Goal: Task Accomplishment & Management: Use online tool/utility

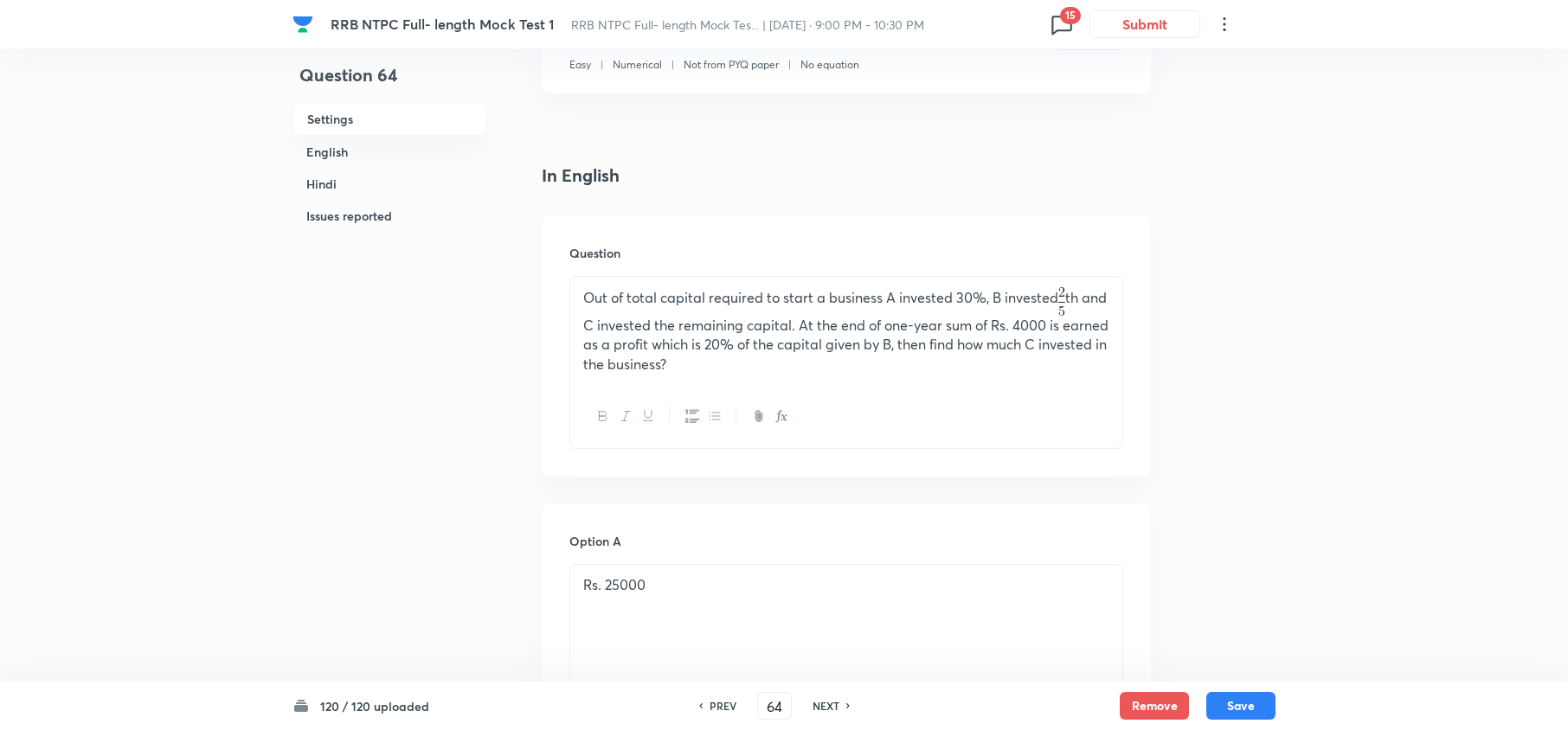
click at [1057, 30] on icon at bounding box center [1061, 25] width 20 height 19
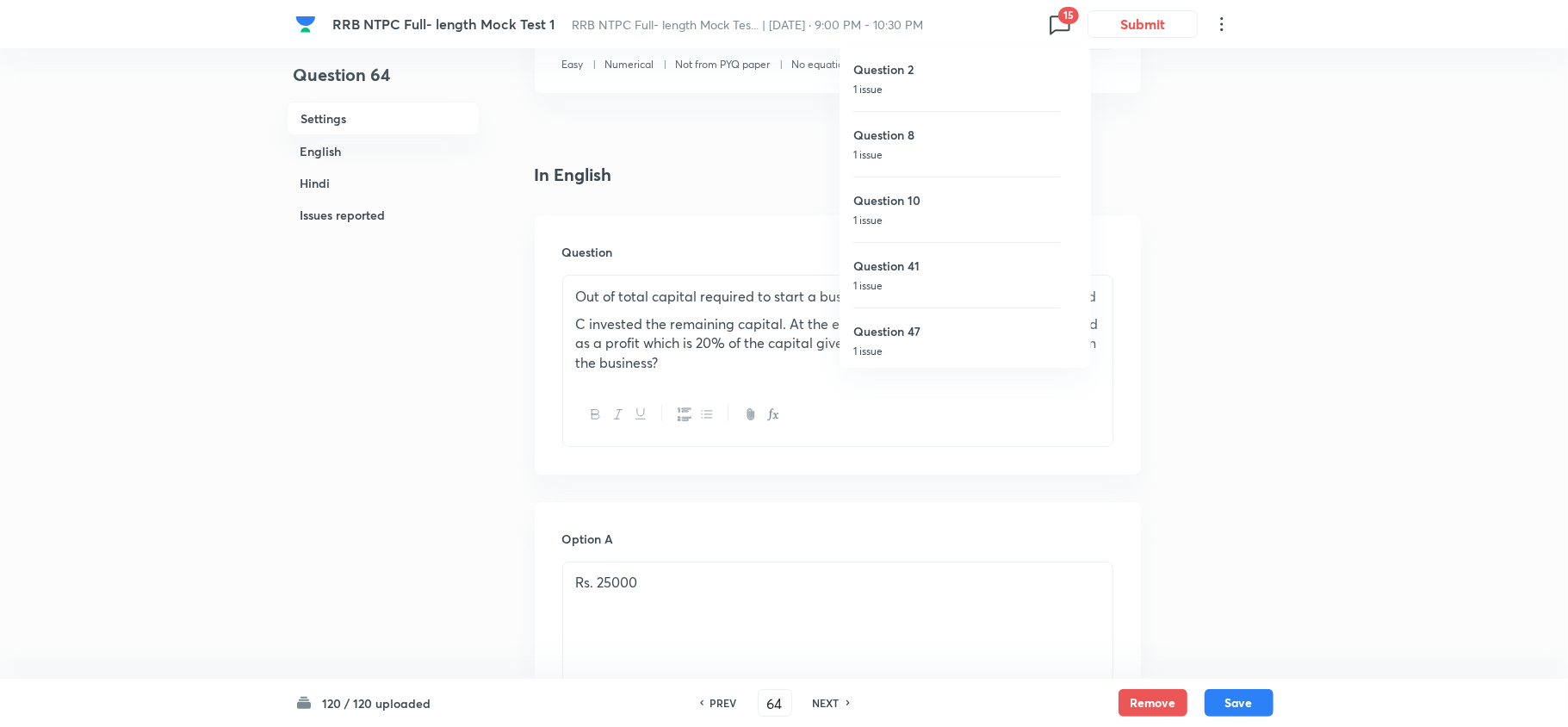
click at [899, 88] on p "1 issue" at bounding box center [957, 90] width 207 height 16
type input "2"
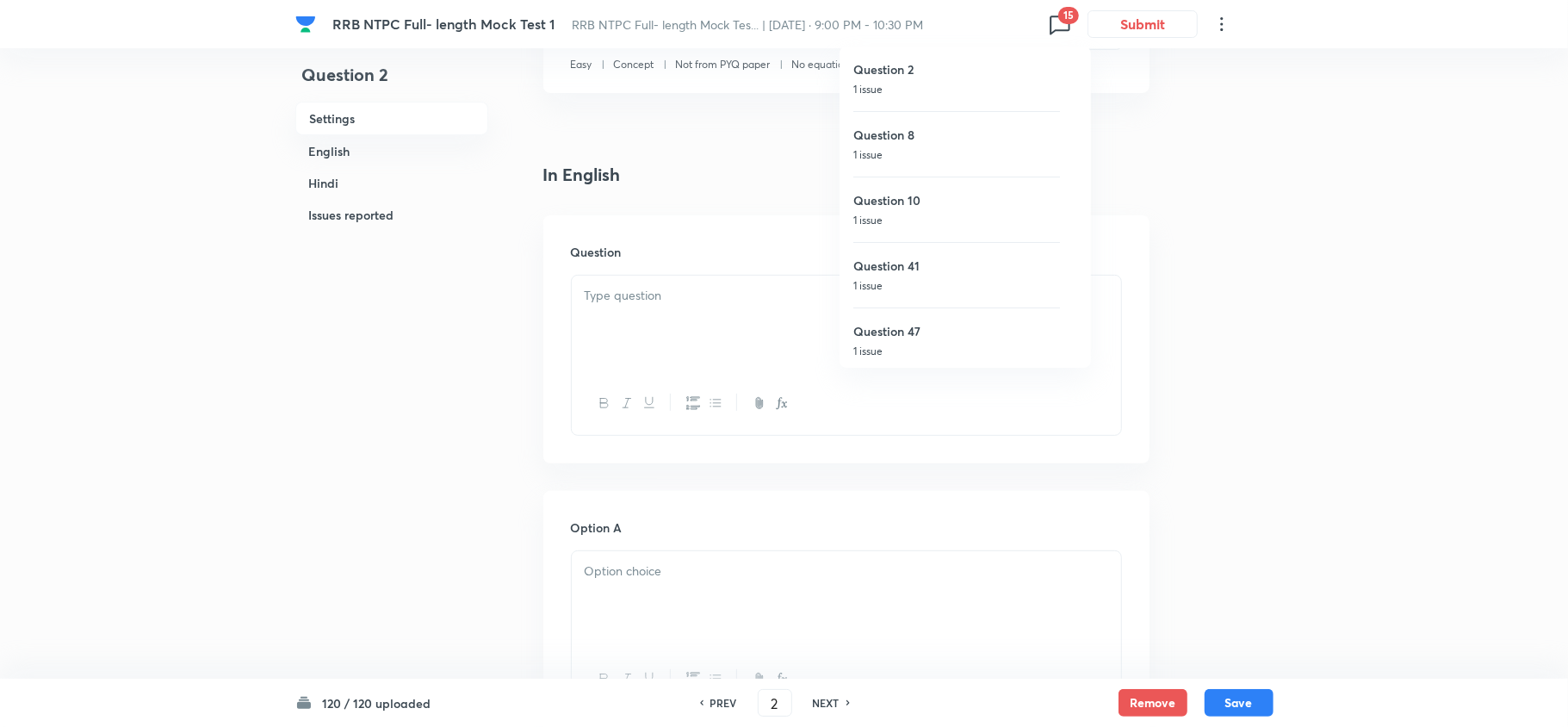
checkbox input "false"
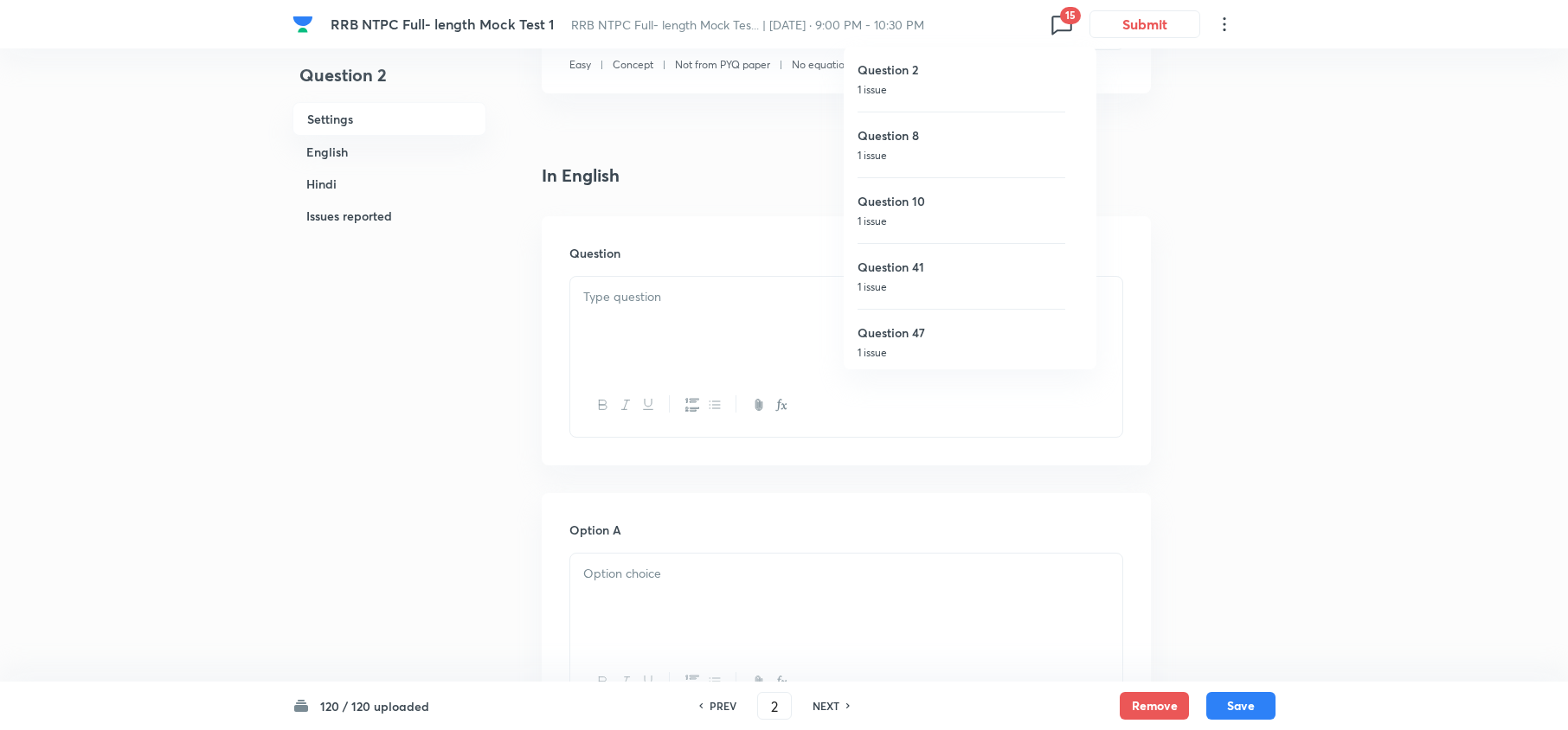
checkbox input "true"
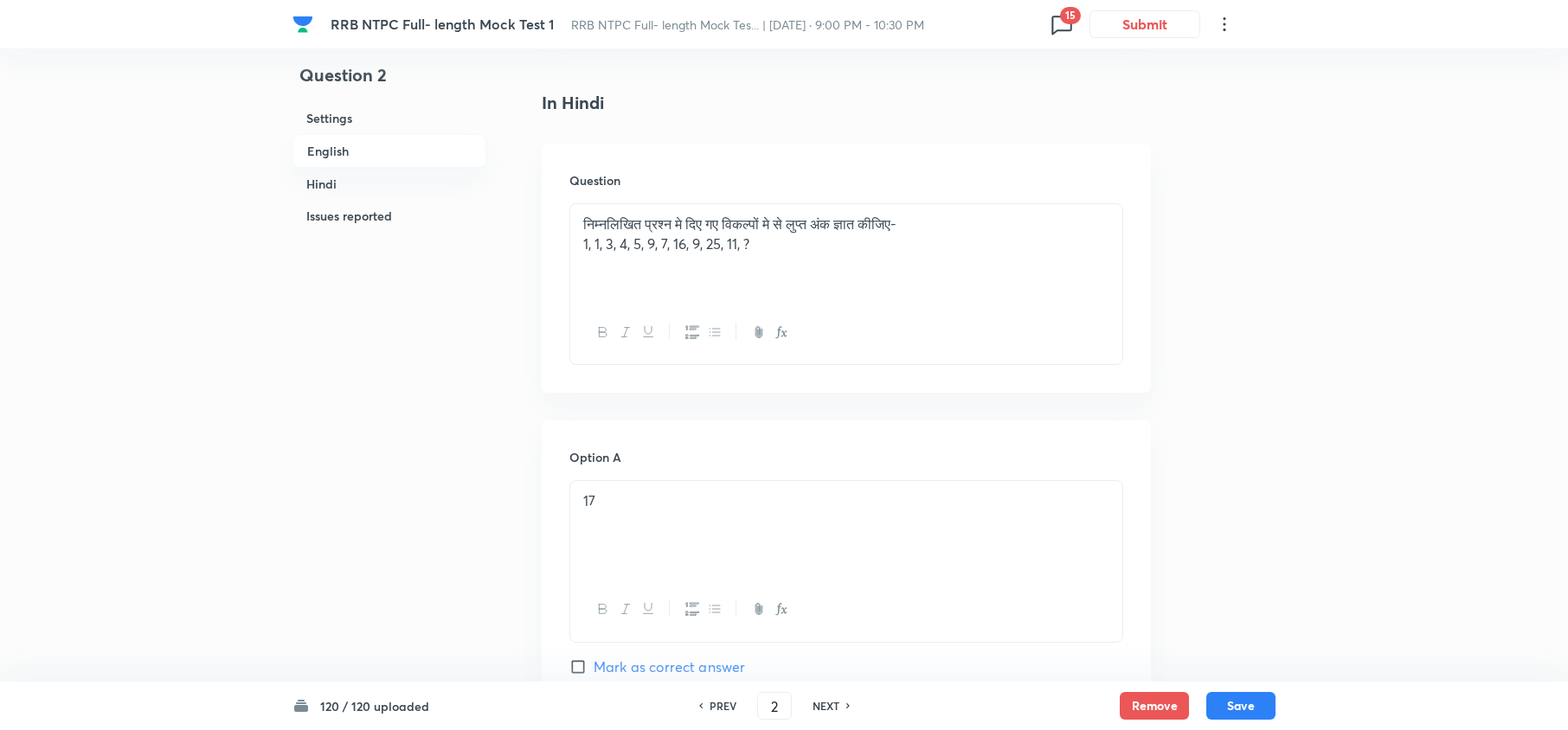
scroll to position [2338, 0]
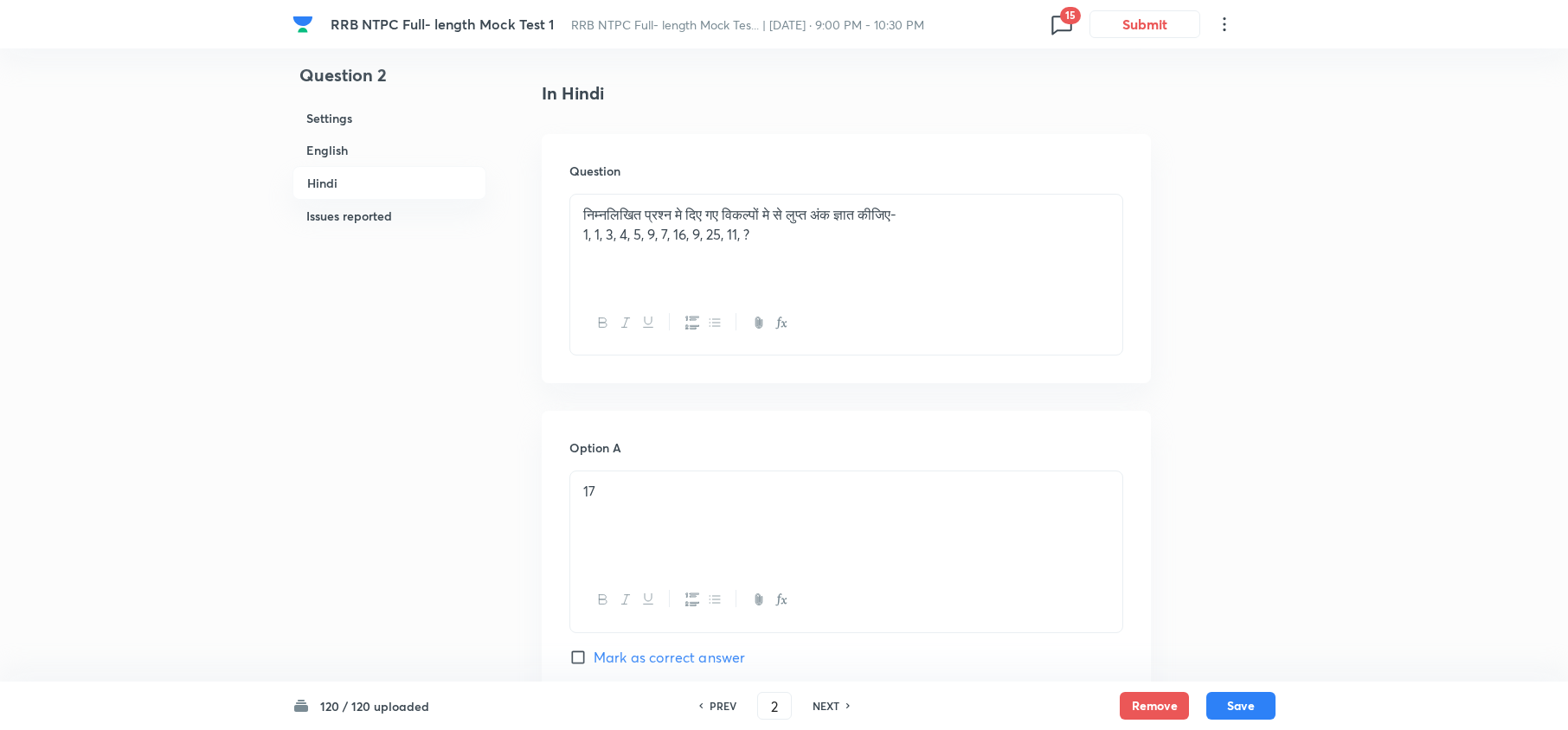
click at [1056, 19] on icon at bounding box center [1061, 25] width 28 height 28
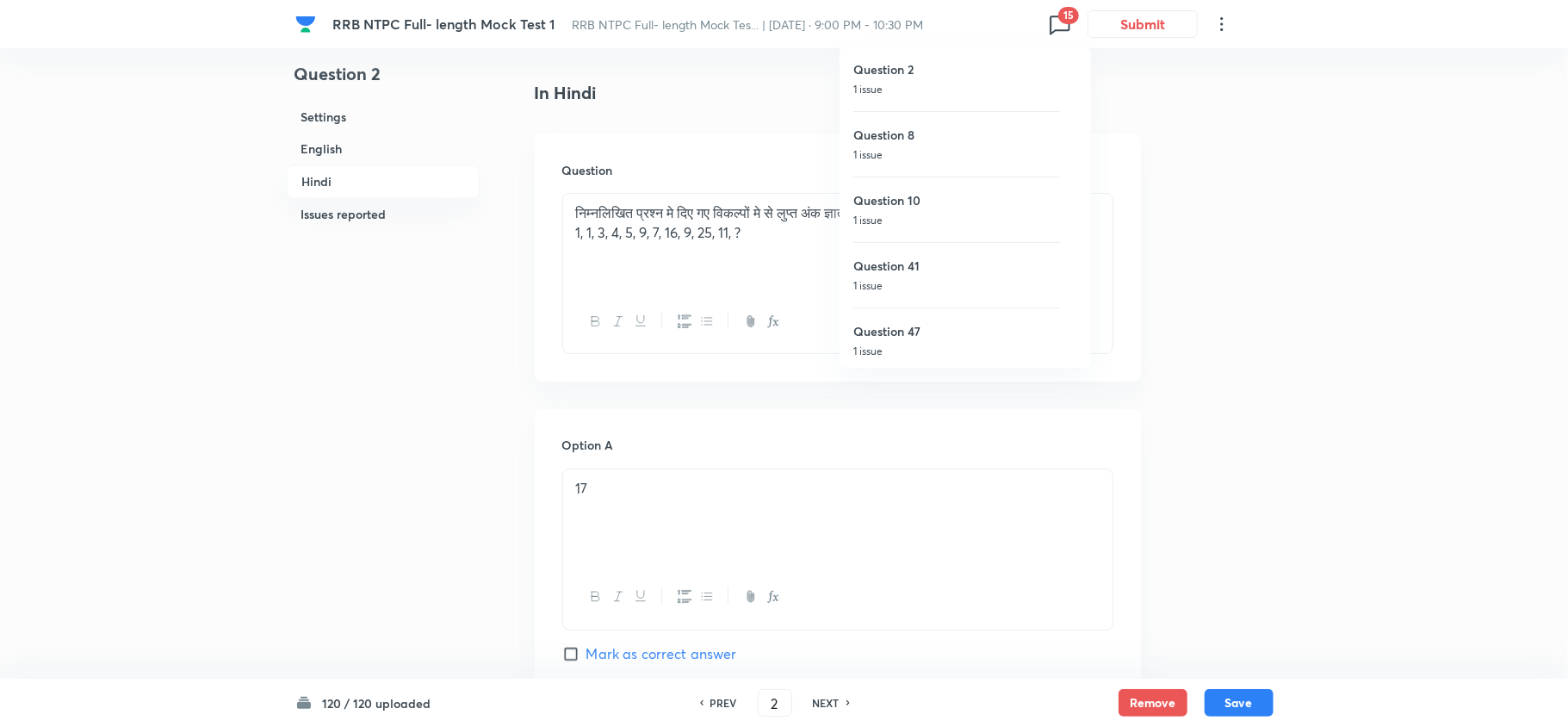
click at [914, 140] on h6 "Question 8" at bounding box center [957, 135] width 207 height 18
type input "8"
checkbox input "false"
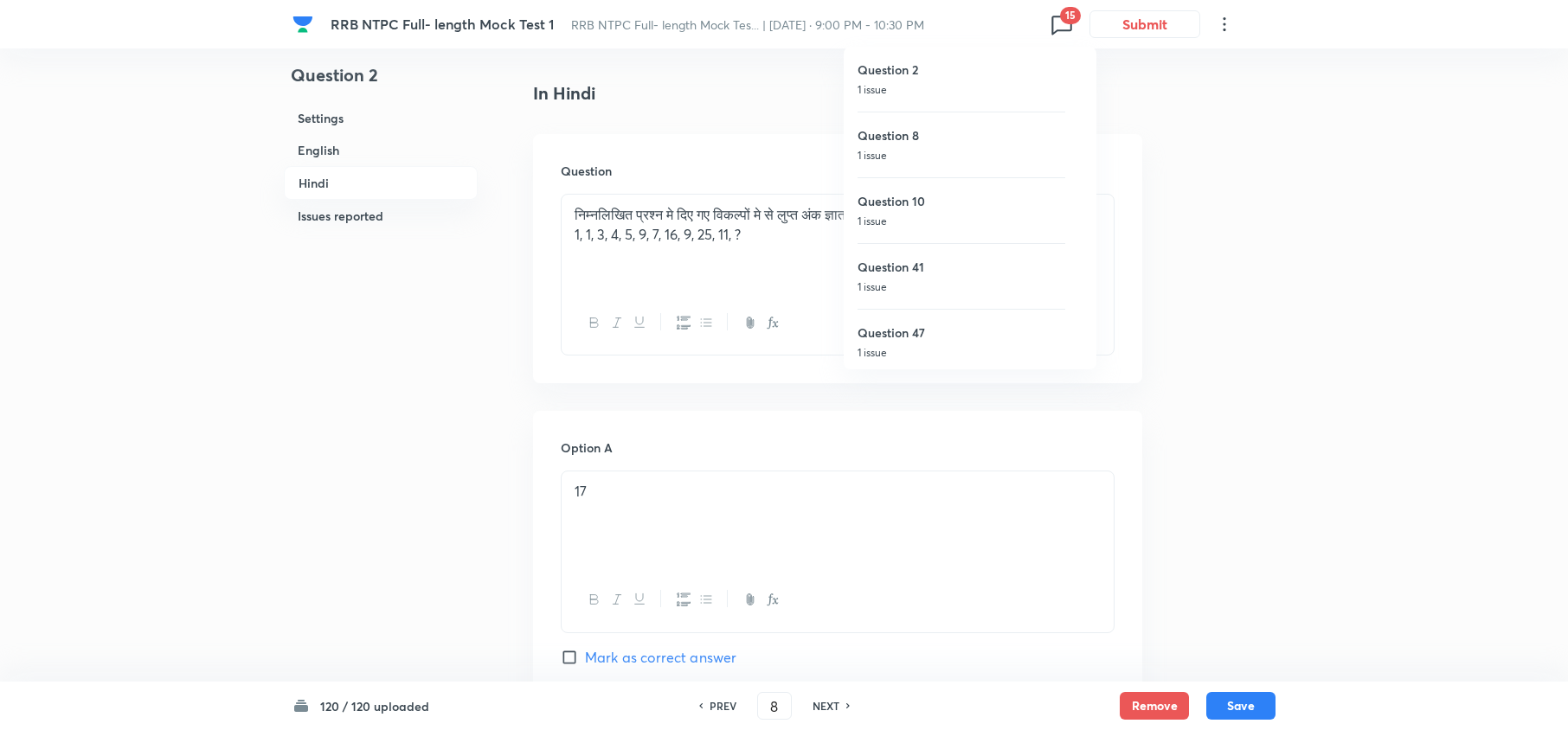
checkbox input "true"
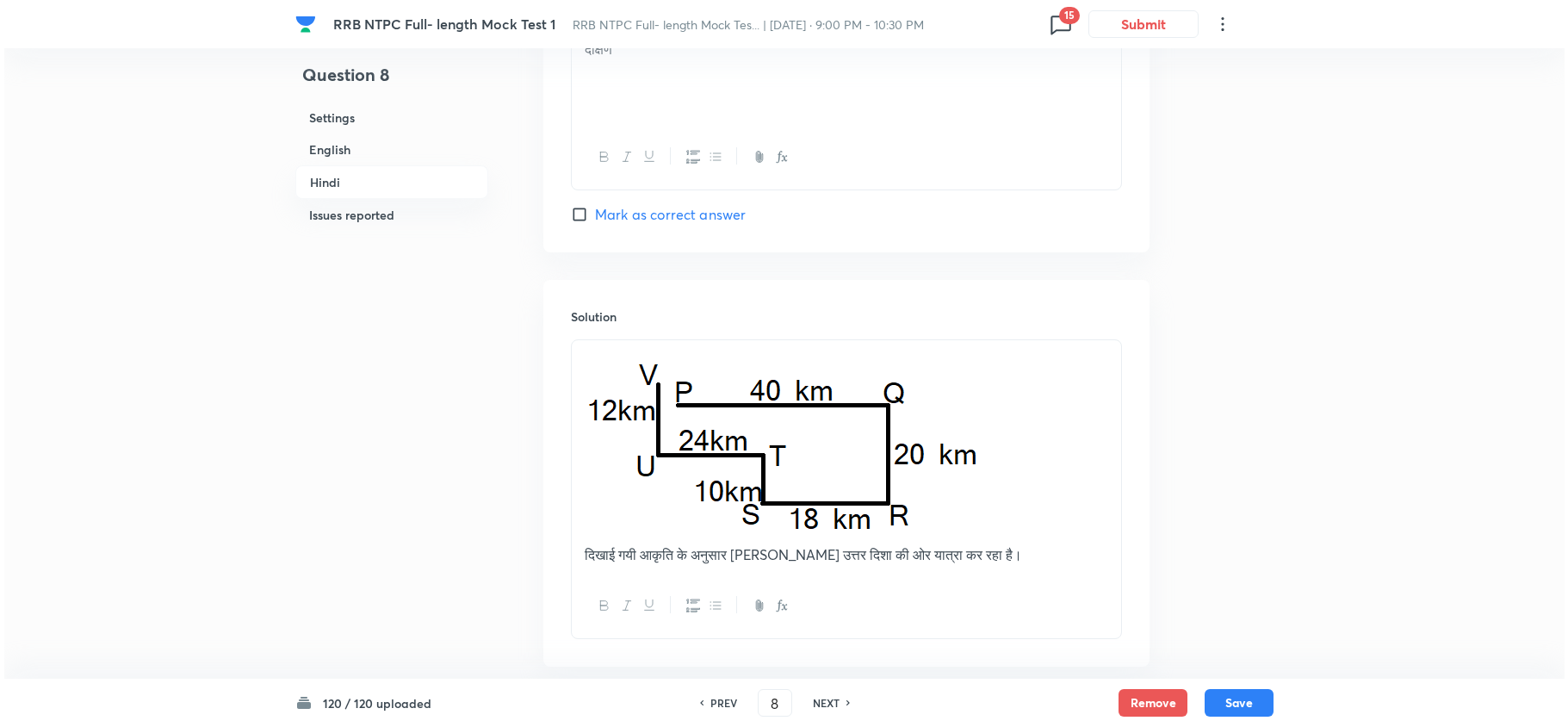
scroll to position [3655, 0]
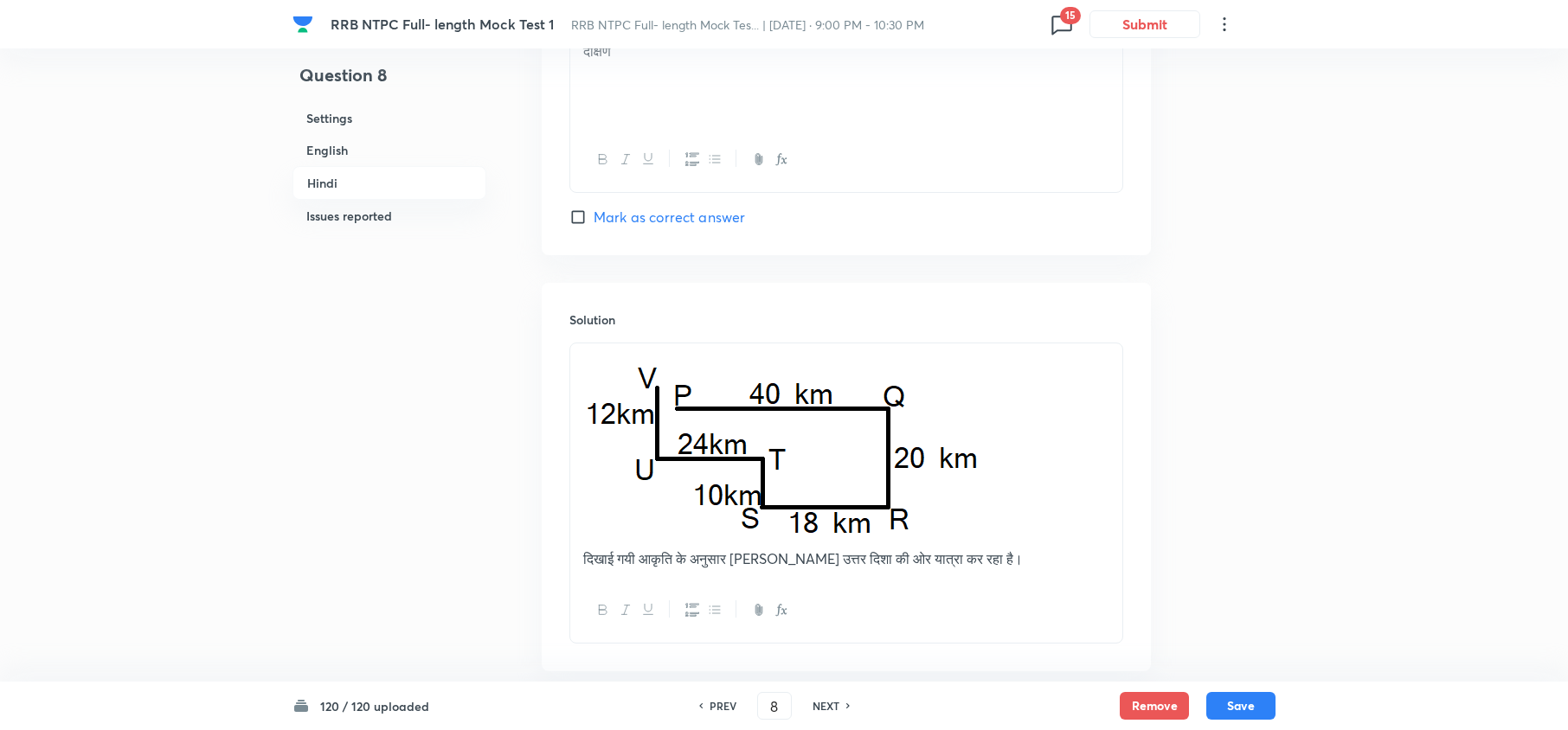
click at [1062, 35] on icon at bounding box center [1061, 25] width 28 height 28
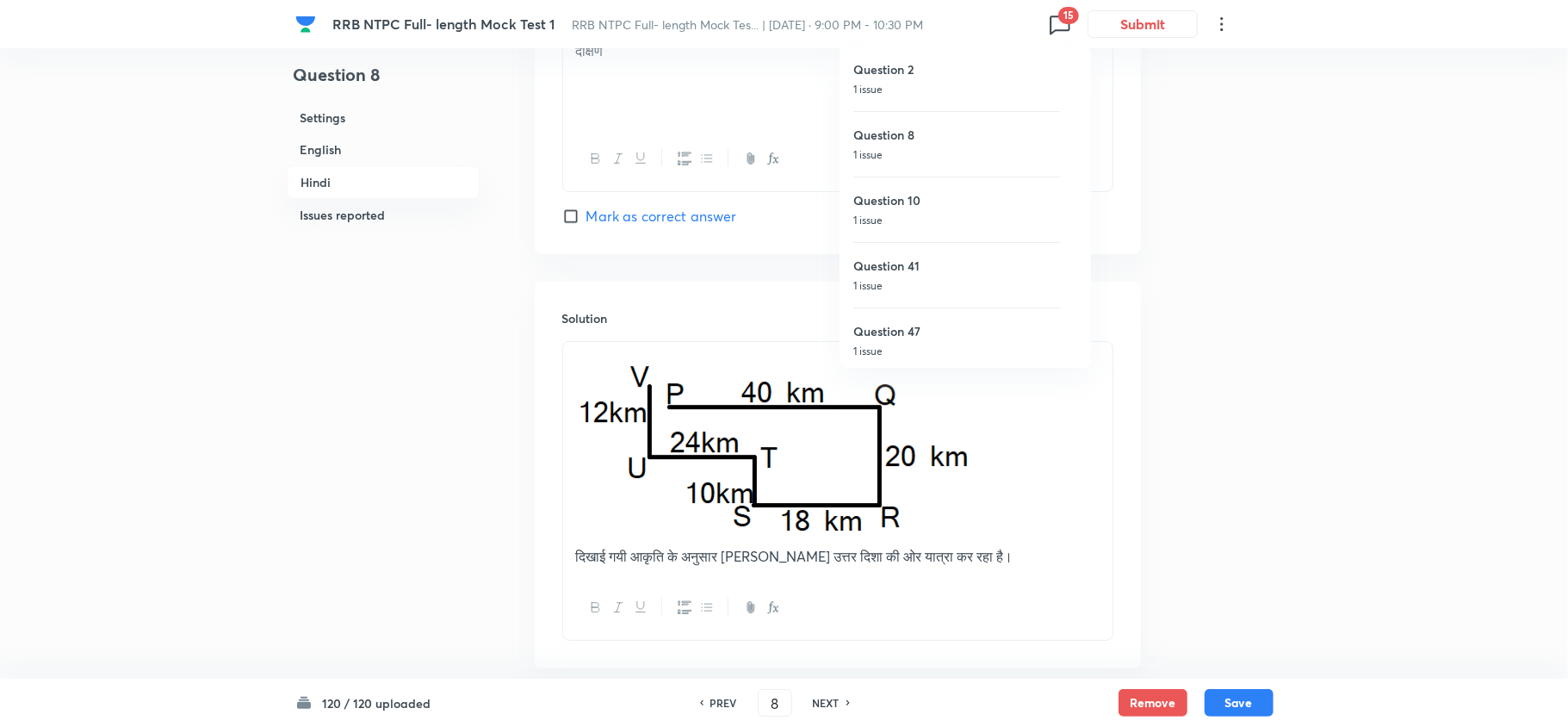
click at [906, 197] on h6 "Question 10" at bounding box center [957, 200] width 207 height 18
type input "10"
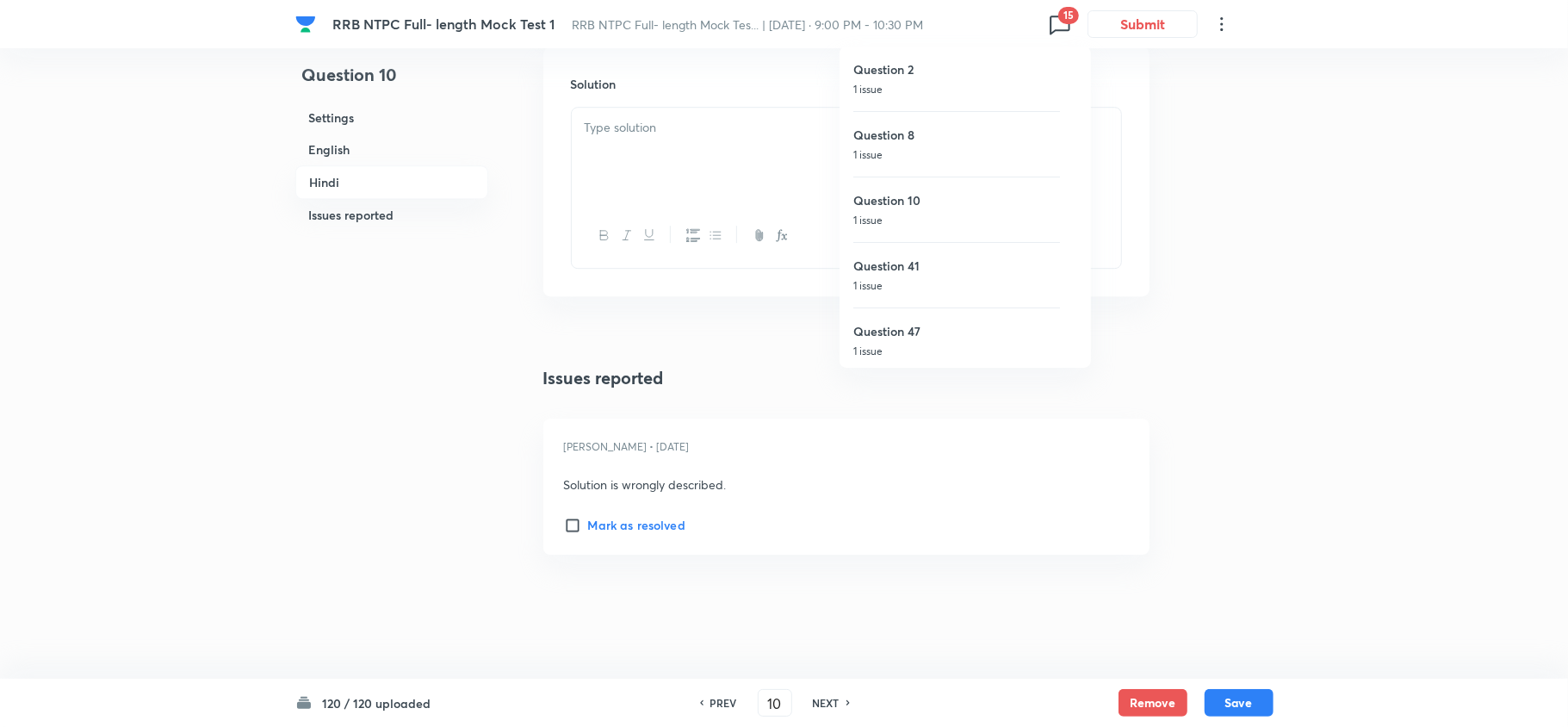
checkbox input "false"
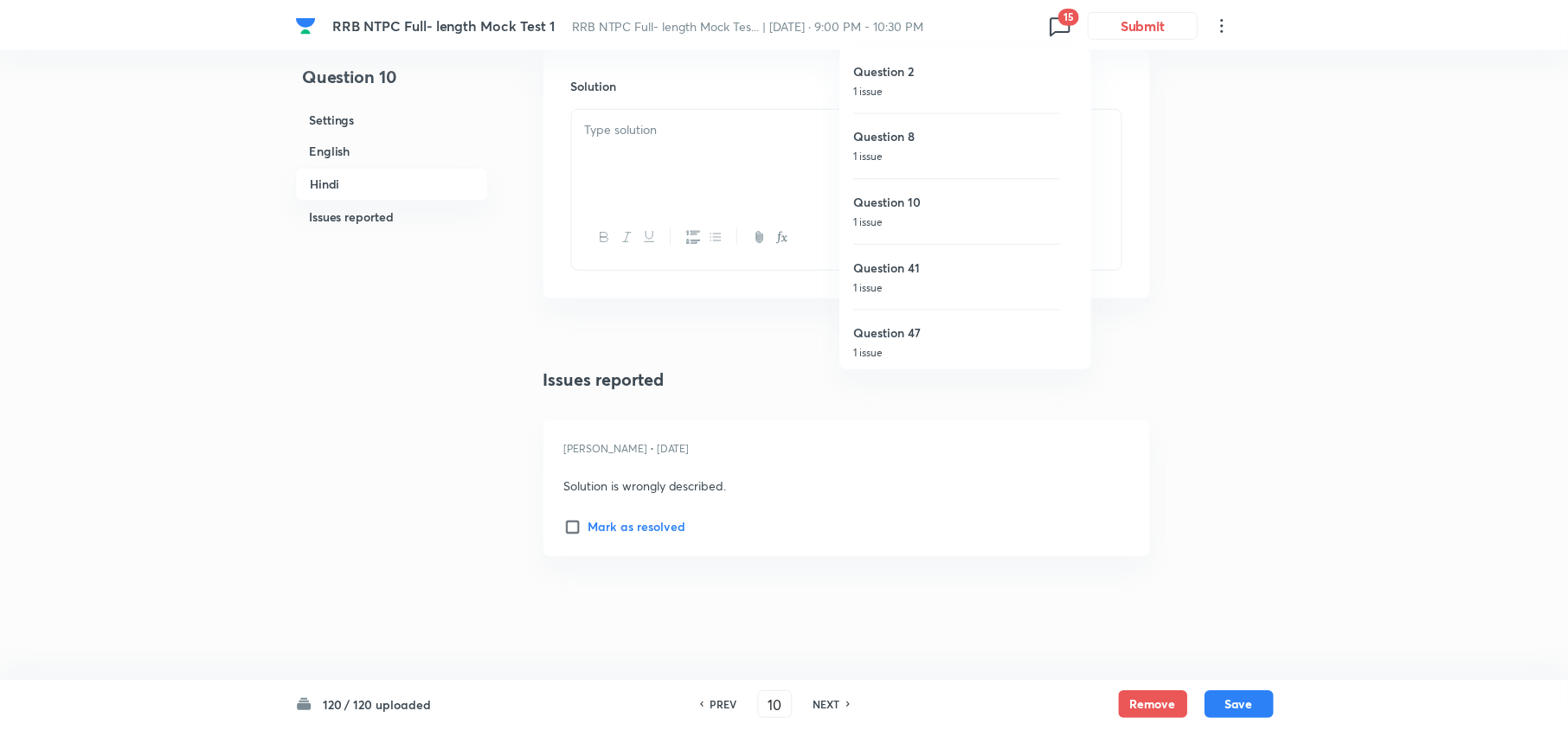
scroll to position [3654, 0]
checkbox input "true"
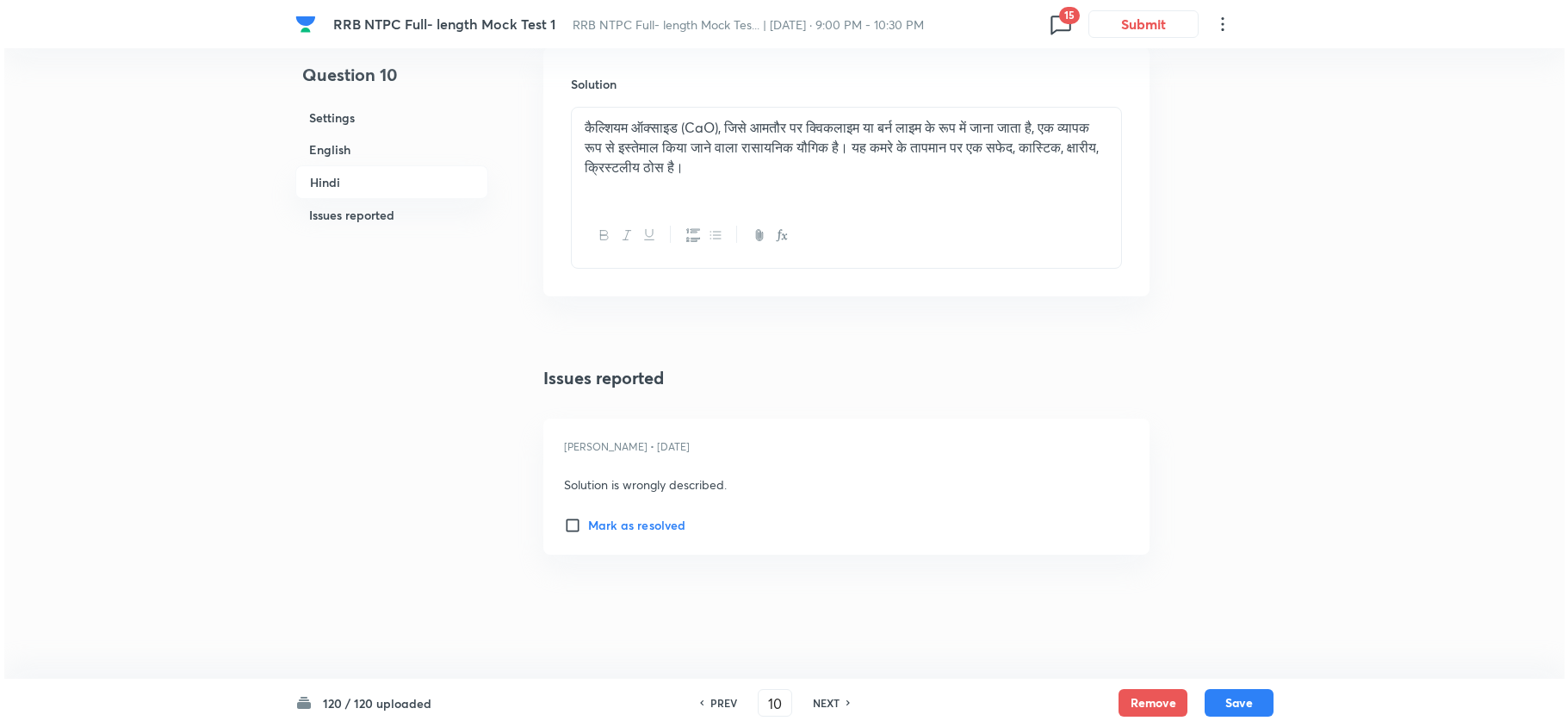
scroll to position [3294, 0]
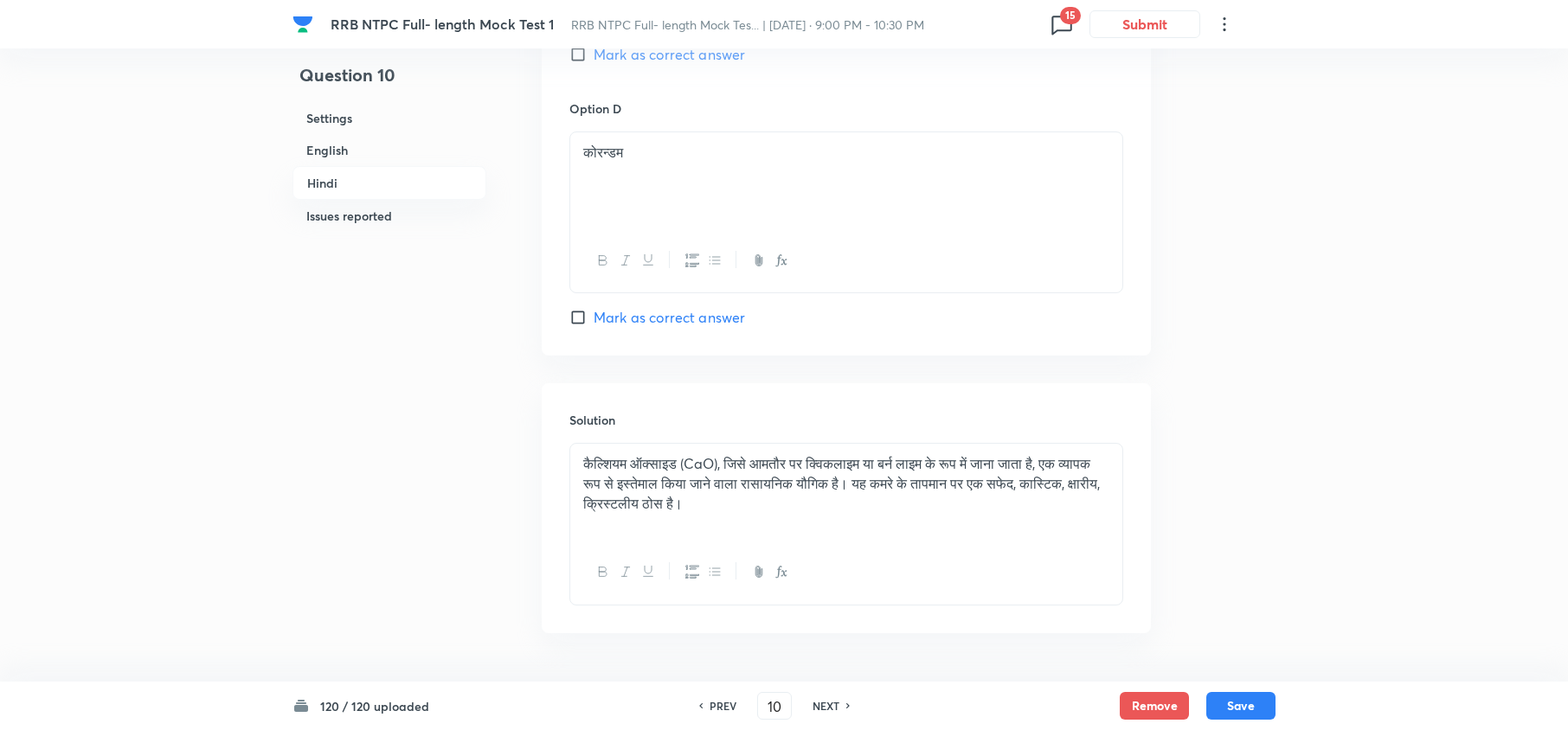
click at [1055, 1] on div at bounding box center [784, 1] width 1568 height 2
click at [1053, 18] on icon at bounding box center [1061, 25] width 28 height 28
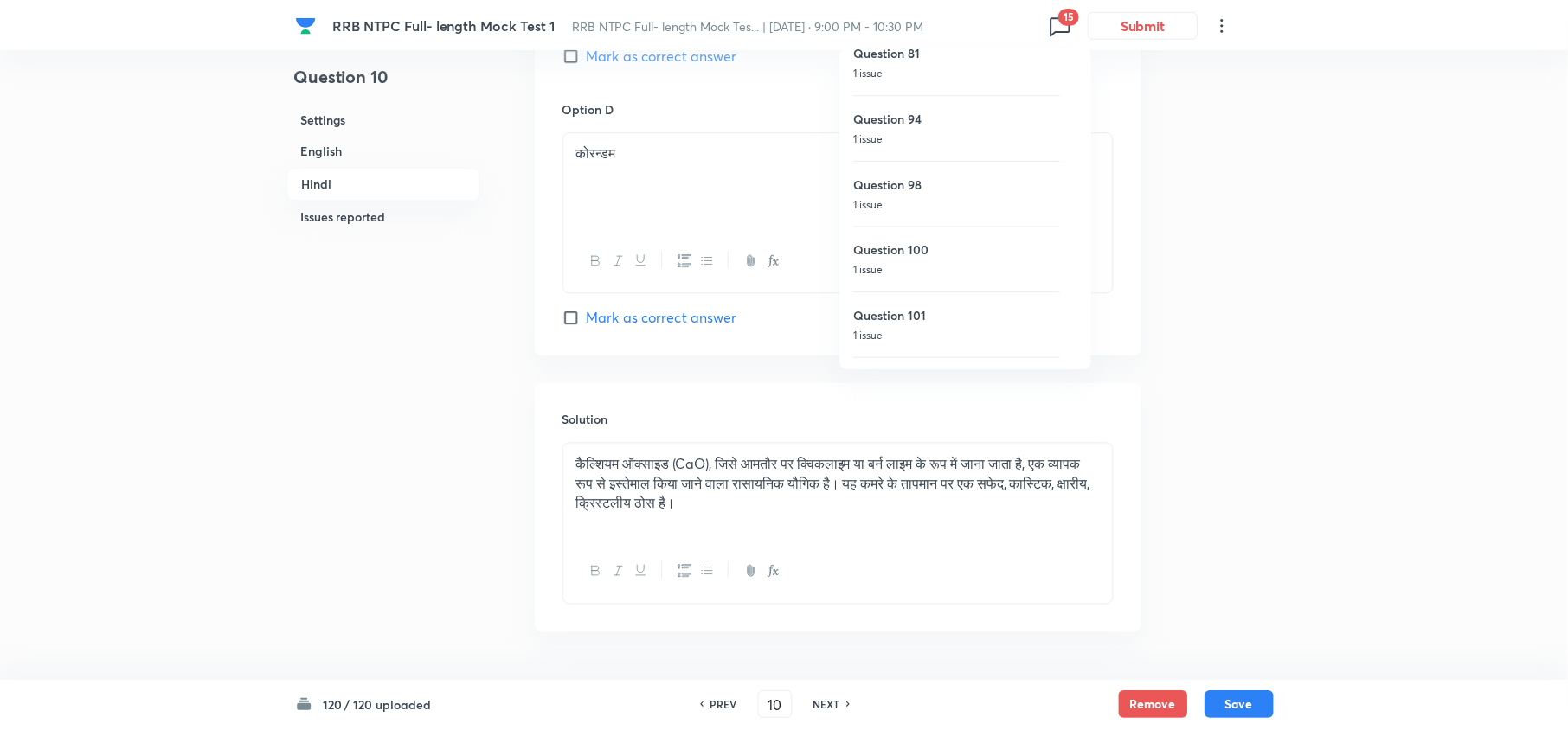
scroll to position [576, 0]
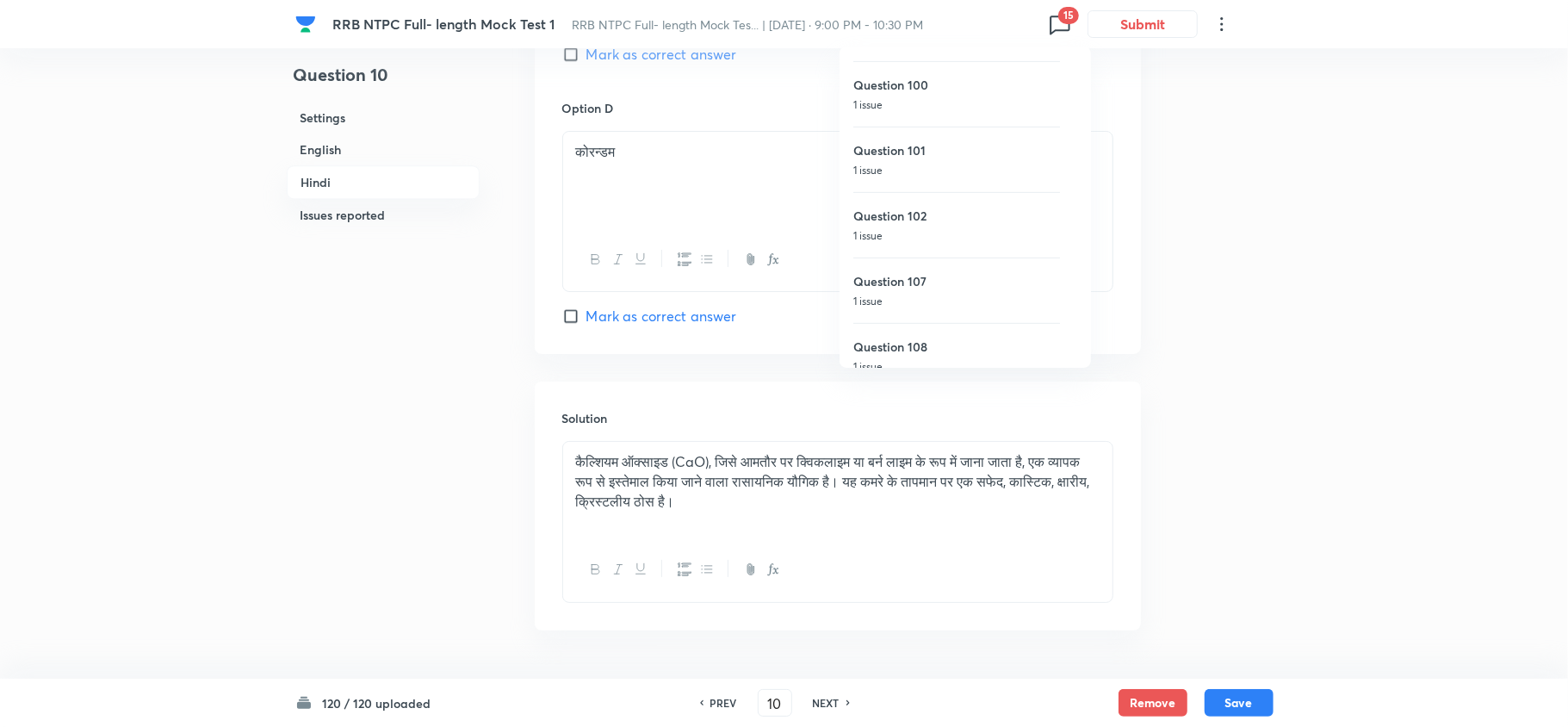
click at [890, 328] on div "Question 108 1 issue" at bounding box center [957, 356] width 207 height 66
type input "108"
checkbox input "false"
checkbox input "true"
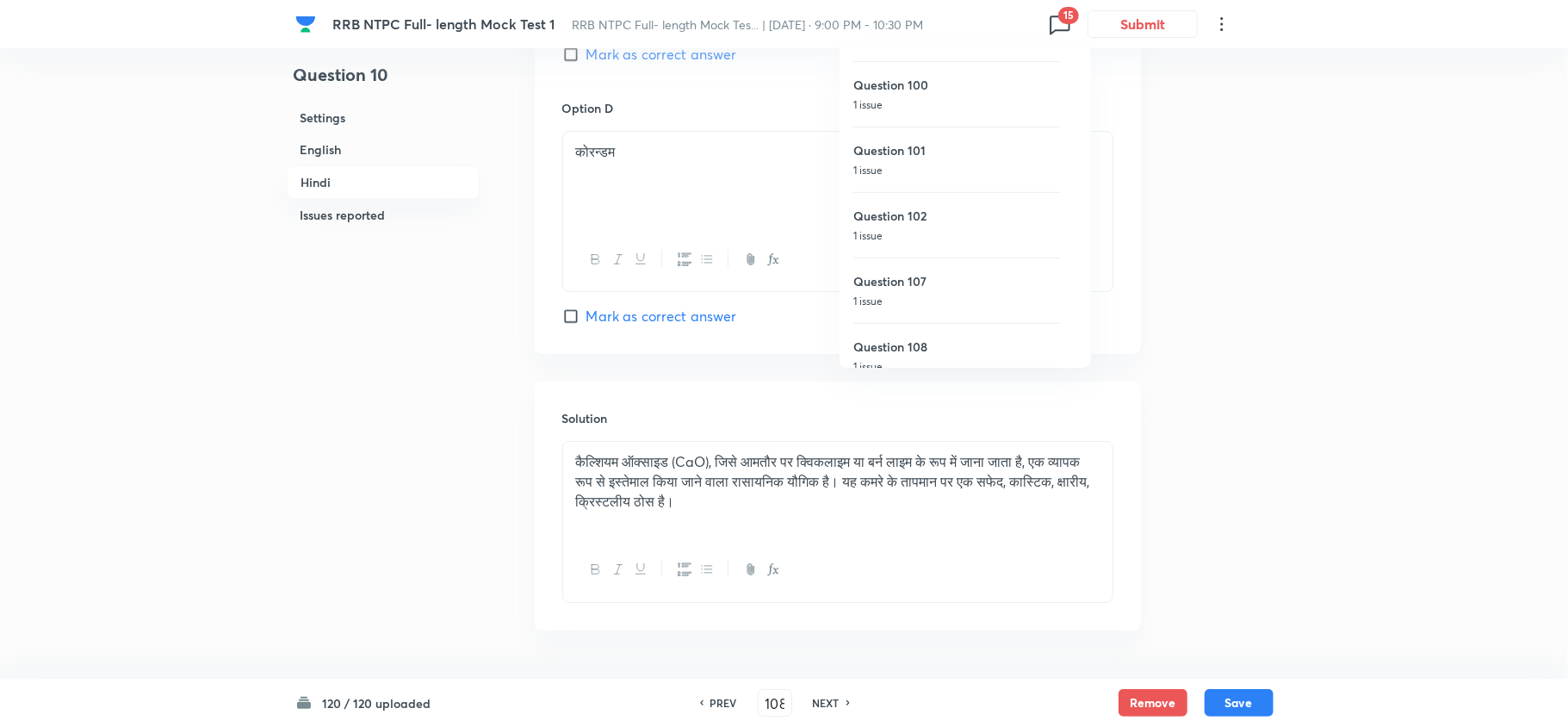
checkbox input "true"
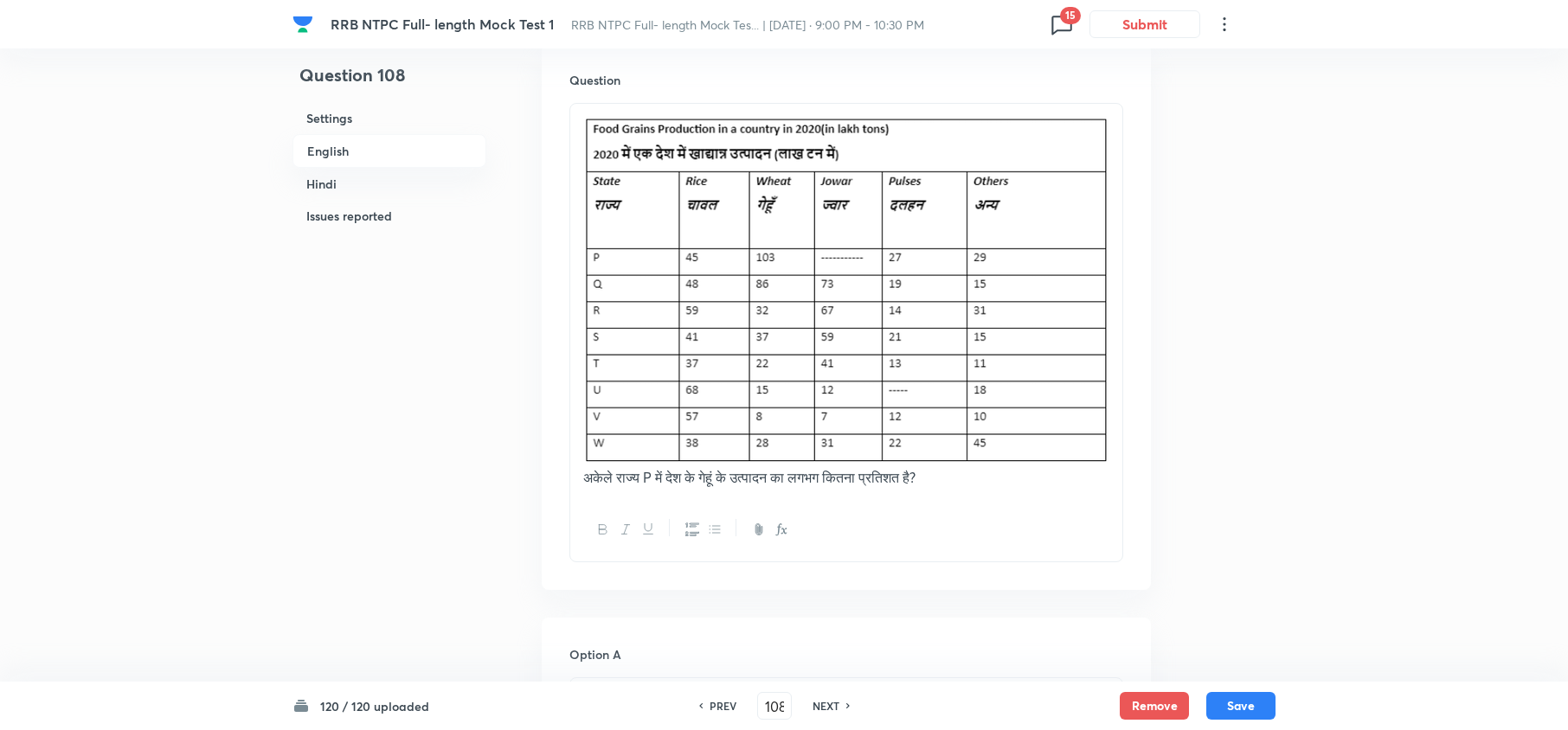
scroll to position [2385, 0]
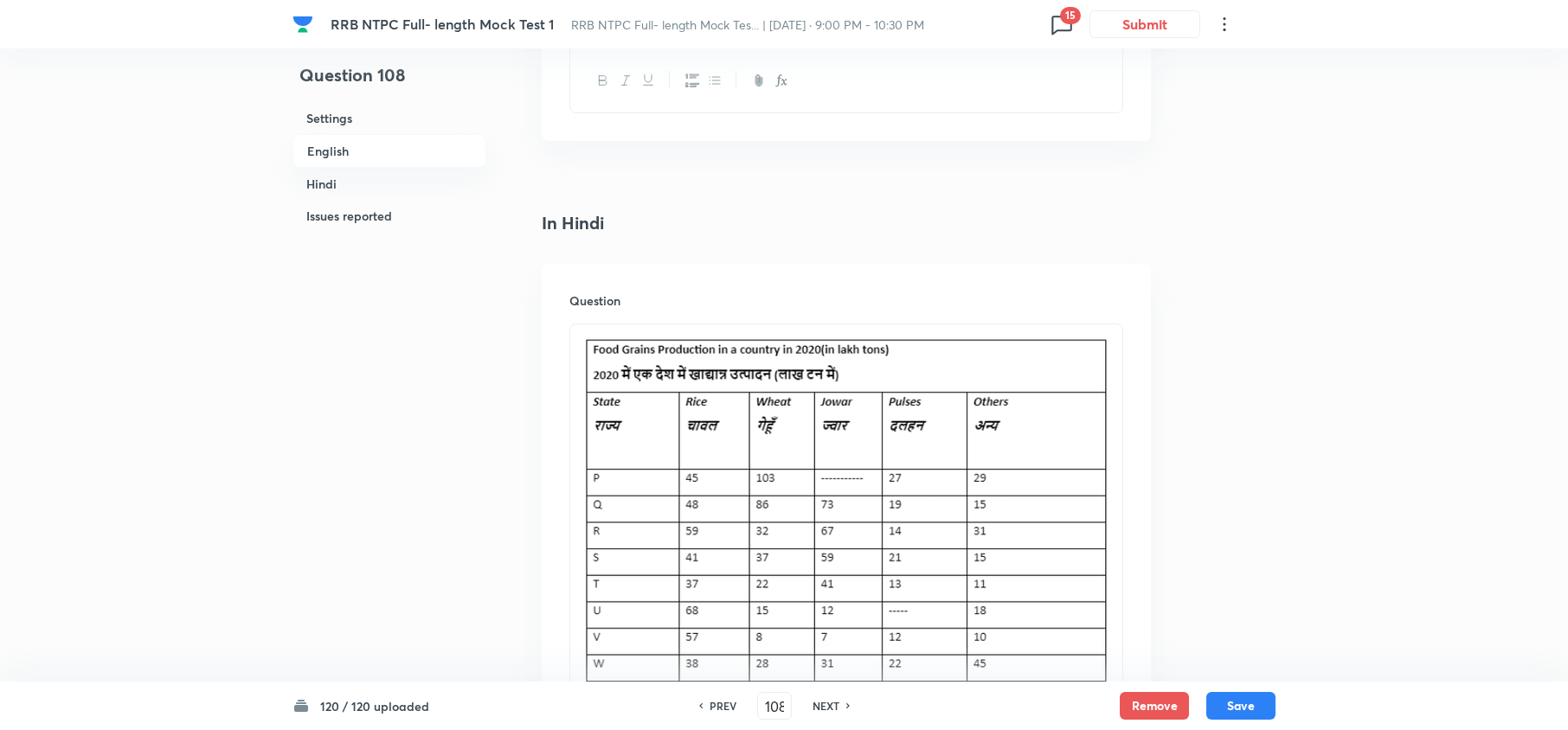
click at [738, 703] on div "PREV" at bounding box center [720, 705] width 46 height 16
type input "107"
checkbox input "false"
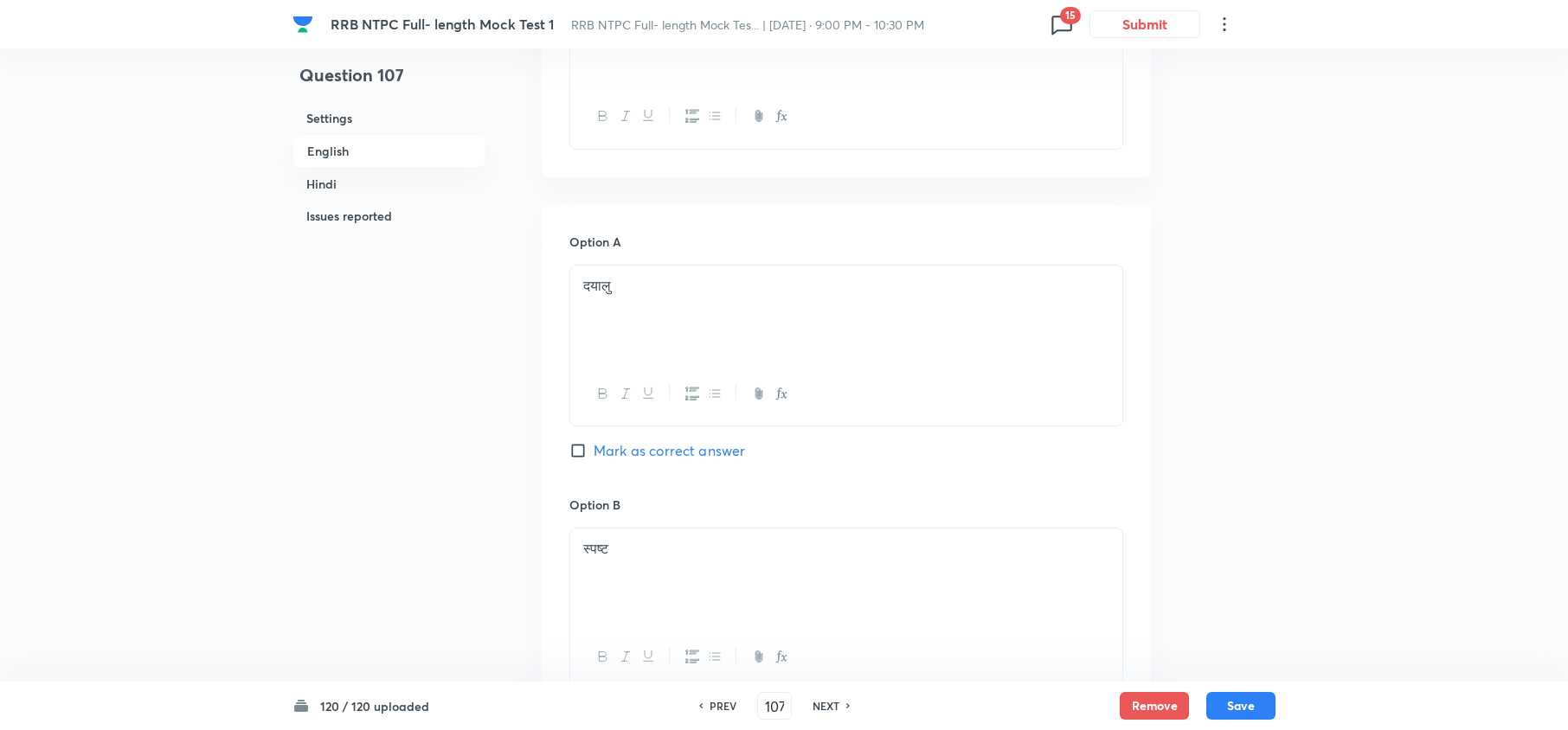
checkbox input "true"
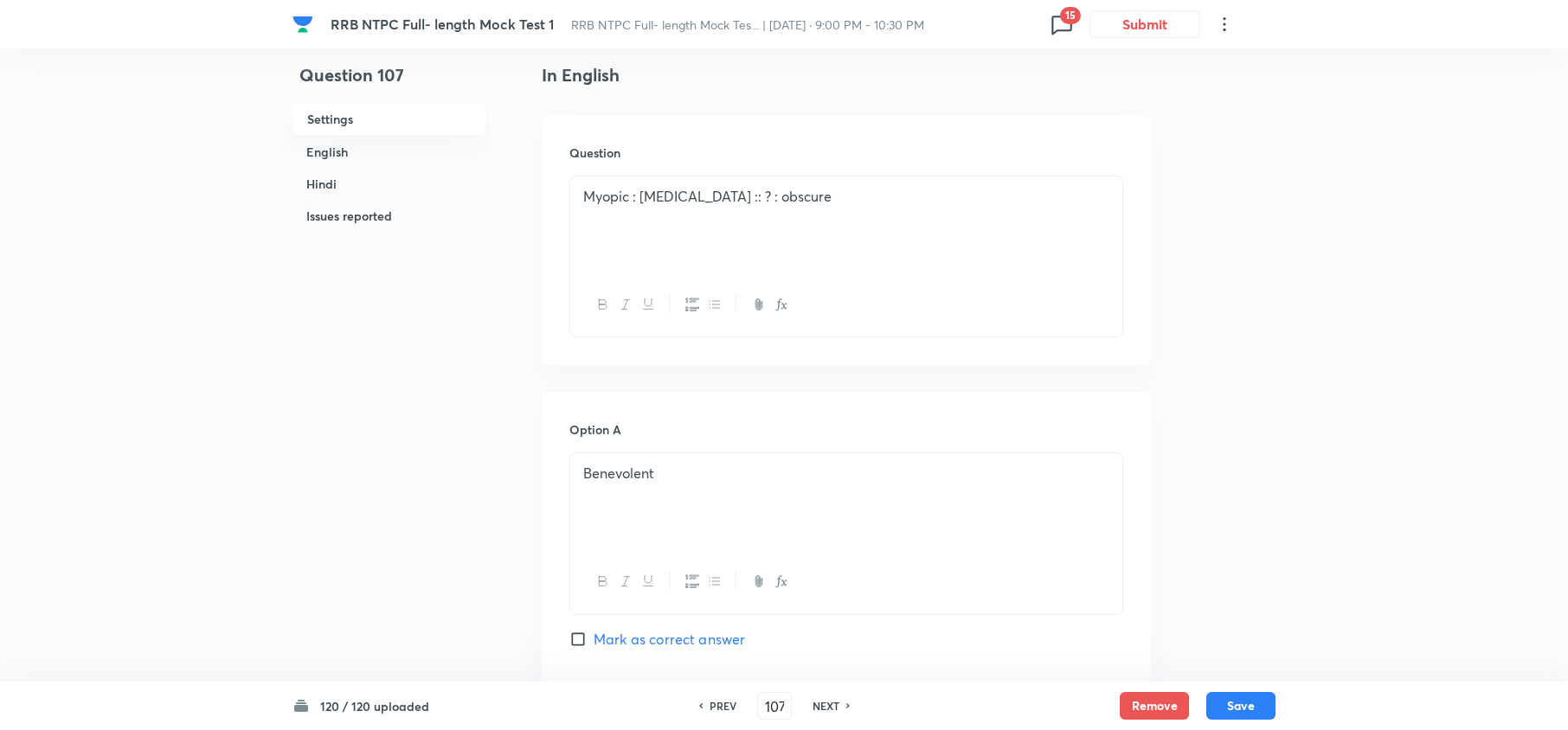
scroll to position [80, 0]
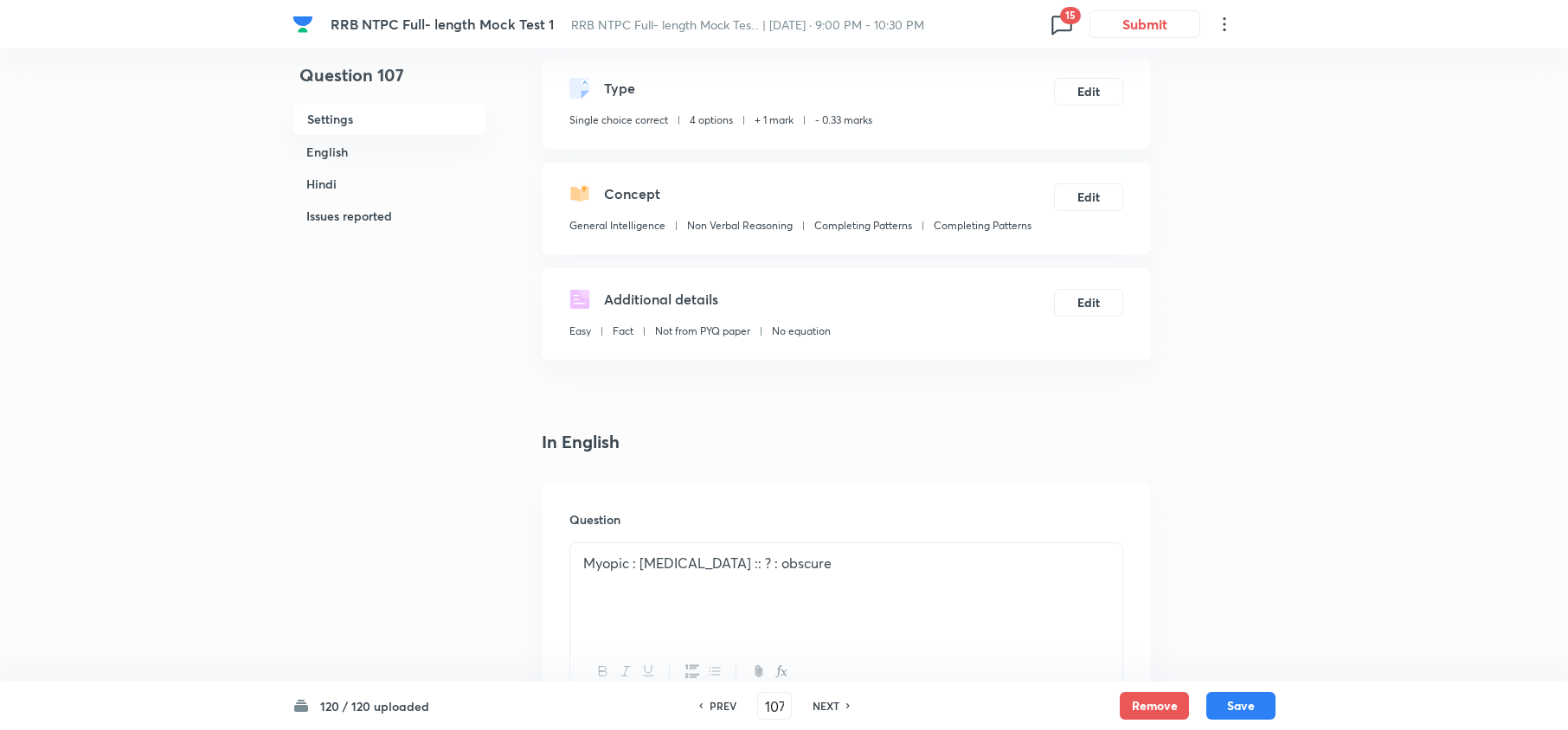
click at [739, 707] on div "PREV" at bounding box center [720, 705] width 46 height 16
type input "106"
checkbox input "false"
checkbox input "true"
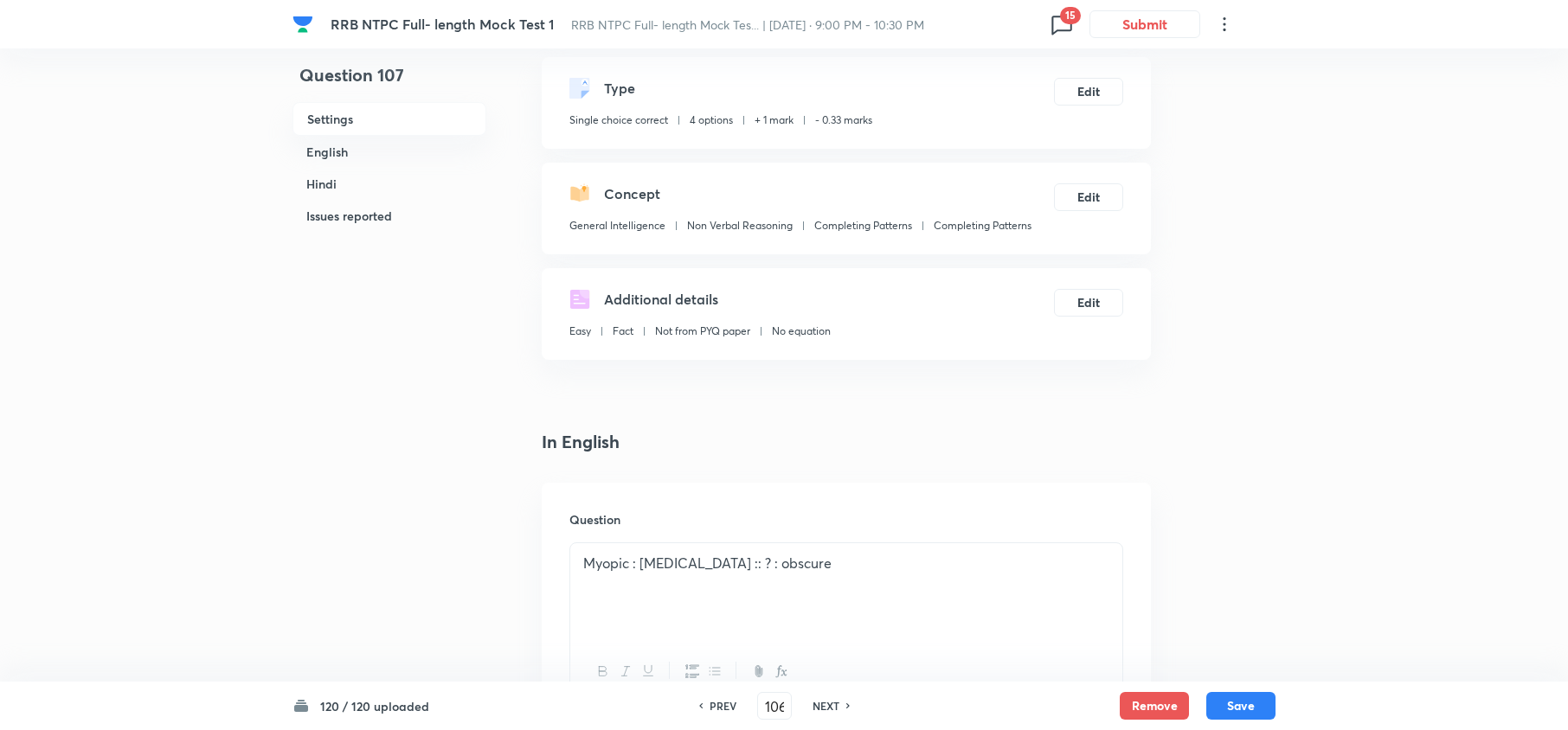
checkbox input "true"
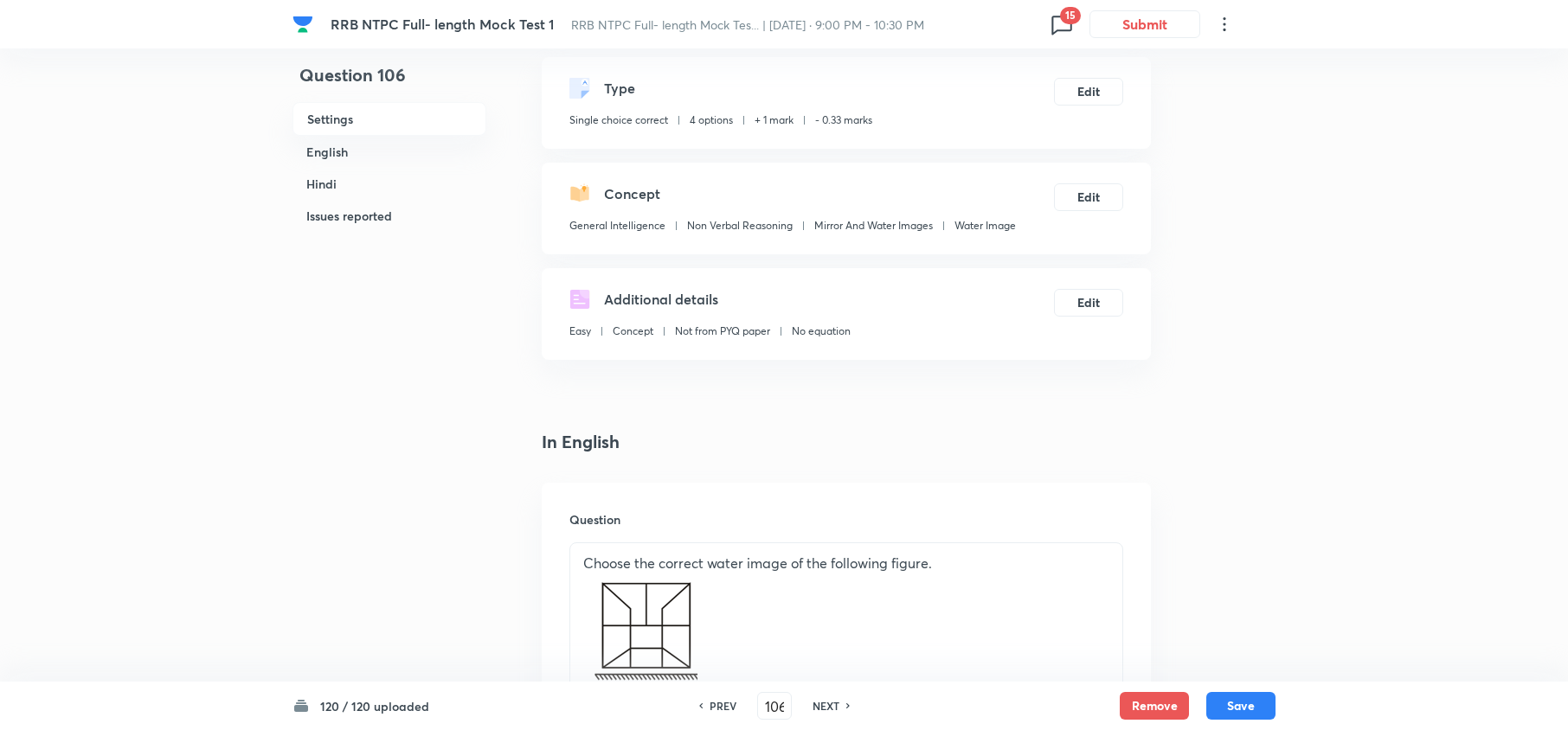
click at [739, 707] on div "PREV" at bounding box center [720, 705] width 46 height 16
type input "105"
checkbox input "false"
checkbox input "true"
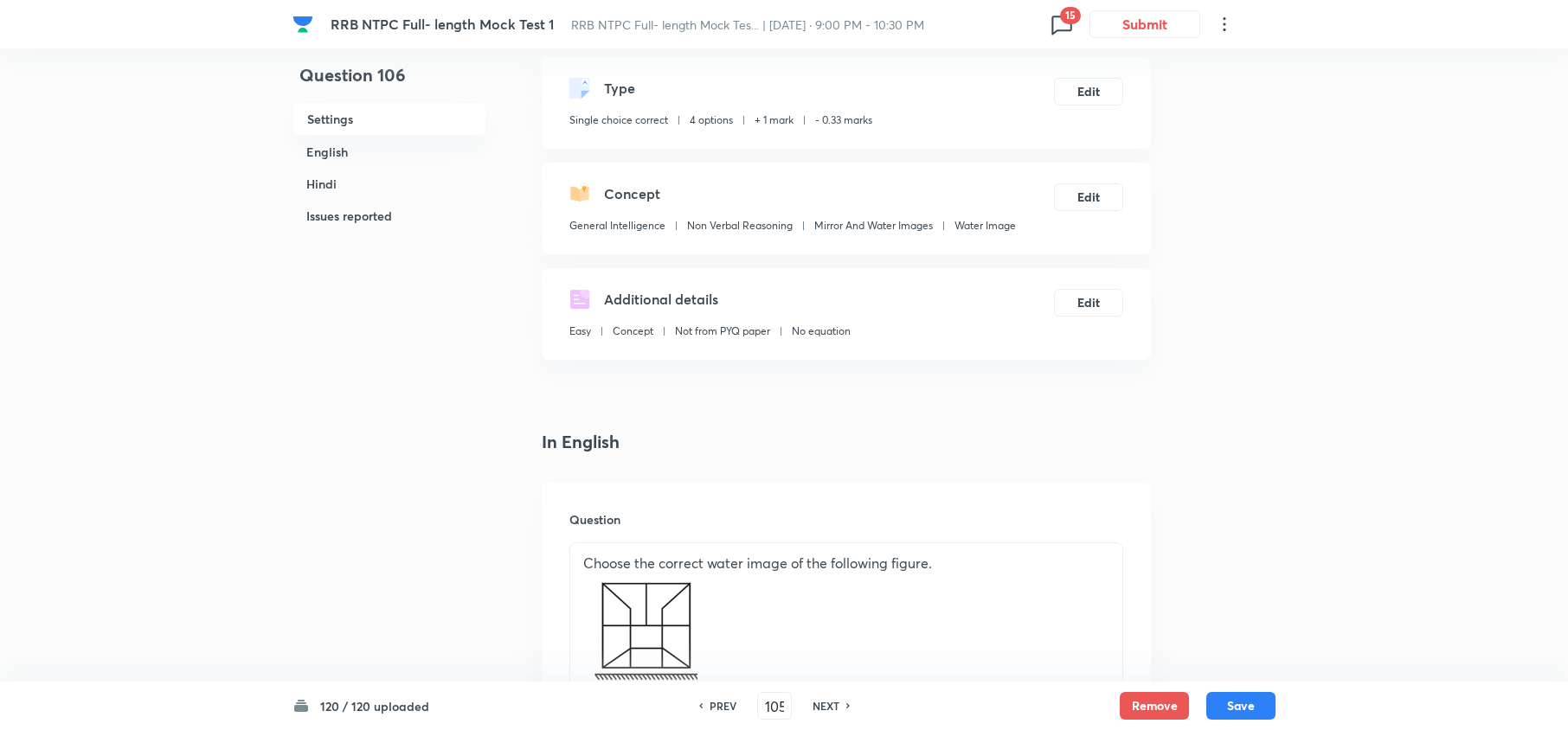
checkbox input "true"
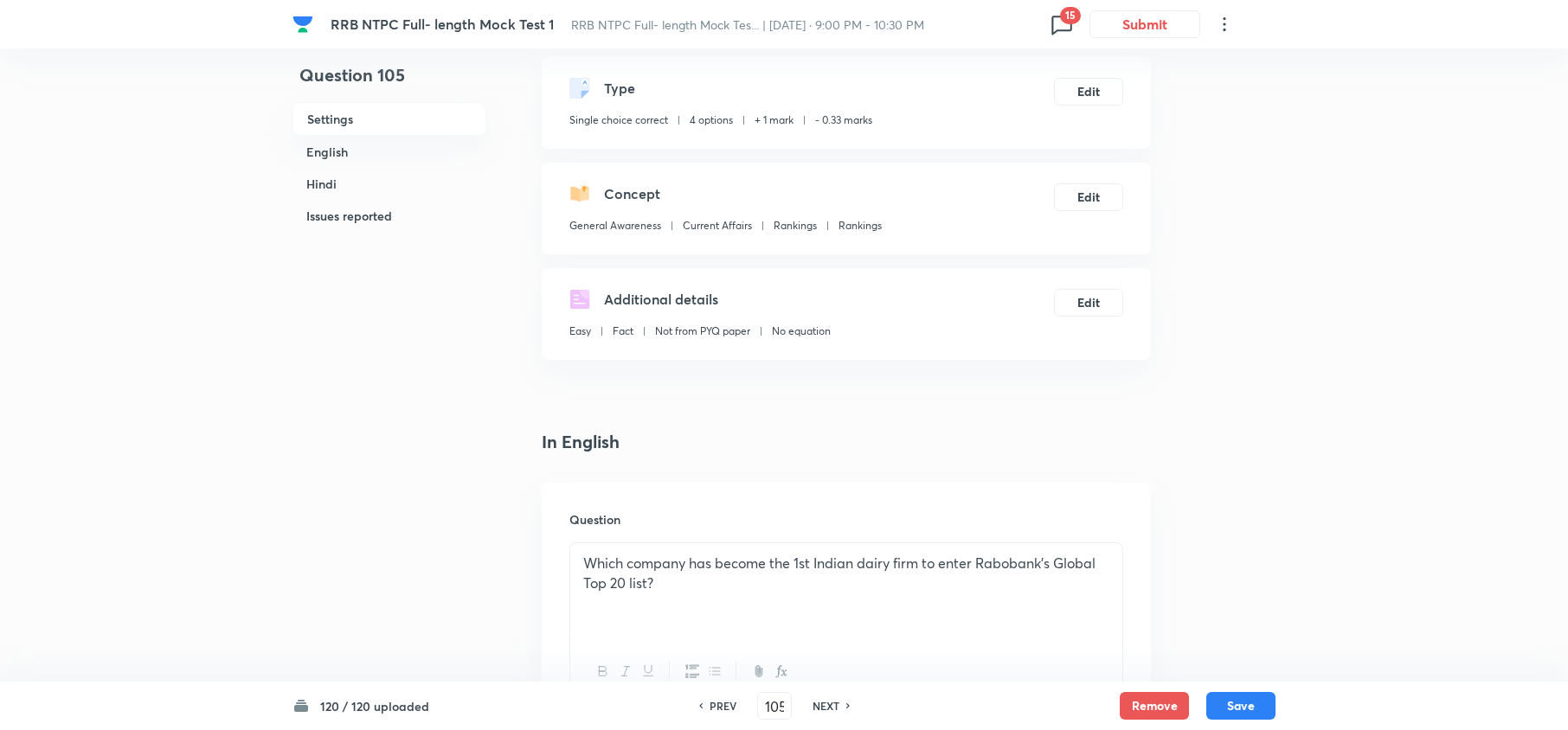
click at [739, 707] on div "PREV" at bounding box center [720, 705] width 46 height 16
type input "104"
checkbox input "false"
checkbox input "true"
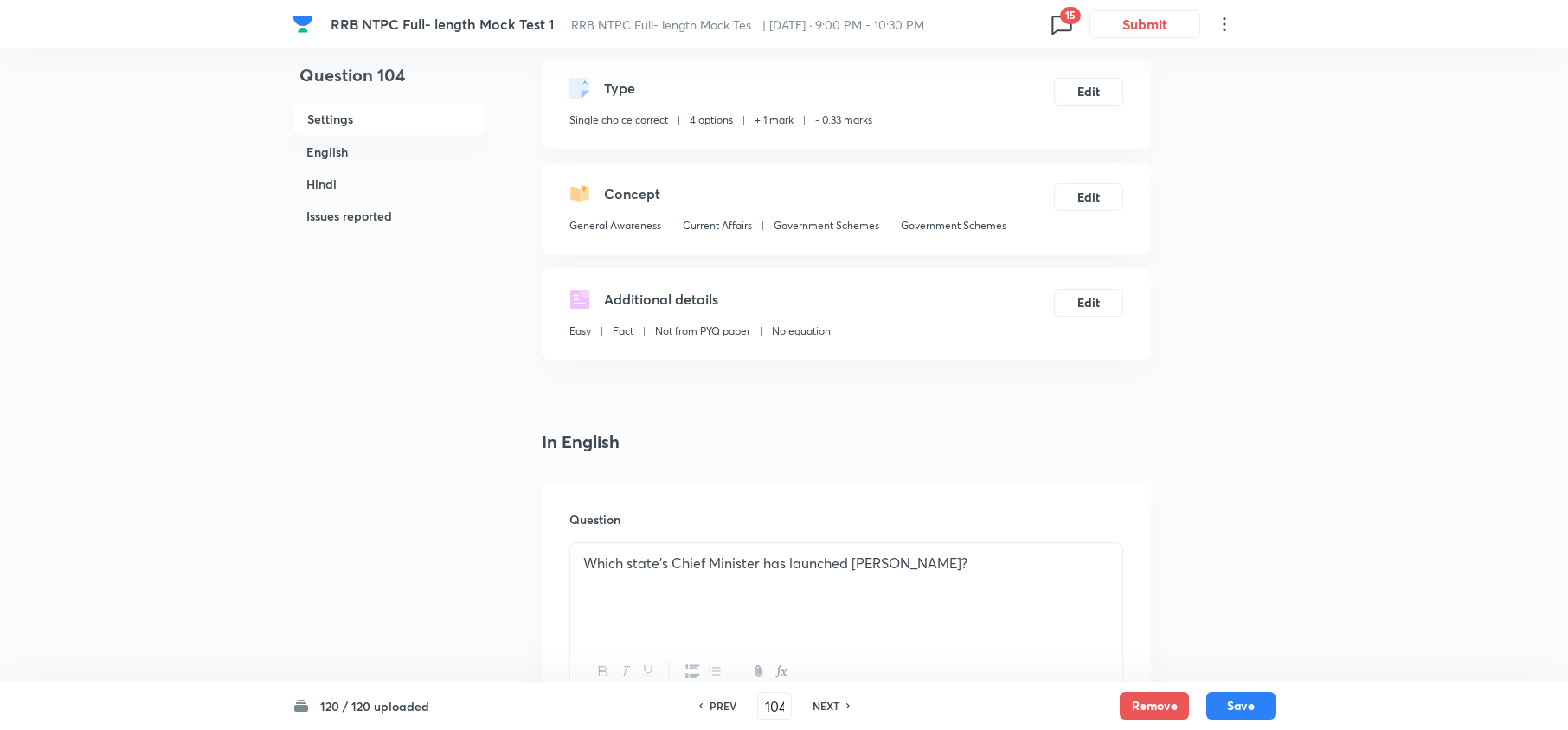
checkbox input "true"
click at [739, 707] on div "PREV" at bounding box center [720, 705] width 46 height 16
type input "103"
checkbox input "false"
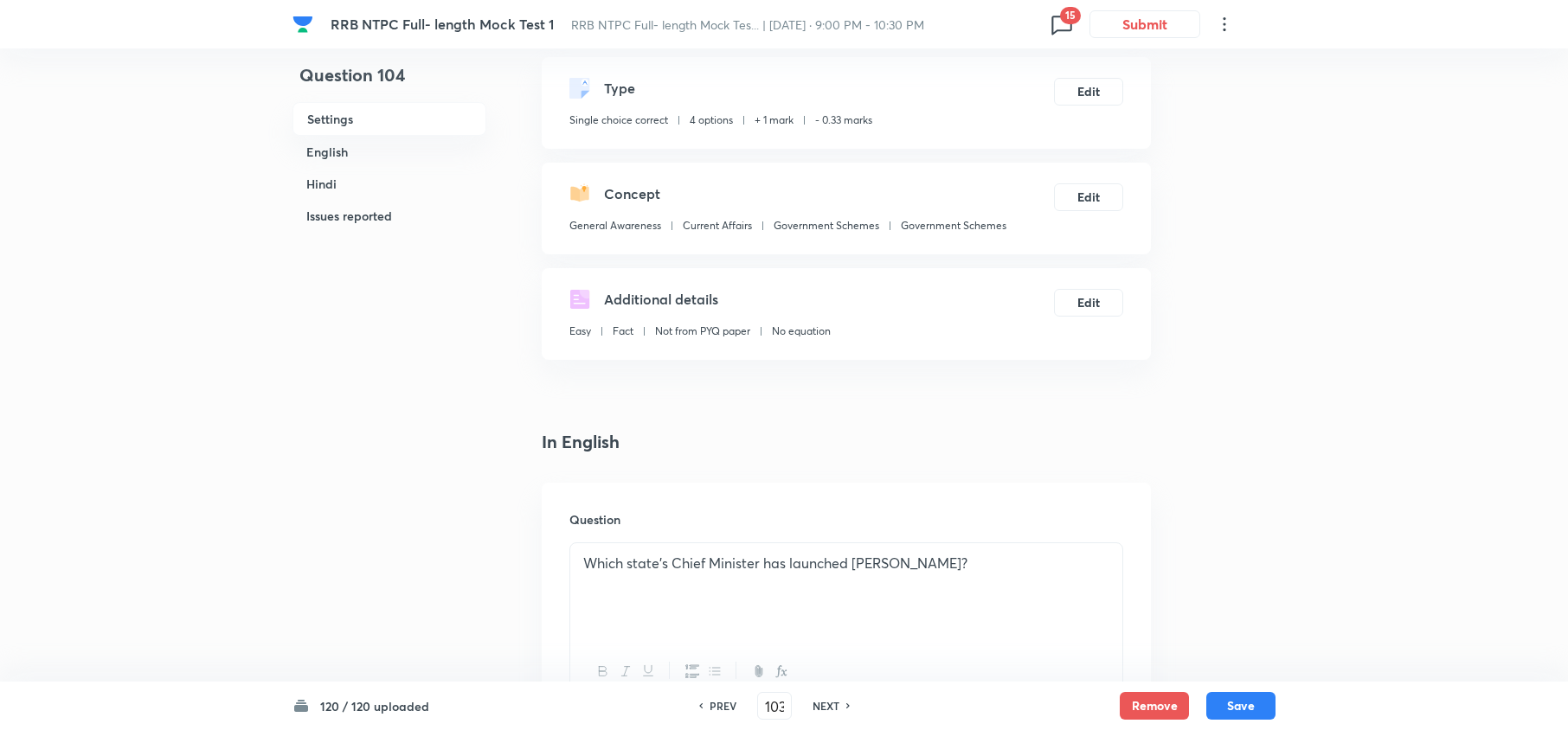
checkbox input "true"
click at [739, 707] on div "PREV" at bounding box center [720, 705] width 46 height 16
type input "102"
checkbox input "false"
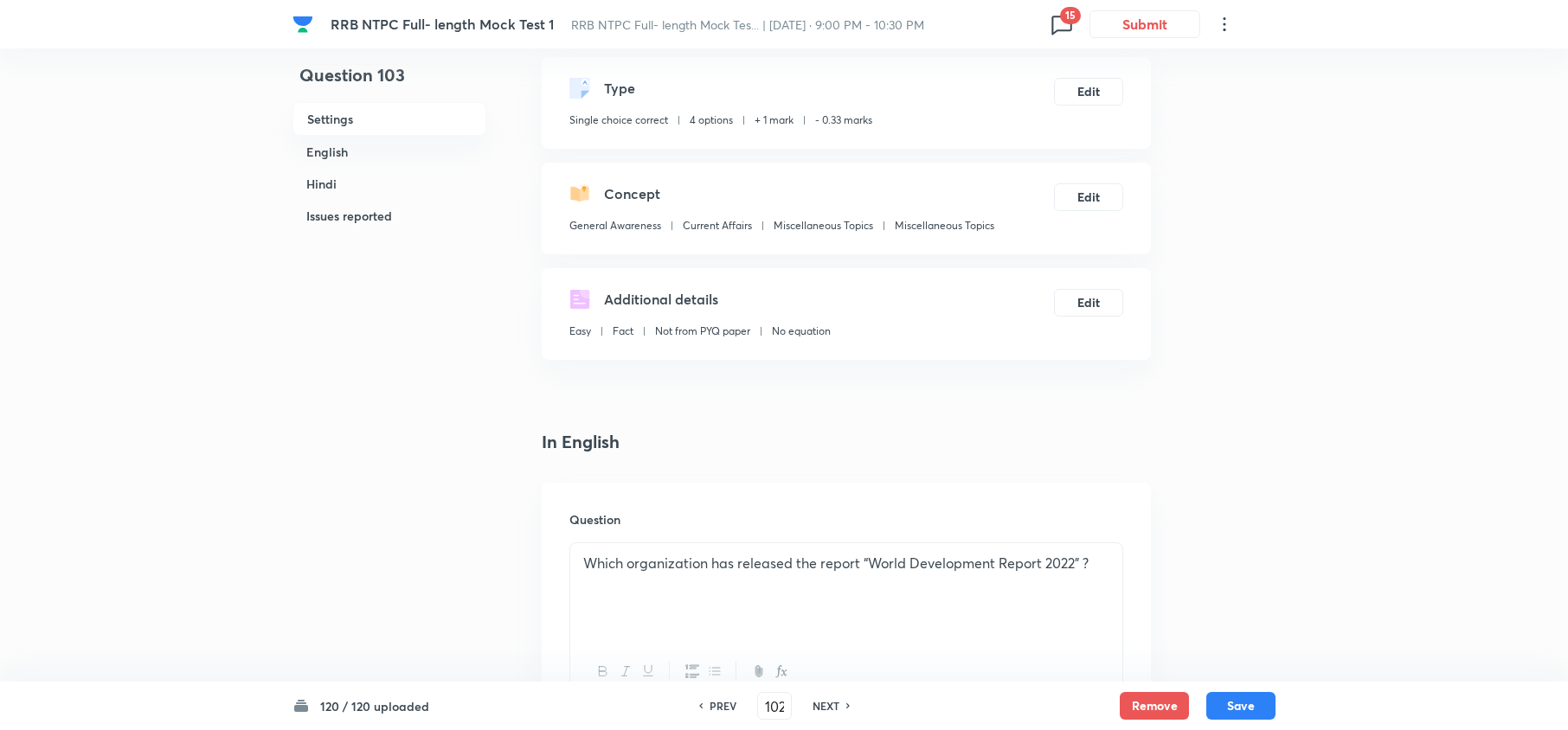
checkbox input "false"
checkbox input "true"
click at [739, 707] on div "PREV" at bounding box center [720, 705] width 46 height 16
type input "101"
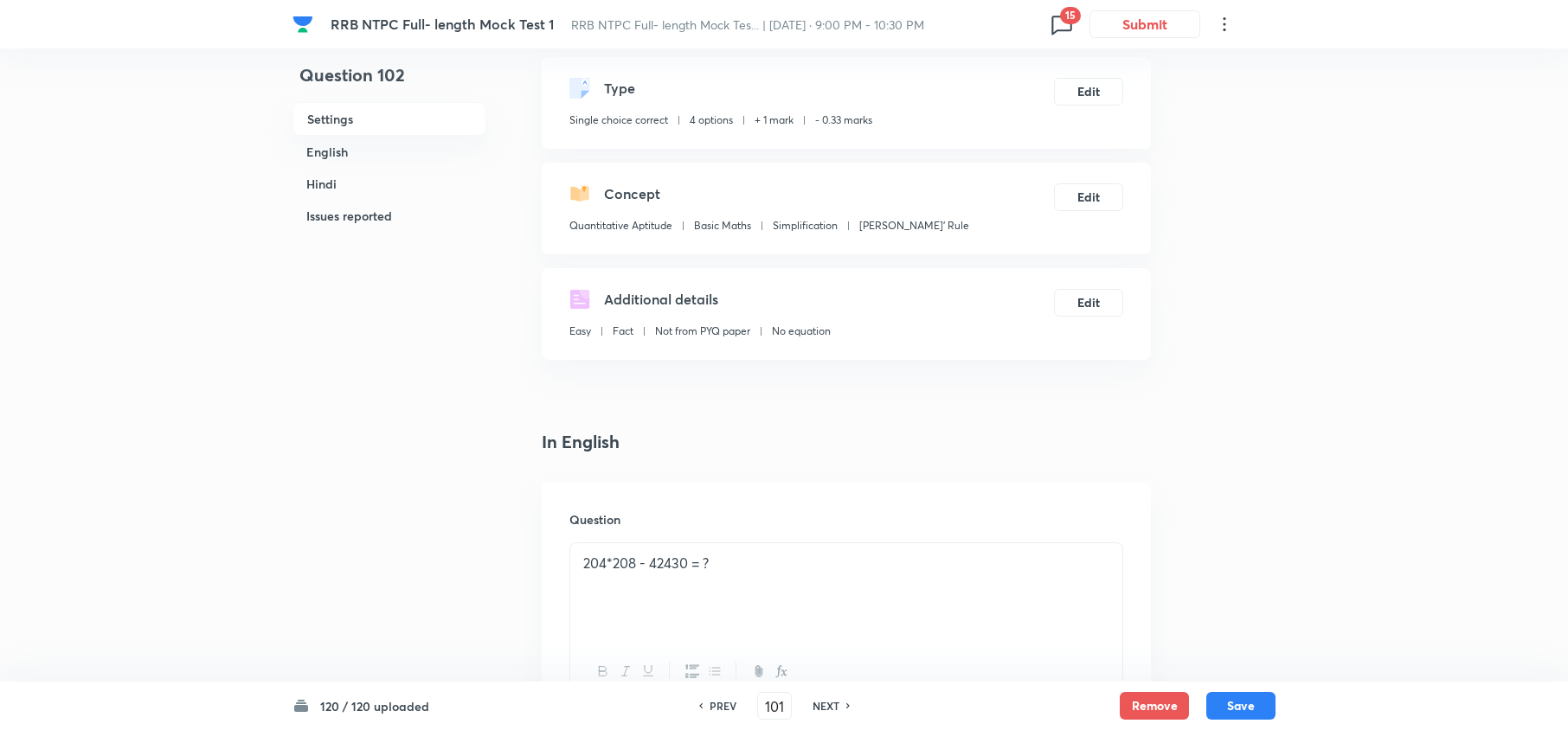
checkbox input "false"
checkbox input "true"
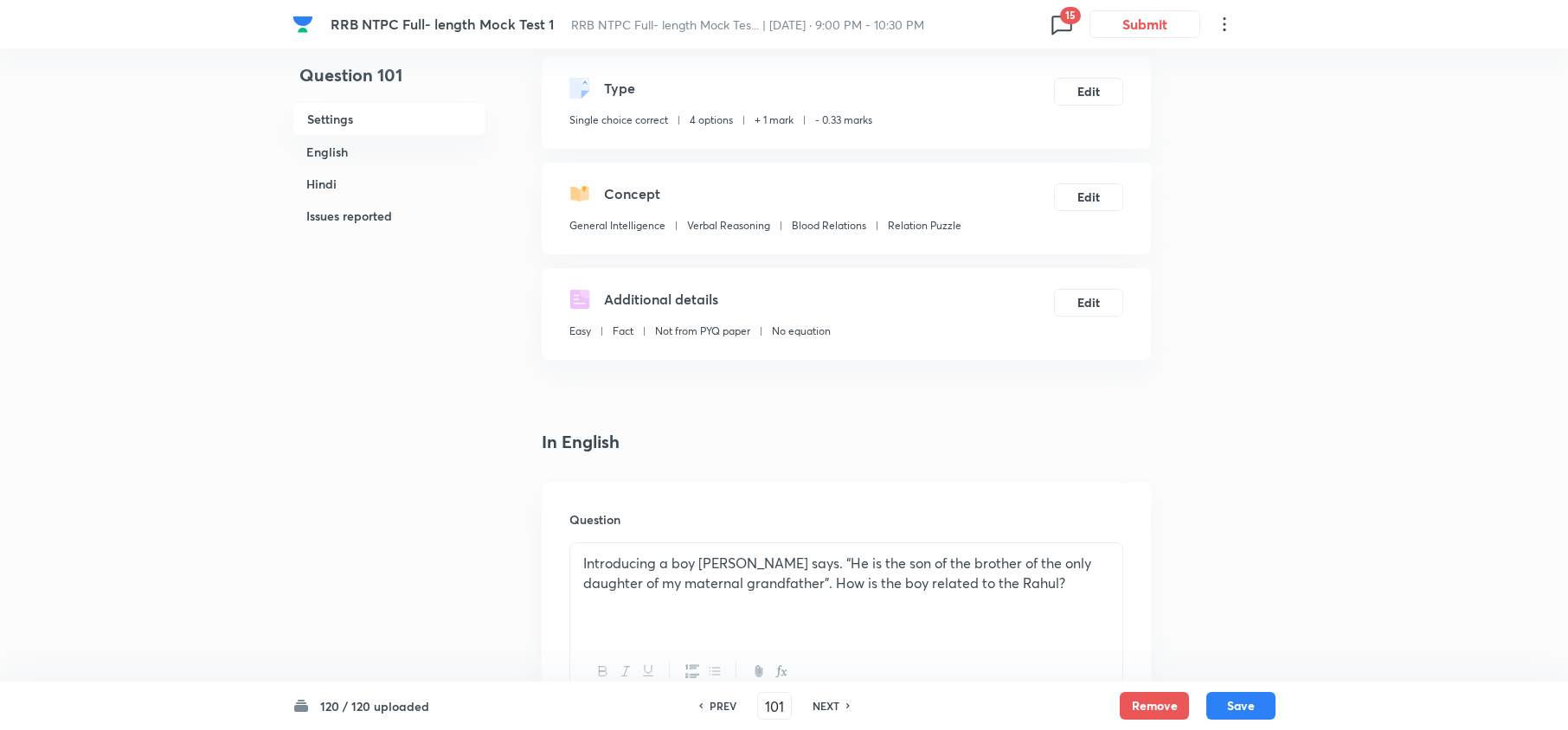
click at [739, 707] on div "PREV" at bounding box center [720, 705] width 46 height 16
type input "100"
checkbox input "false"
checkbox input "true"
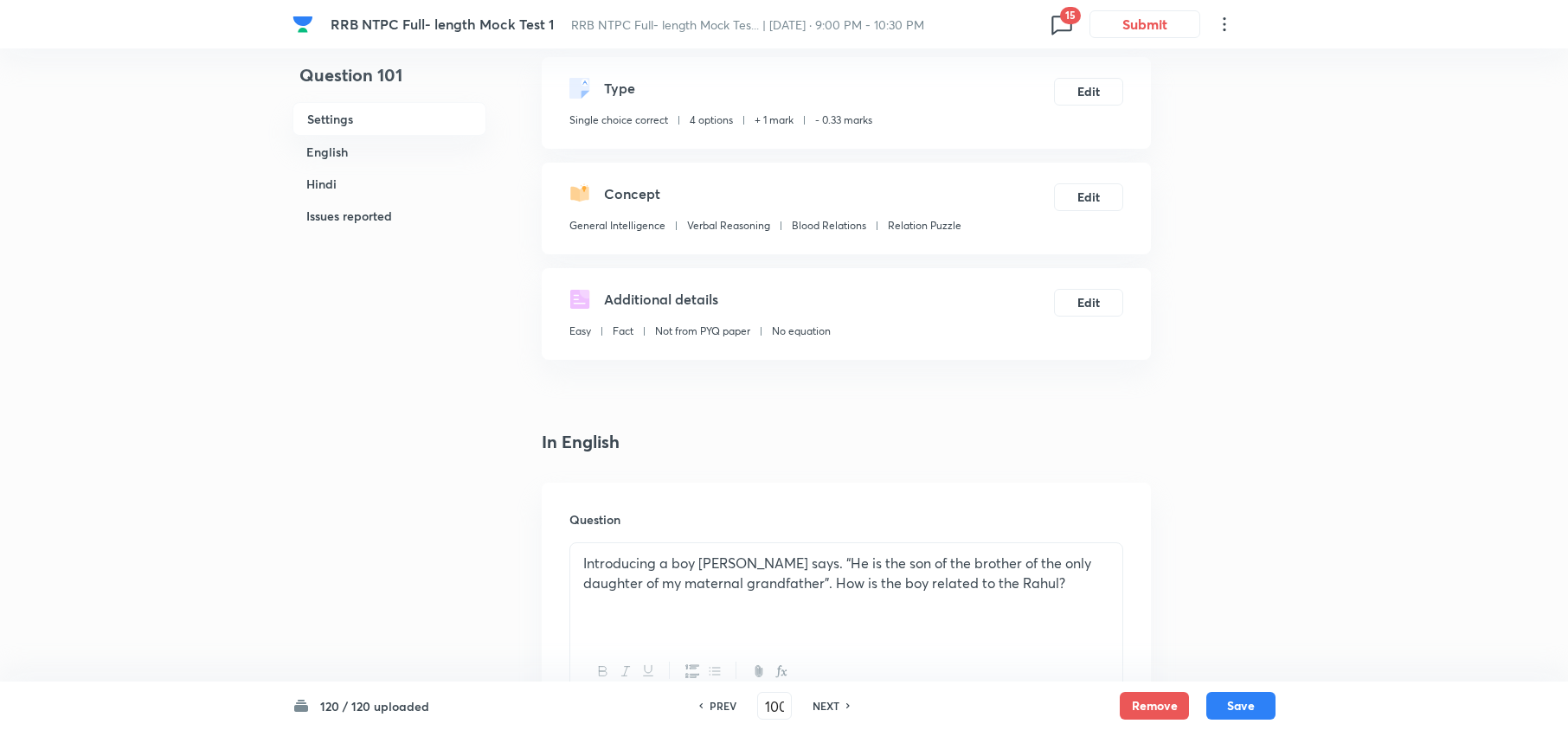
checkbox input "true"
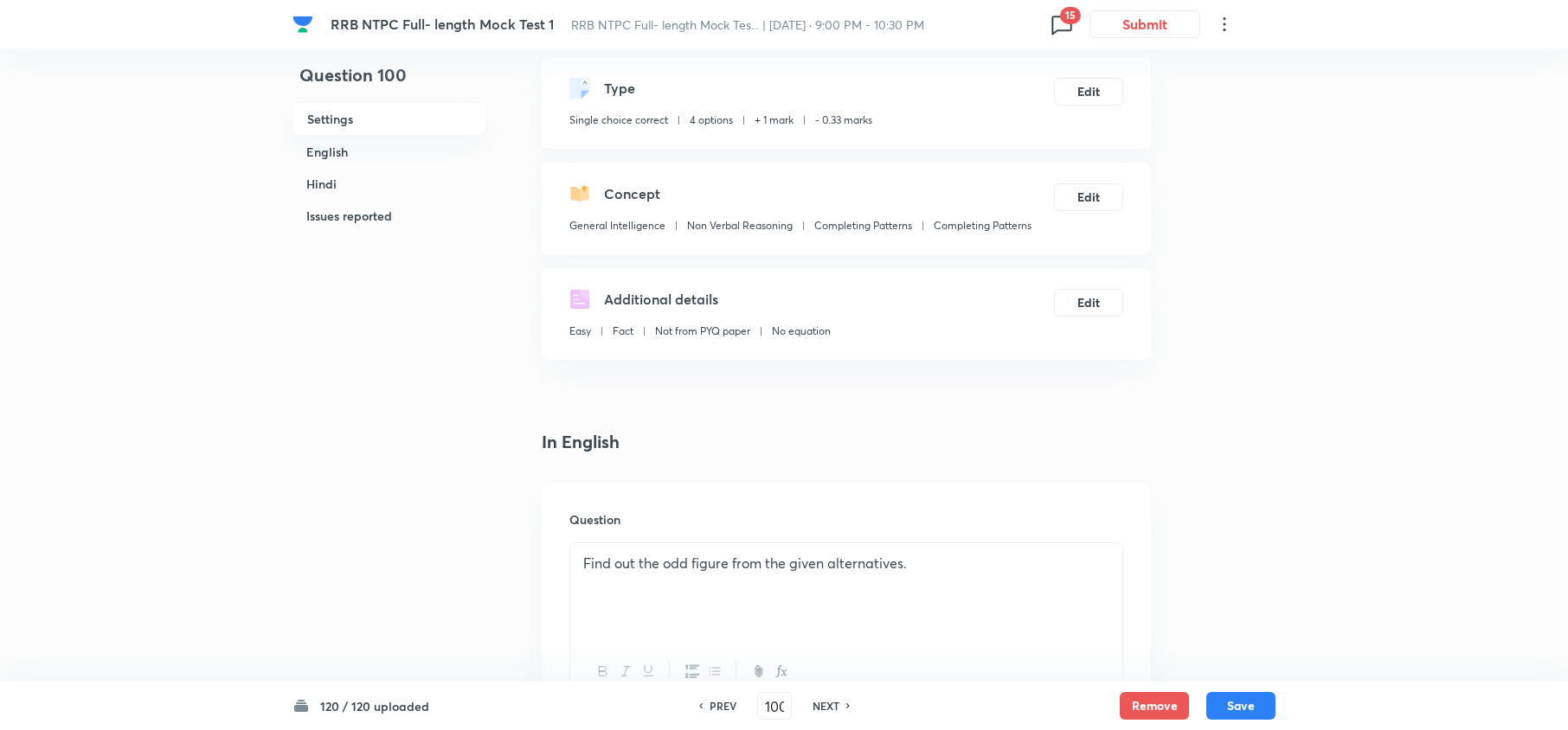
click at [835, 706] on h6 "NEXT" at bounding box center [825, 705] width 27 height 16
type input "101"
checkbox input "false"
checkbox input "true"
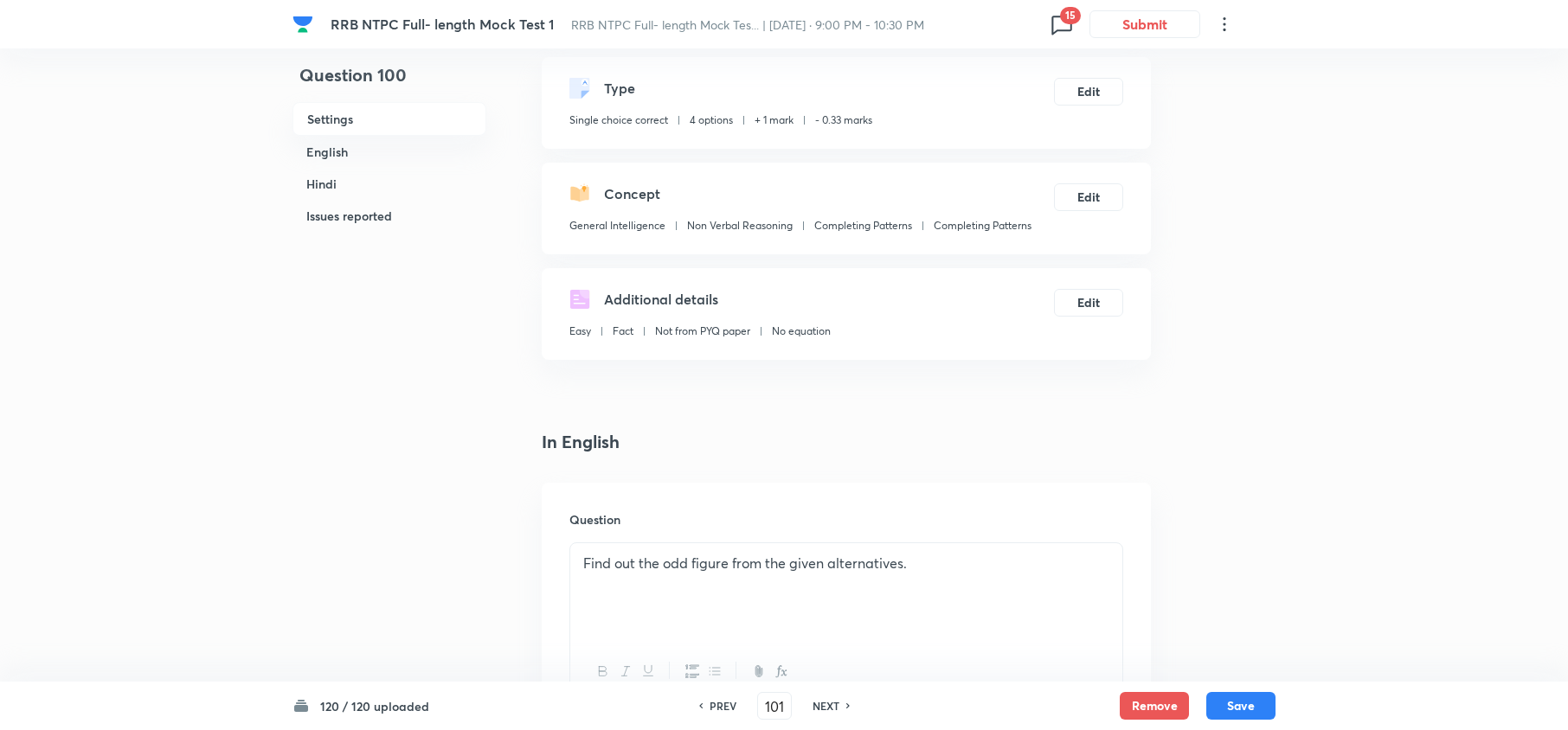
checkbox input "true"
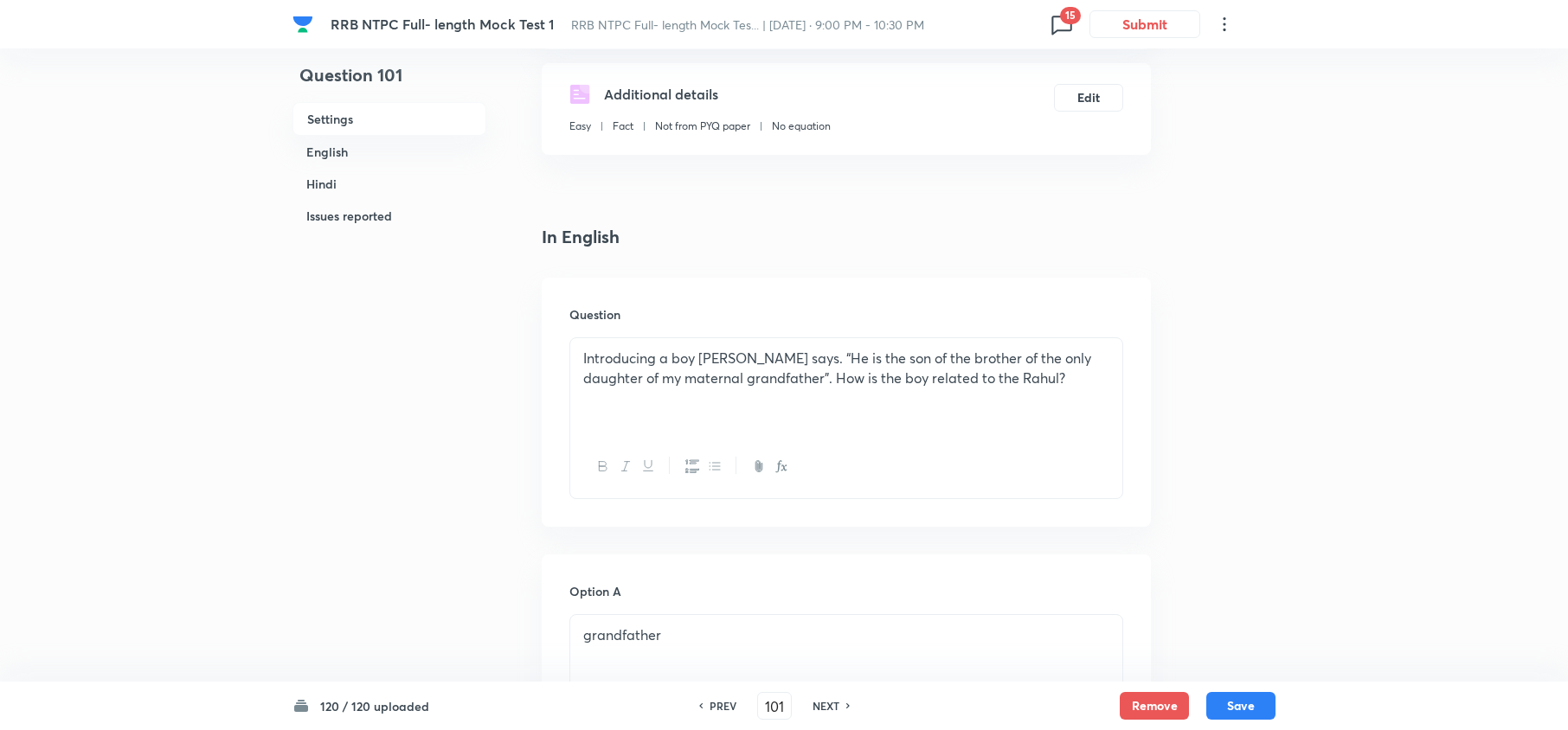
scroll to position [310, 0]
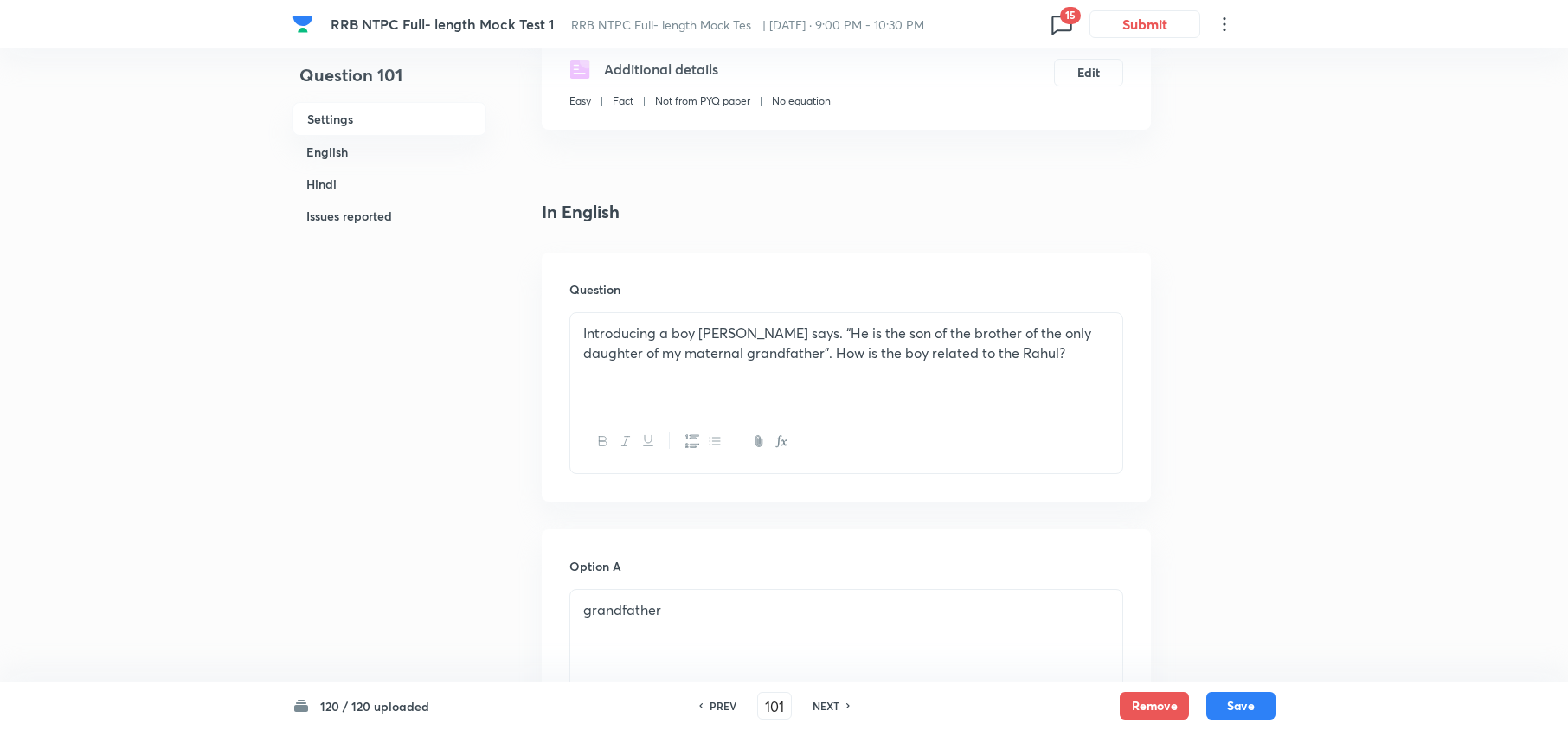
click at [729, 702] on h6 "PREV" at bounding box center [723, 705] width 27 height 16
type input "100"
checkbox input "false"
checkbox input "true"
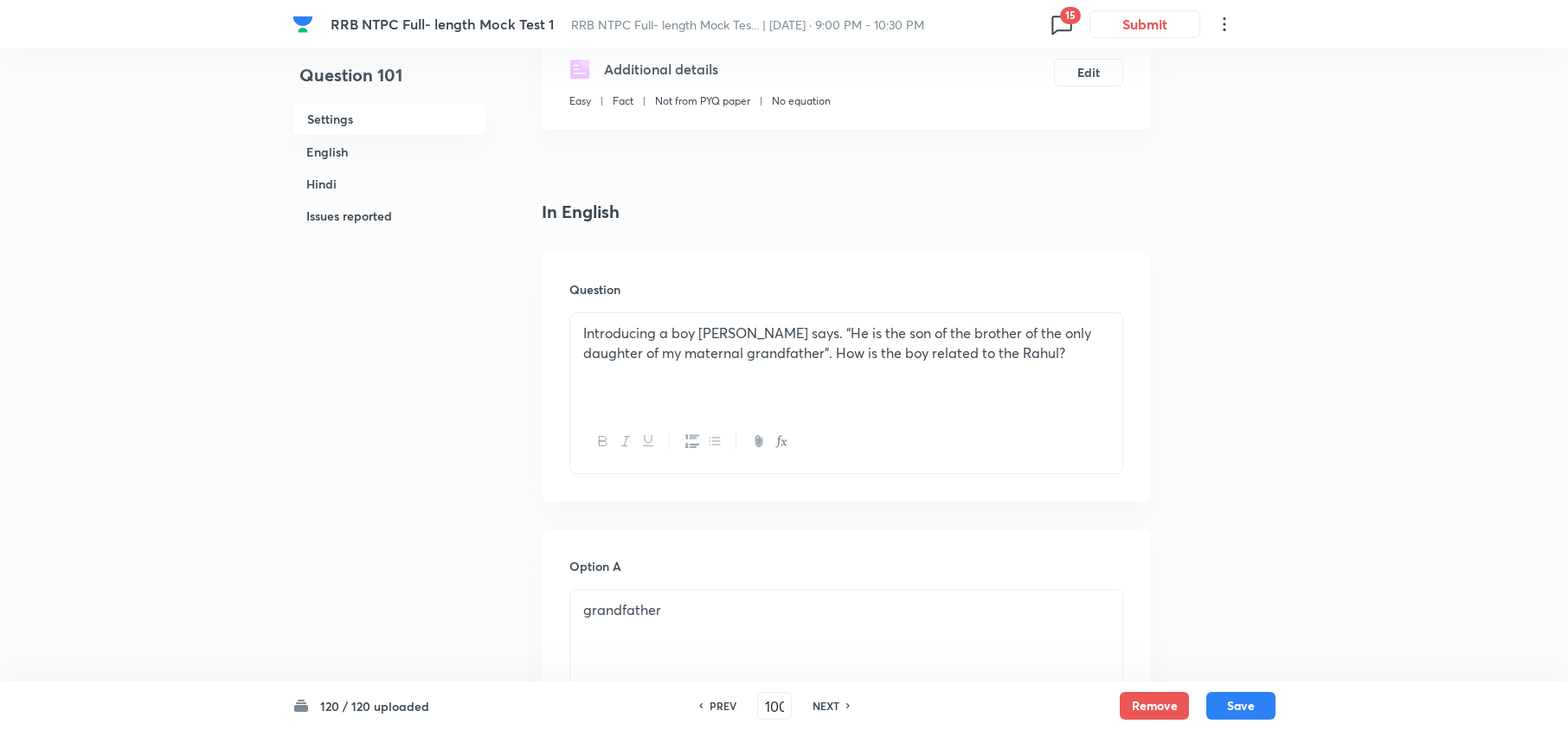
checkbox input "true"
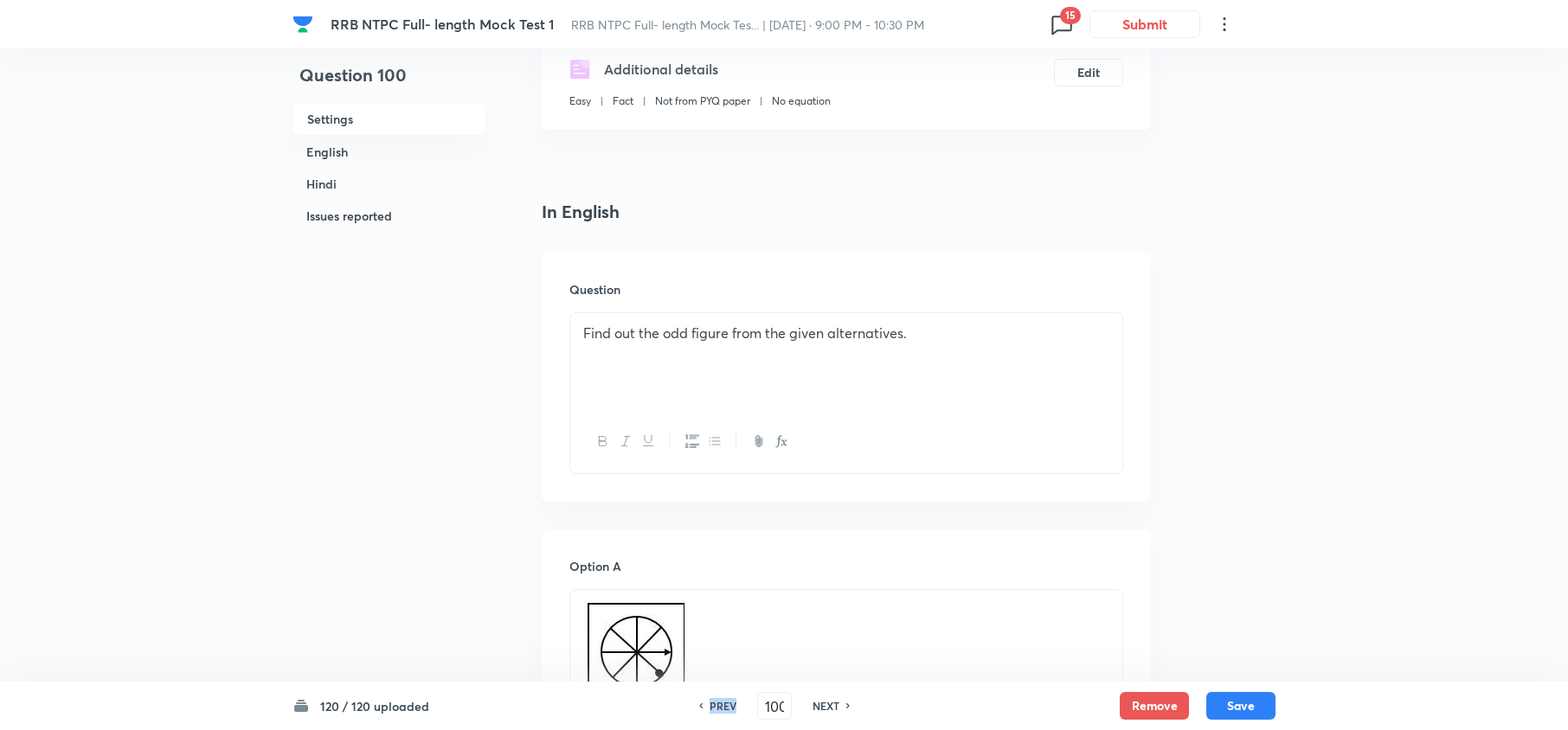
click at [729, 702] on h6 "PREV" at bounding box center [723, 705] width 27 height 16
type input "99"
checkbox input "false"
checkbox input "true"
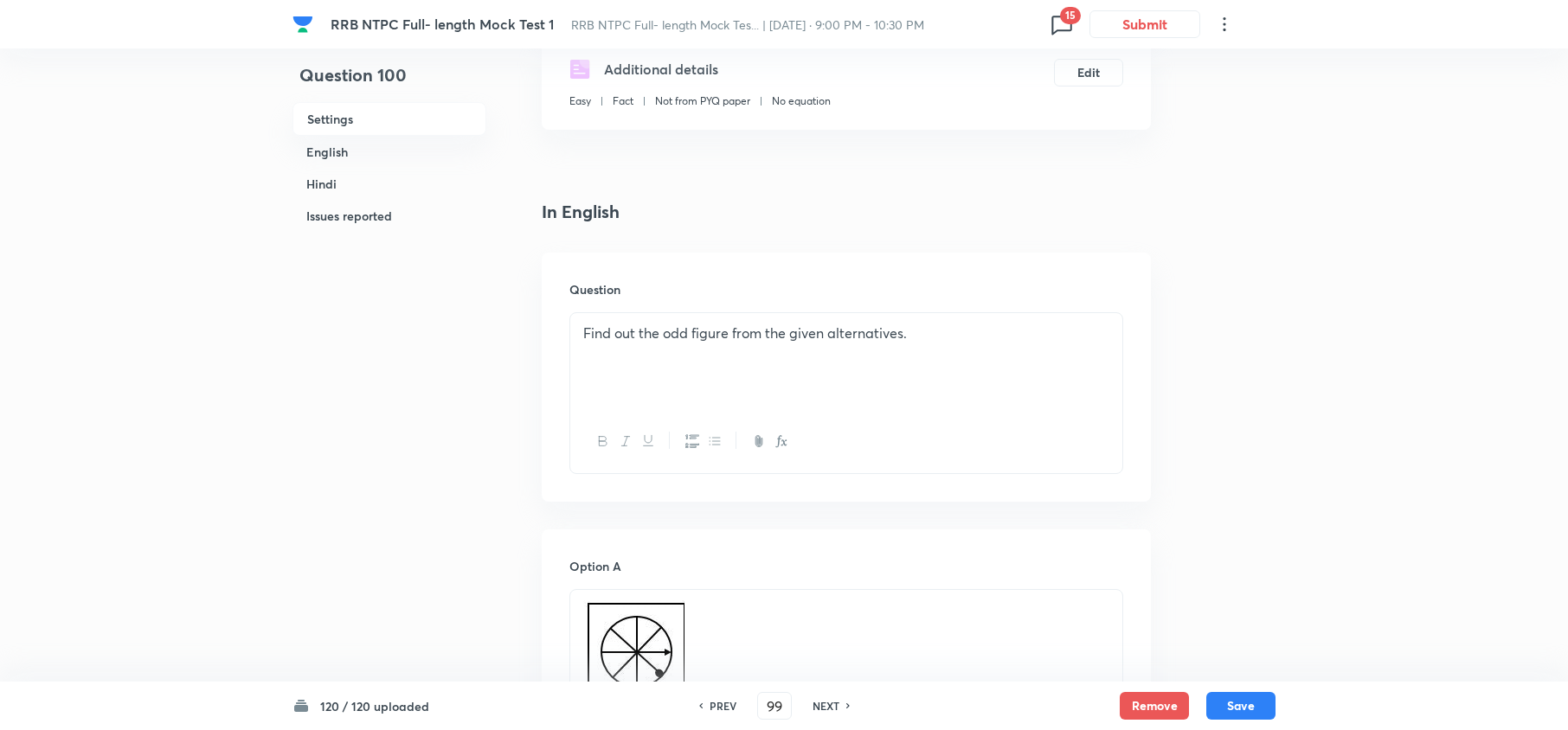
checkbox input "true"
click at [729, 702] on h6 "PREV" at bounding box center [723, 705] width 27 height 16
type input "98"
checkbox input "false"
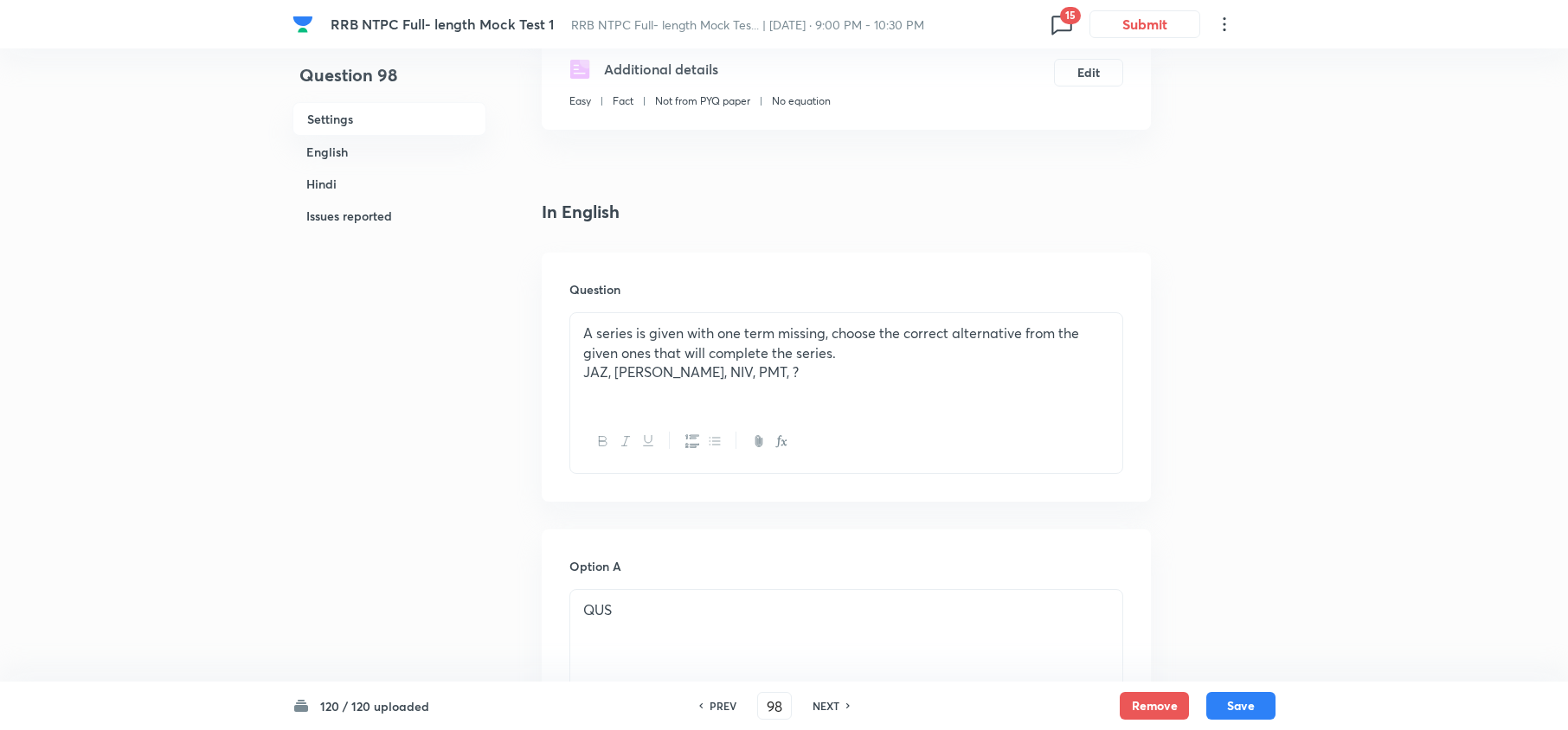
checkbox input "true"
click at [729, 702] on h6 "PREV" at bounding box center [723, 705] width 27 height 16
type input "97"
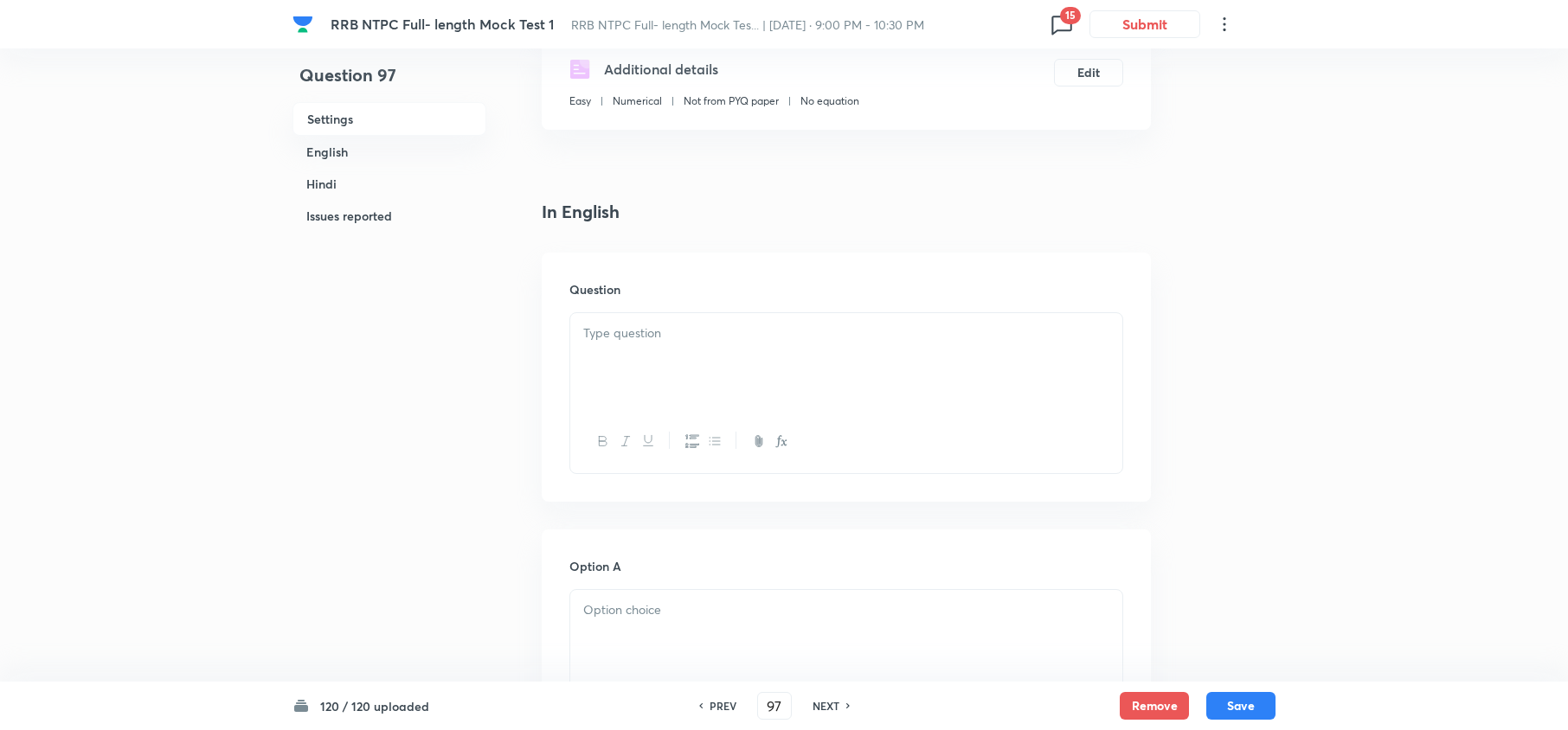
checkbox input "false"
checkbox input "true"
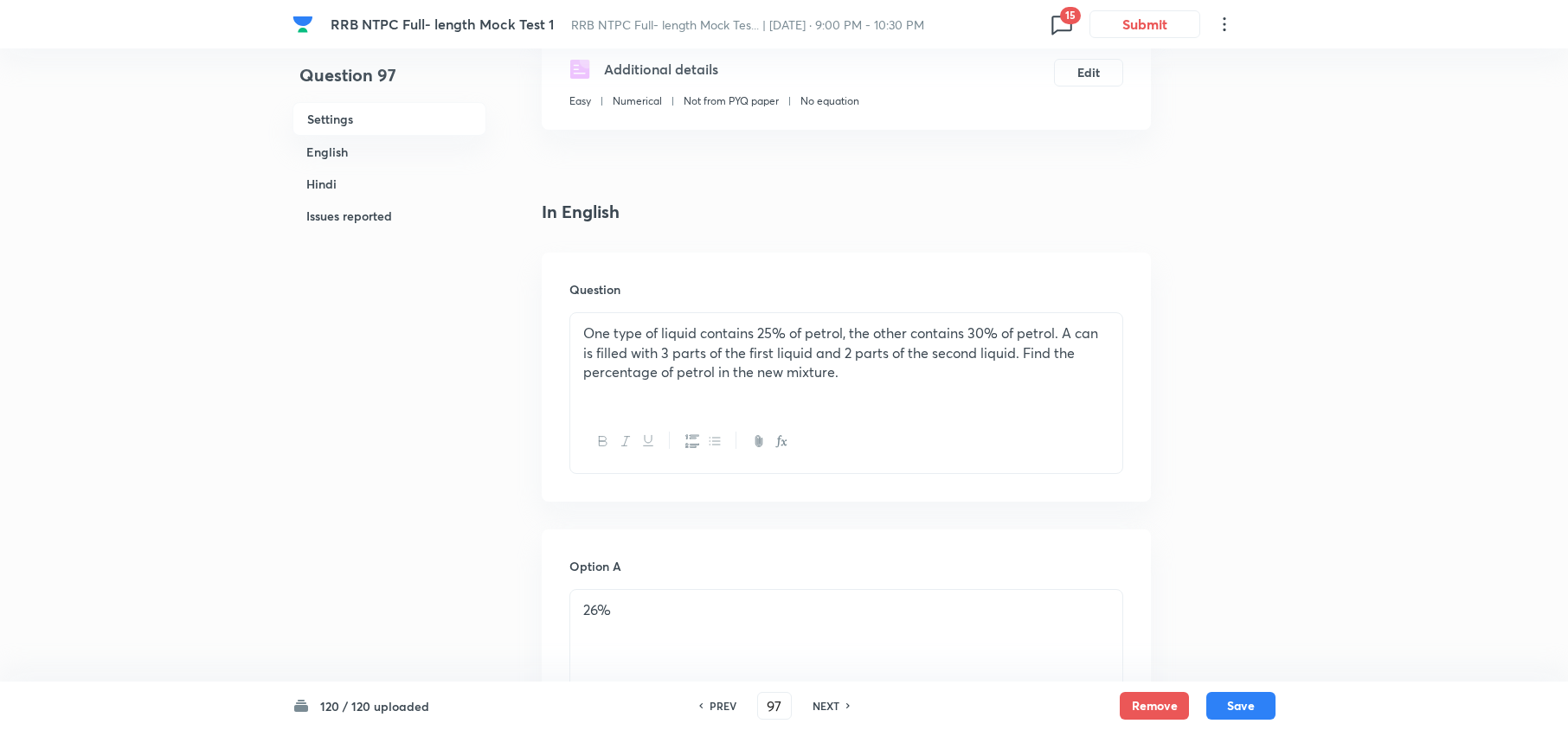
click at [729, 702] on h6 "PREV" at bounding box center [723, 705] width 27 height 16
type input "96"
checkbox input "false"
checkbox input "true"
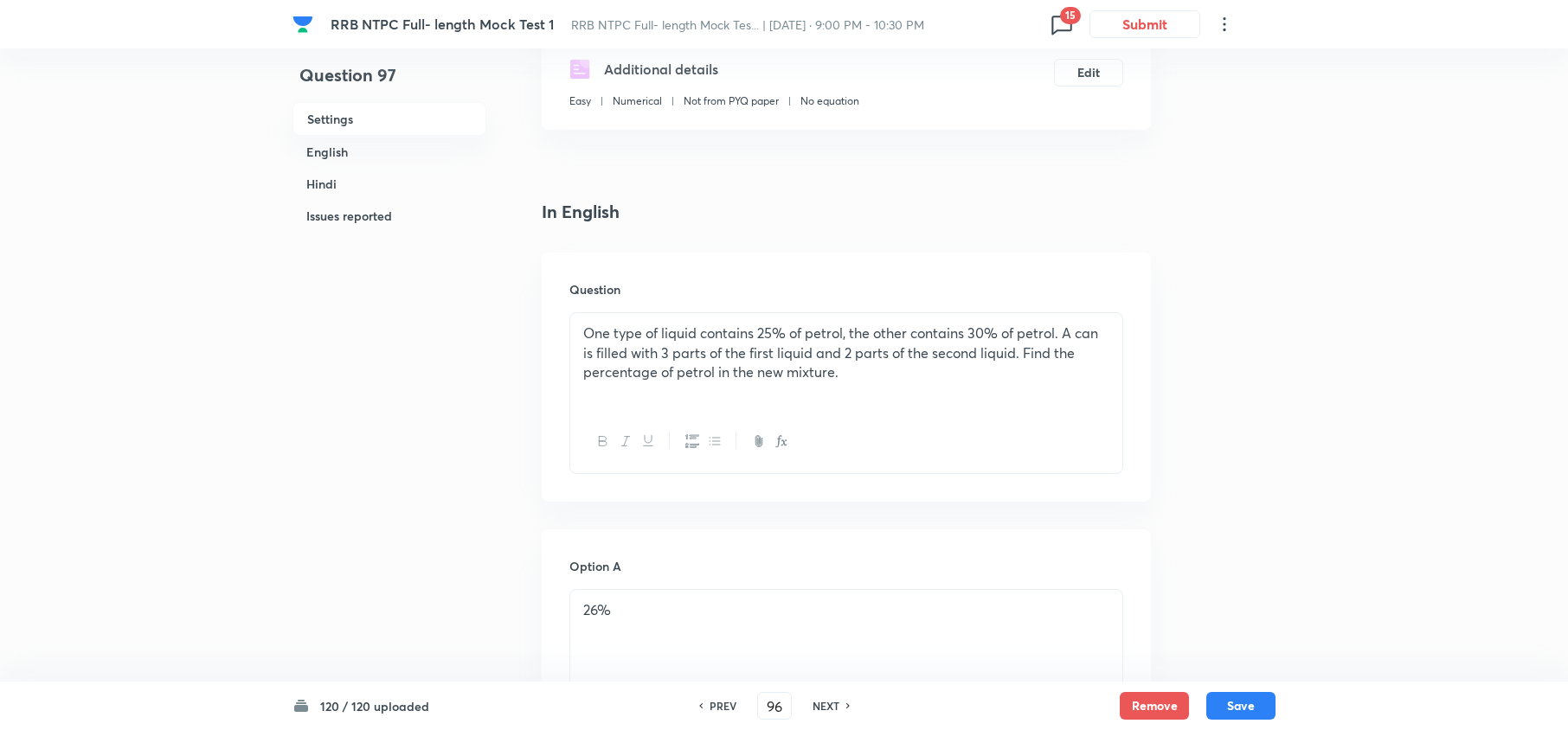
checkbox input "true"
click at [729, 702] on h6 "PREV" at bounding box center [723, 705] width 27 height 16
type input "95"
checkbox input "false"
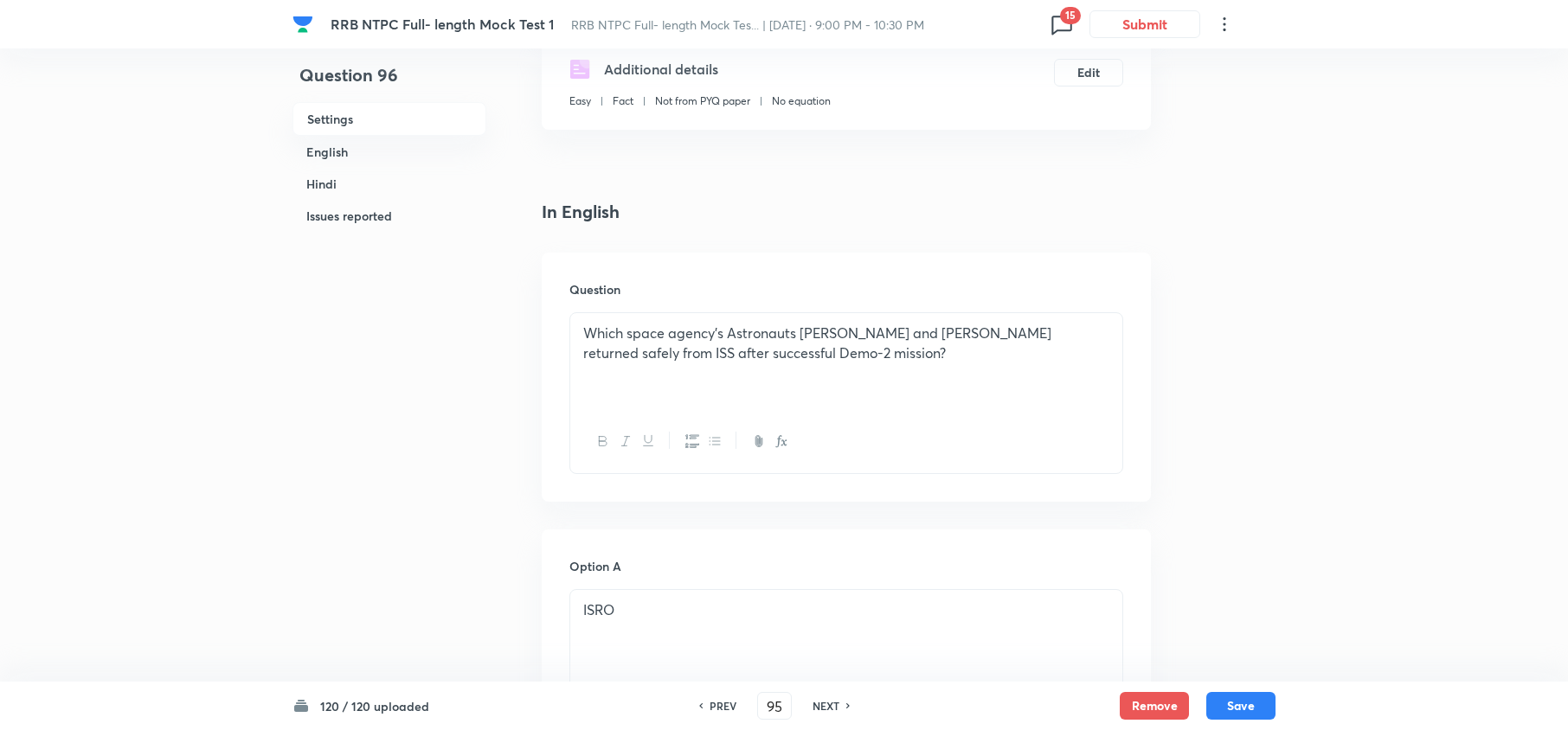
checkbox input "true"
click at [729, 702] on h6 "PREV" at bounding box center [723, 705] width 27 height 16
type input "94"
checkbox input "false"
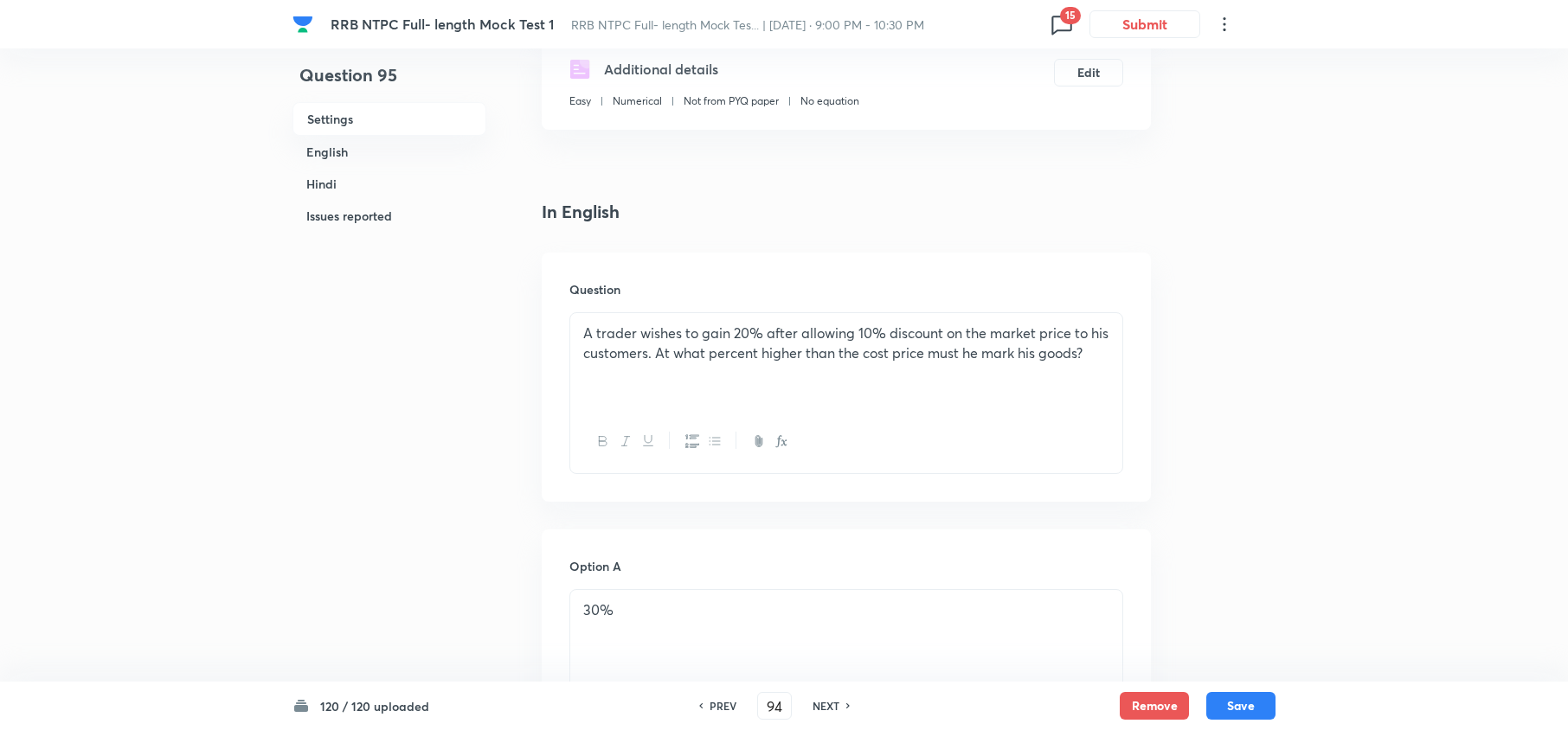
checkbox input "false"
checkbox input "true"
click at [729, 702] on h6 "PREV" at bounding box center [723, 705] width 27 height 16
type input "93"
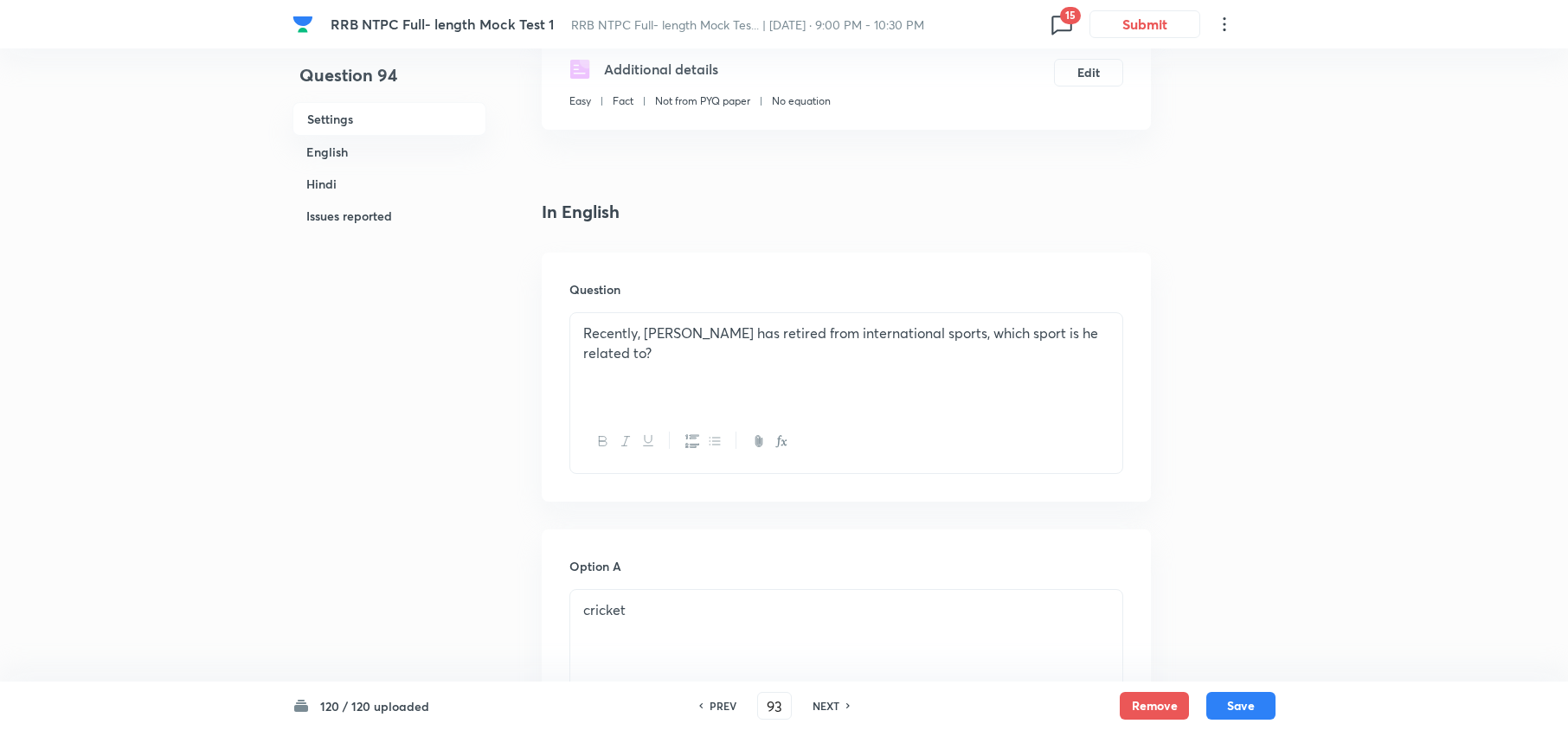
checkbox input "false"
checkbox input "true"
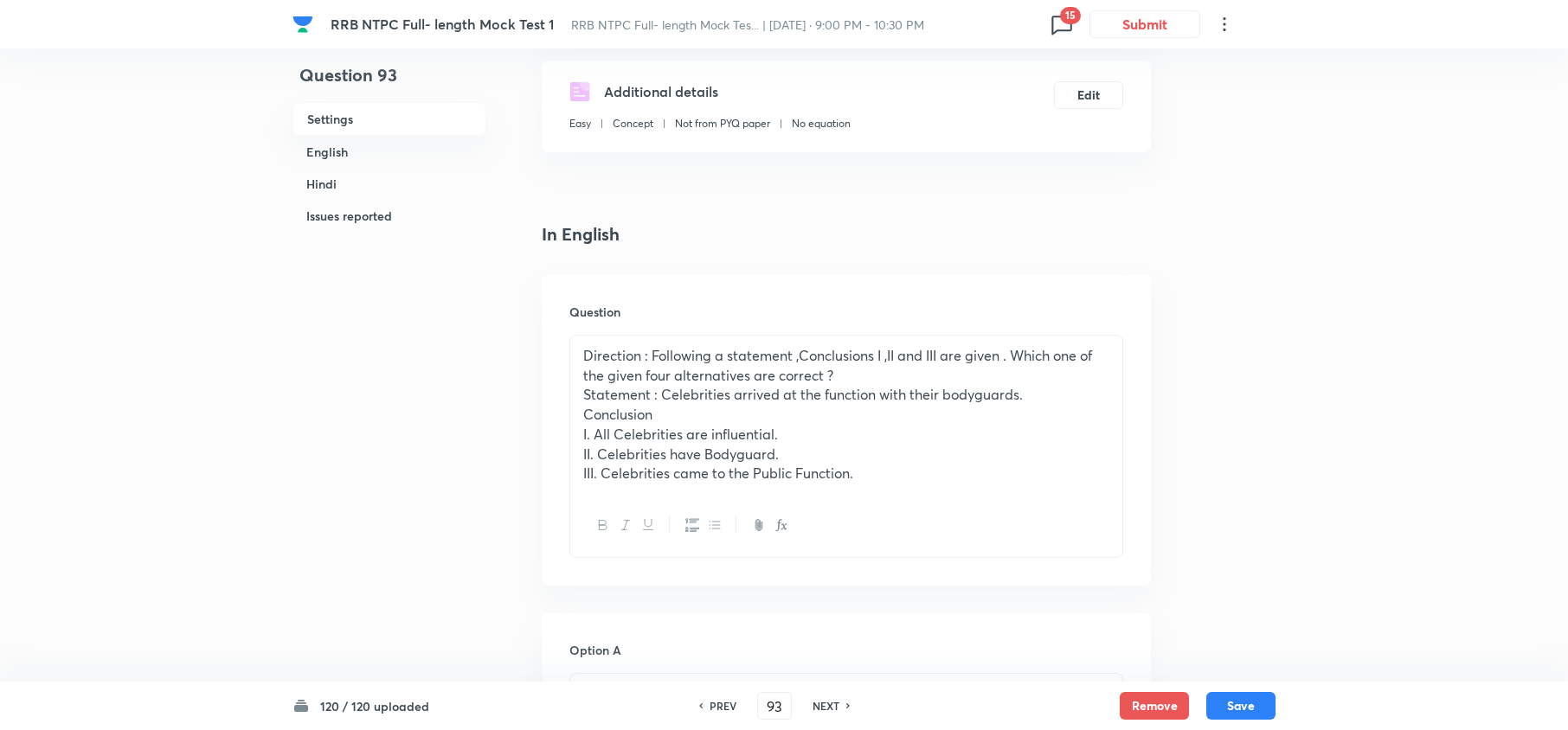
click at [729, 702] on h6 "PREV" at bounding box center [723, 705] width 27 height 16
type input "92"
checkbox input "false"
checkbox input "true"
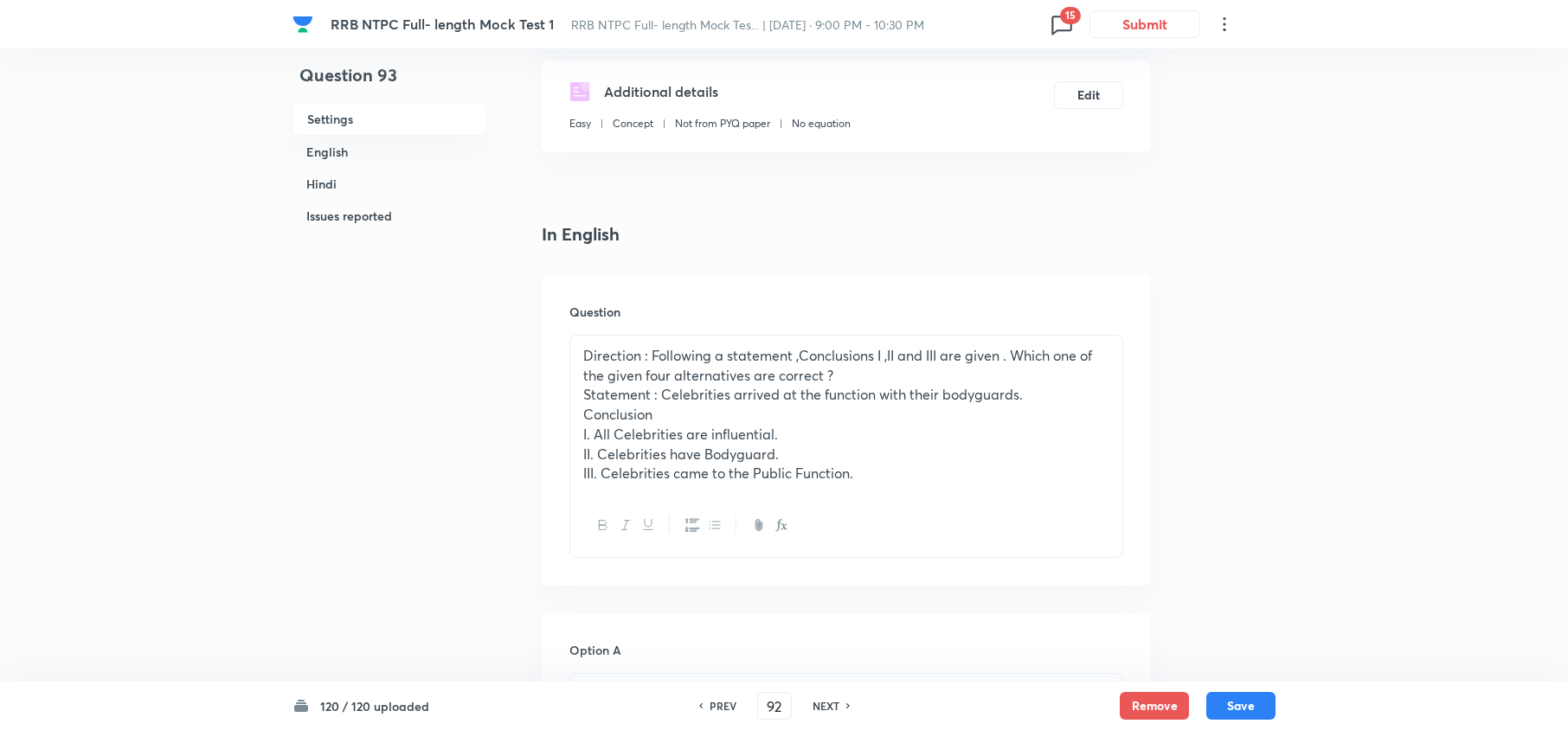
checkbox input "true"
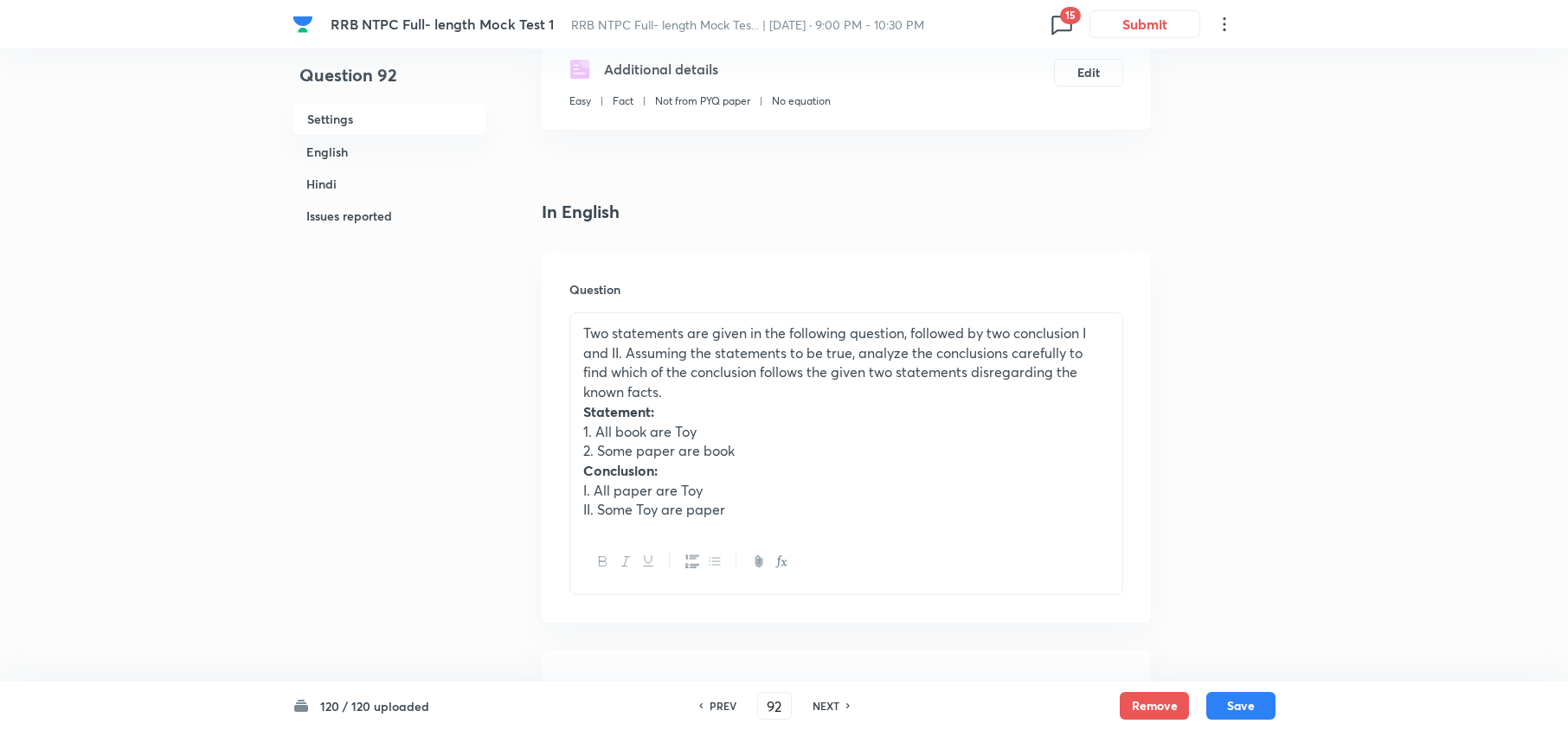
click at [729, 702] on h6 "PREV" at bounding box center [723, 705] width 27 height 16
type input "91"
checkbox input "false"
checkbox input "true"
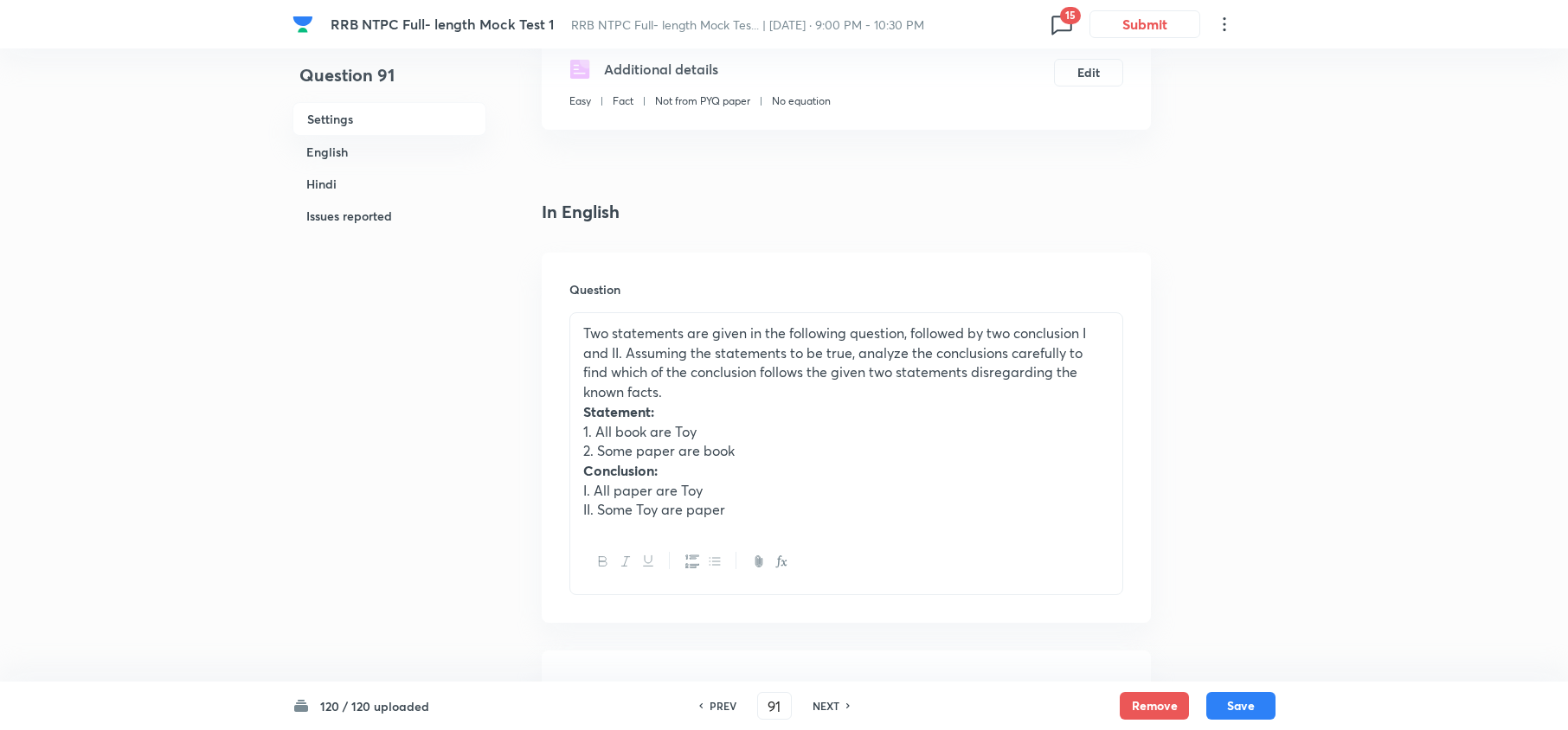
checkbox input "true"
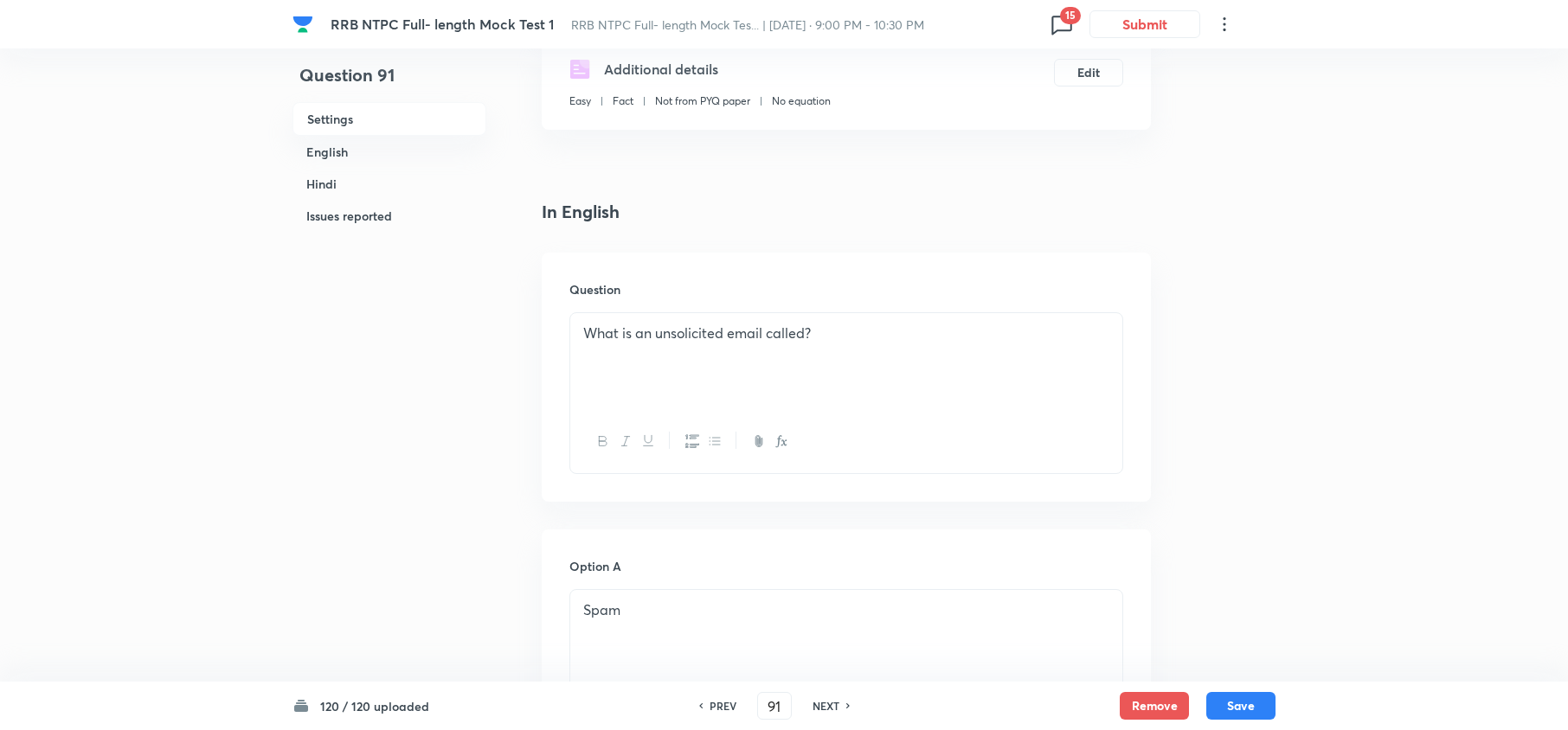
click at [729, 702] on h6 "PREV" at bounding box center [723, 705] width 27 height 16
type input "90"
checkbox input "false"
checkbox input "true"
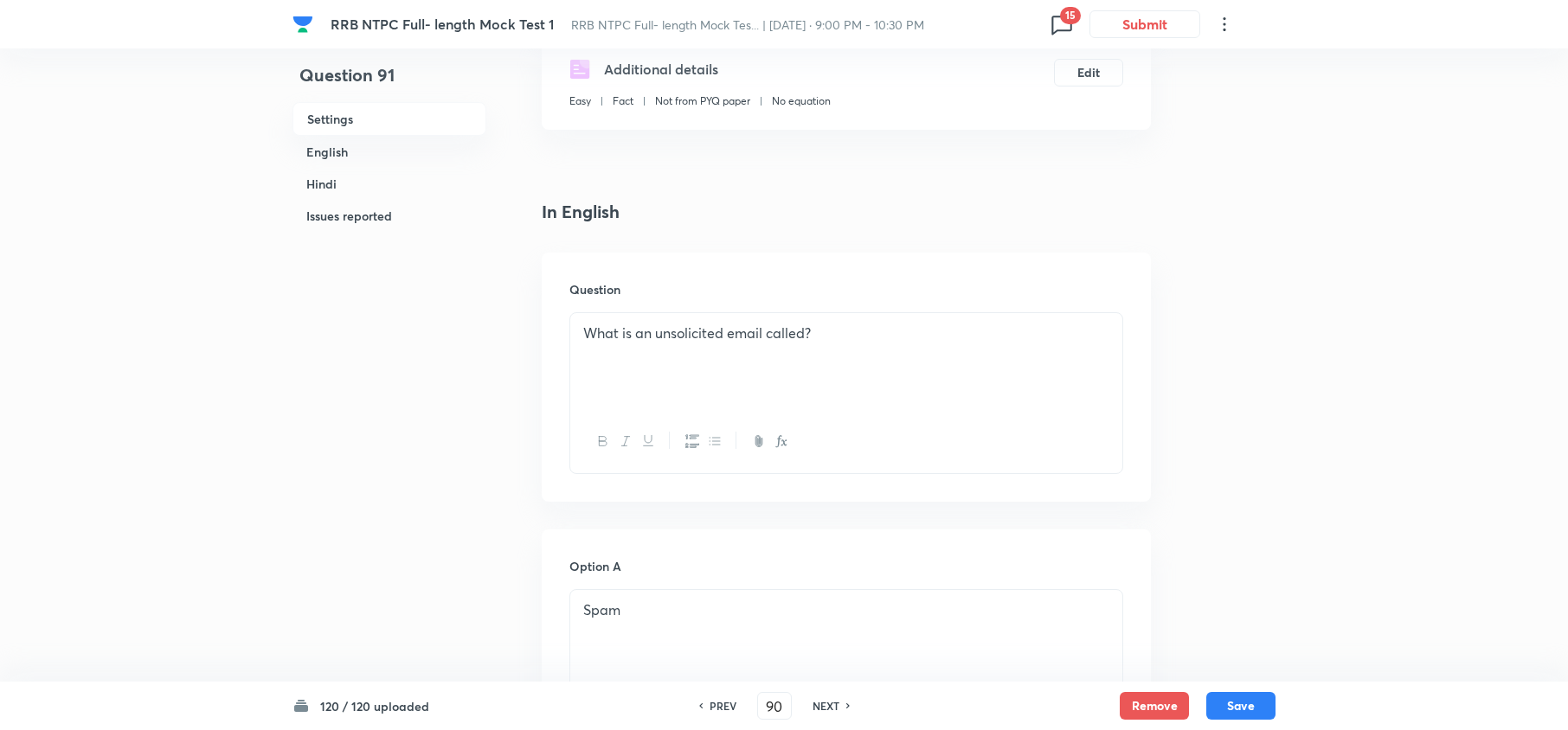
checkbox input "true"
click at [729, 702] on h6 "PREV" at bounding box center [723, 705] width 27 height 16
type input "89"
checkbox input "false"
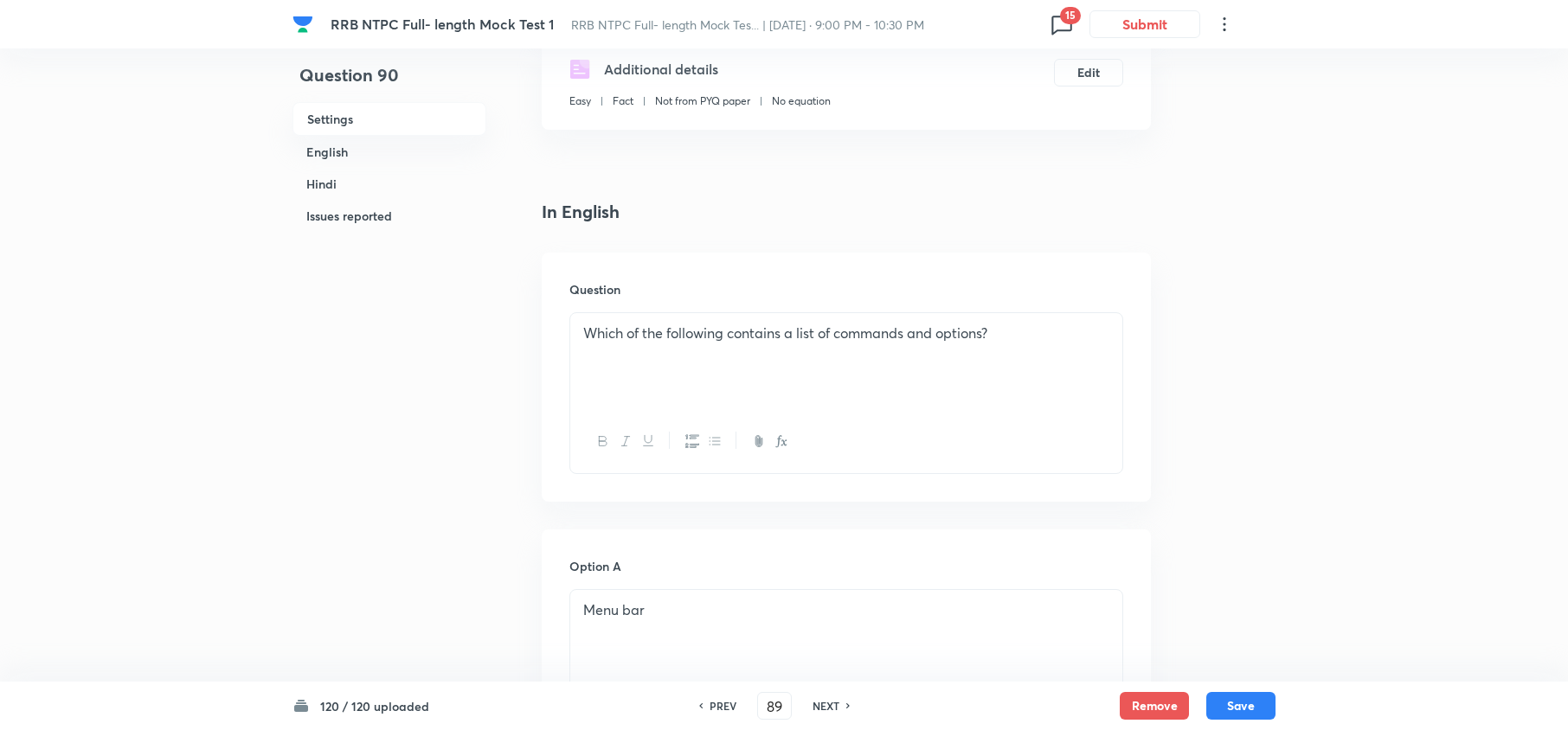
checkbox input "true"
click at [729, 702] on h6 "PREV" at bounding box center [723, 705] width 27 height 16
type input "88"
checkbox input "false"
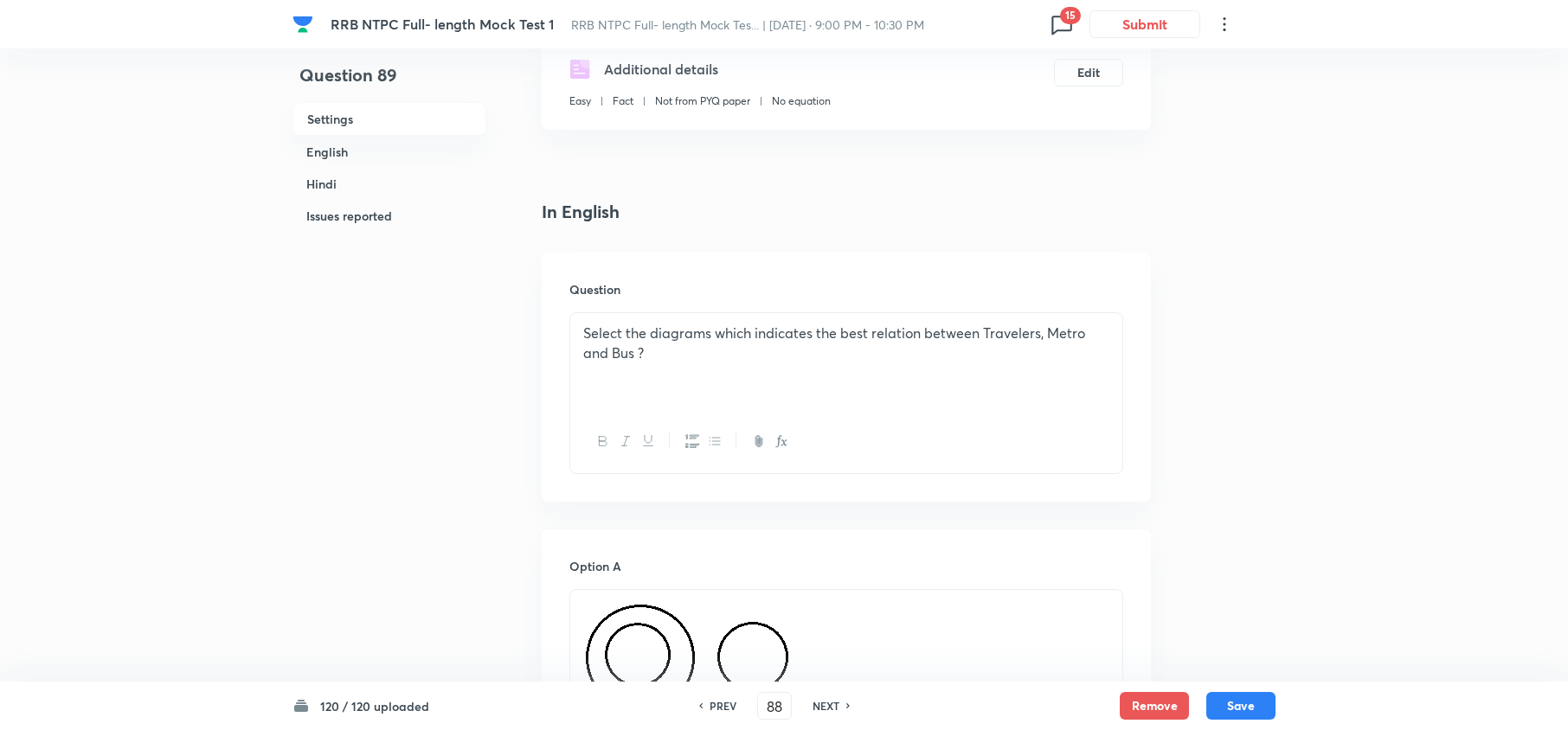
checkbox input "false"
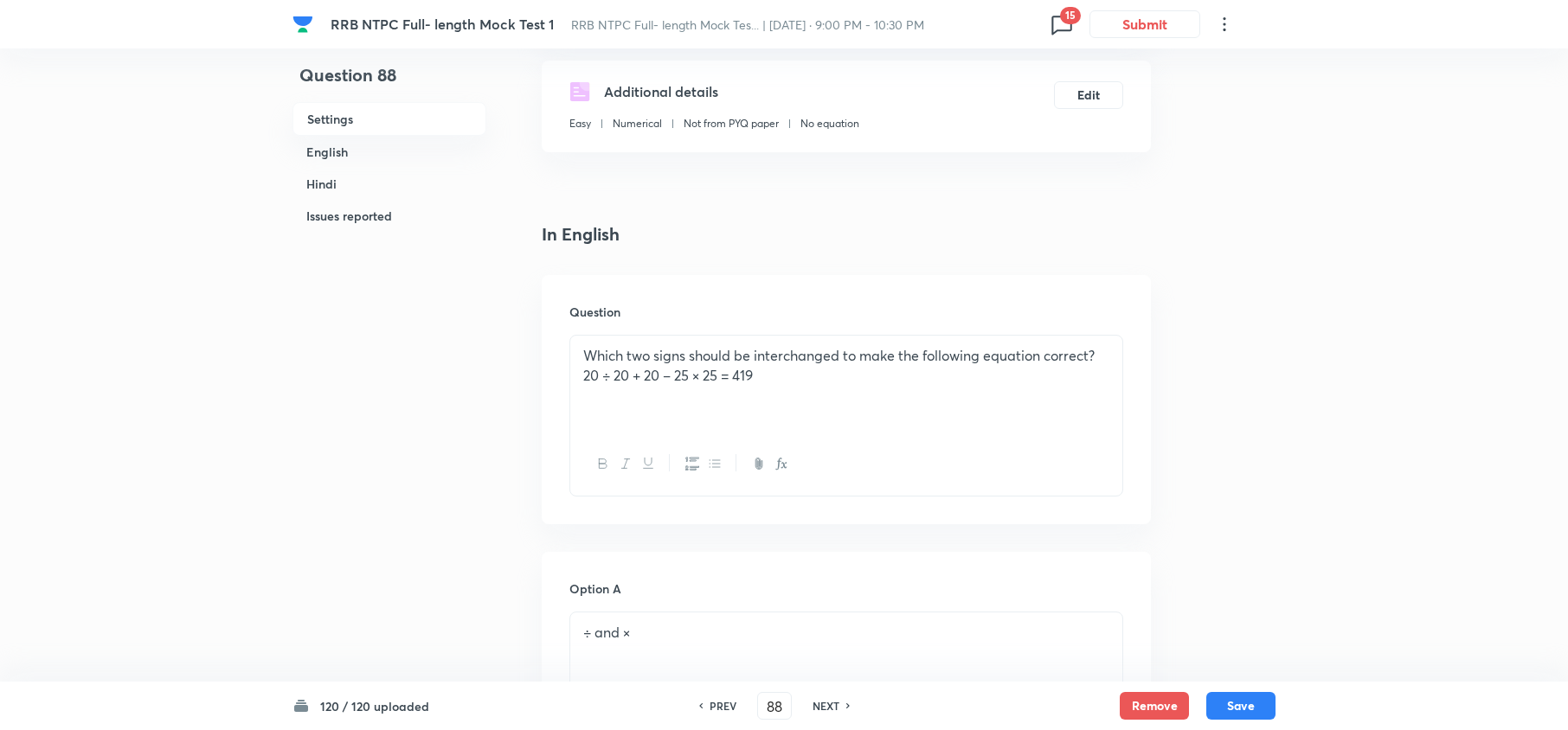
checkbox input "true"
click at [729, 702] on h6 "PREV" at bounding box center [723, 705] width 27 height 16
type input "87"
checkbox input "false"
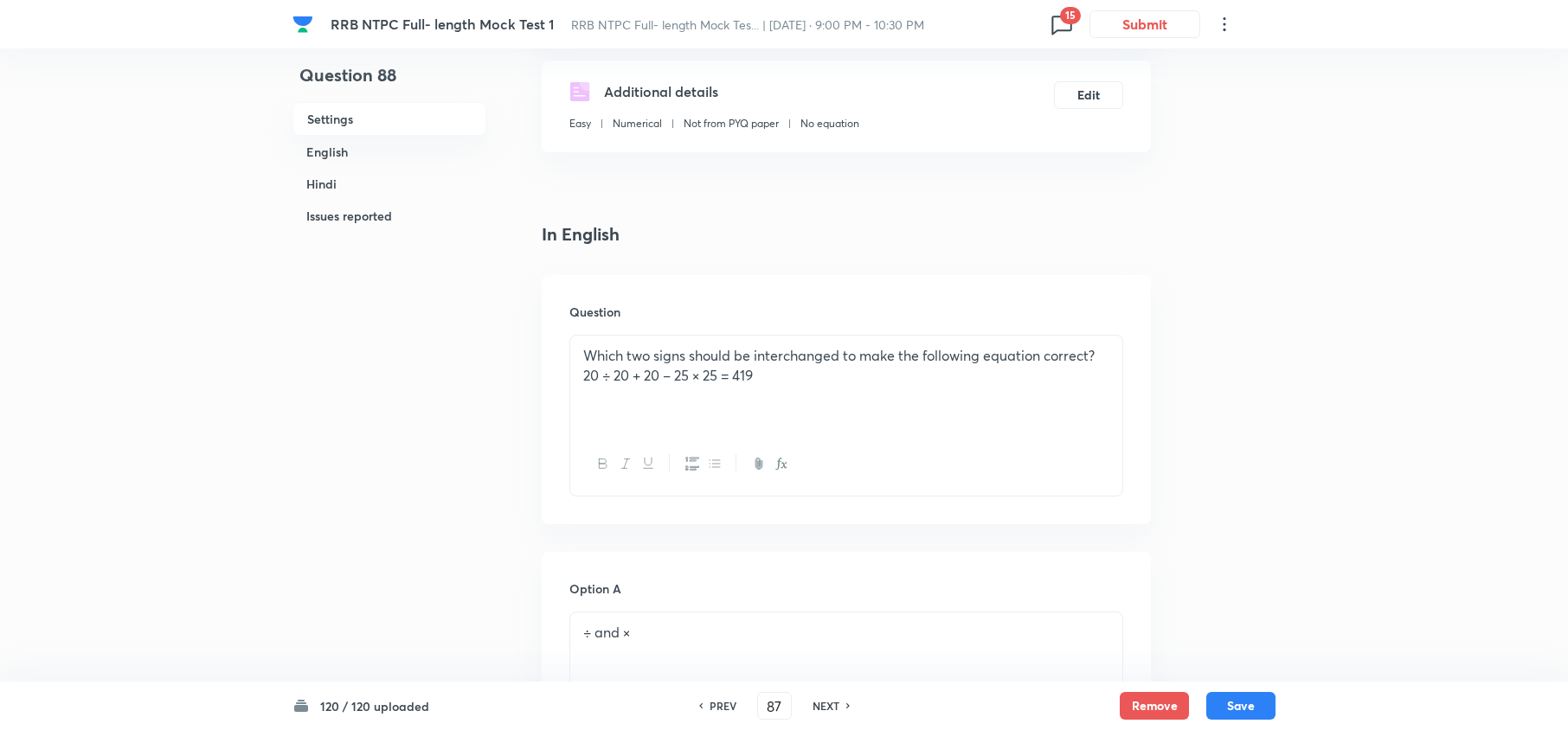
checkbox input "false"
checkbox input "true"
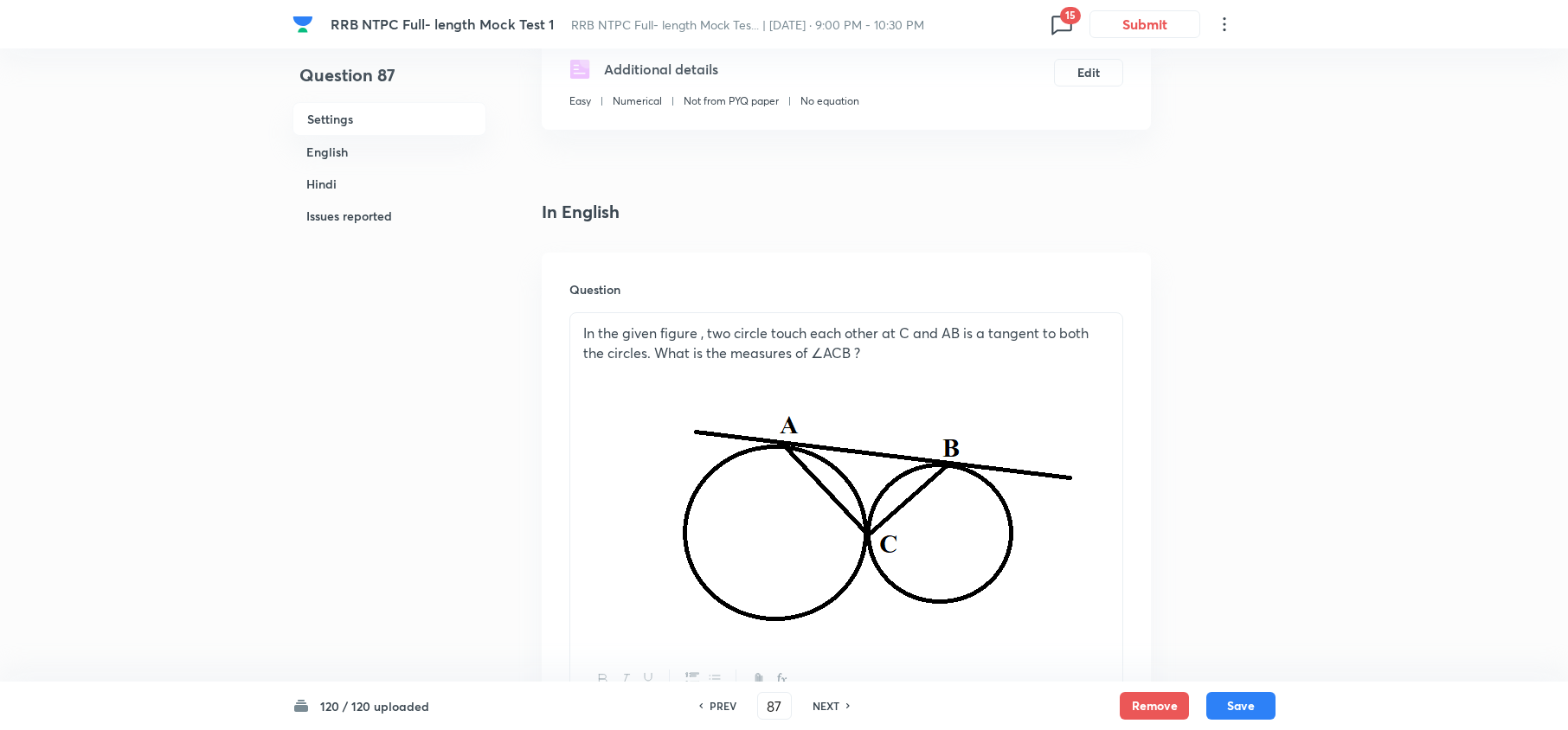
click at [729, 702] on h6 "PREV" at bounding box center [723, 705] width 27 height 16
type input "86"
checkbox input "false"
checkbox input "true"
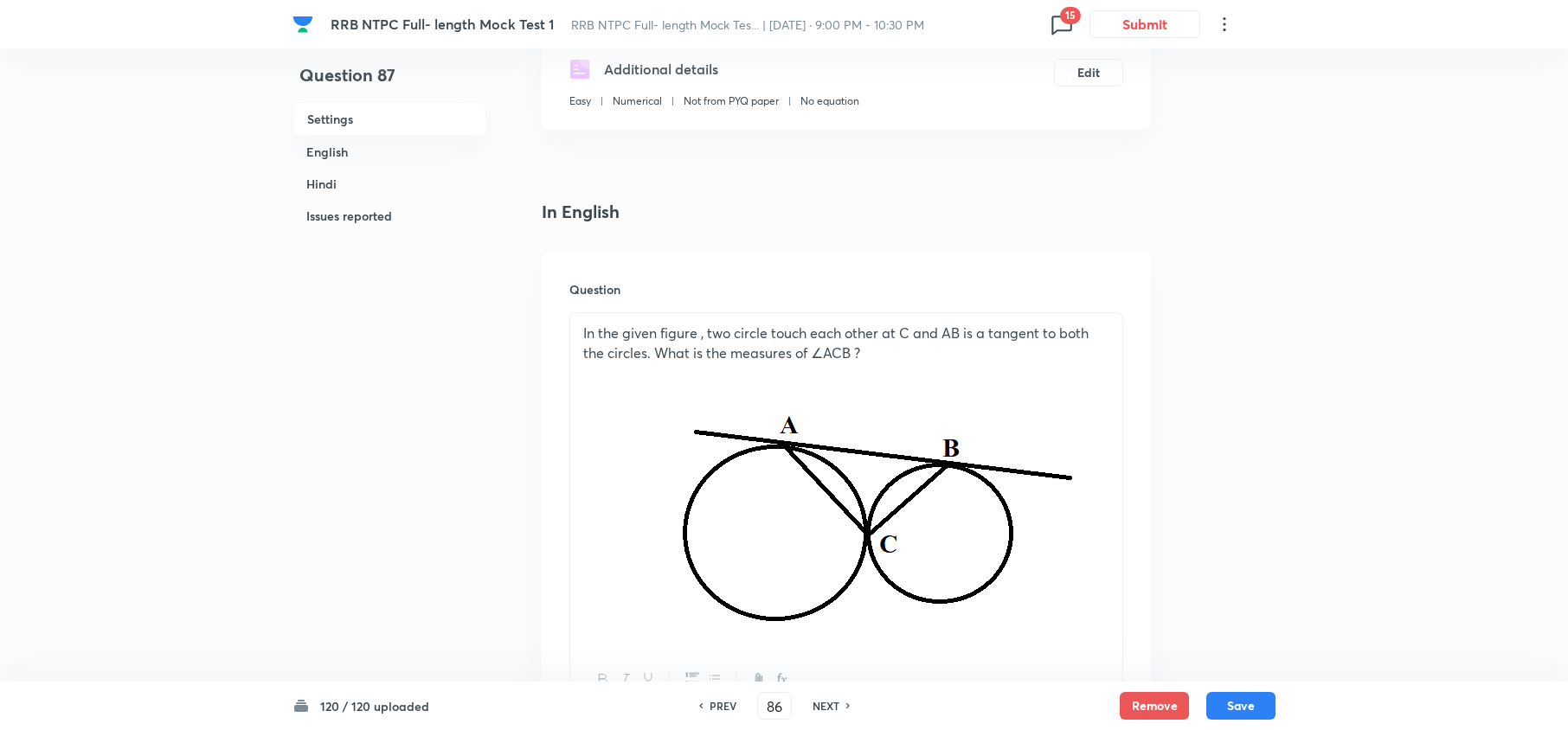
checkbox input "true"
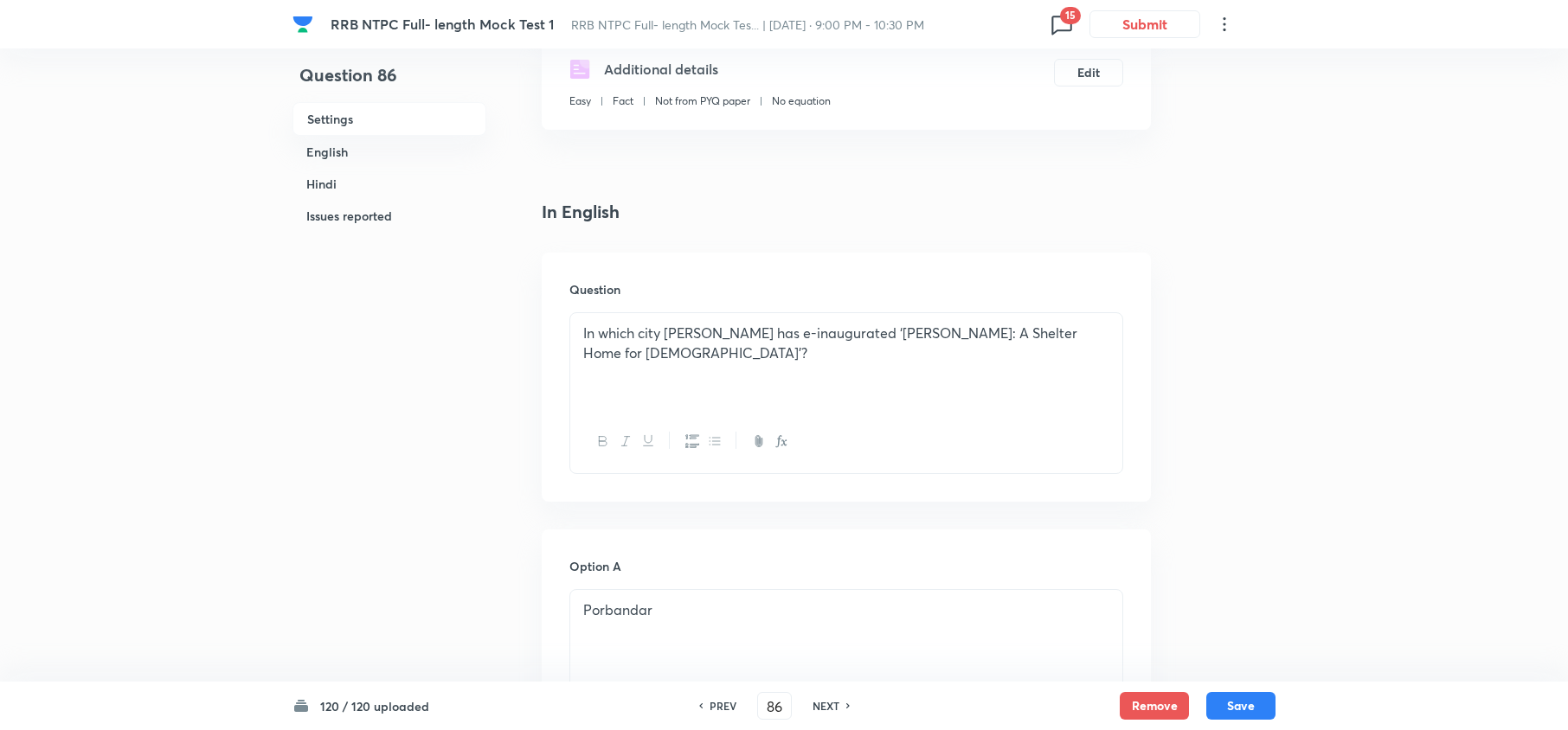
click at [729, 702] on h6 "PREV" at bounding box center [723, 705] width 27 height 16
type input "85"
checkbox input "false"
checkbox input "true"
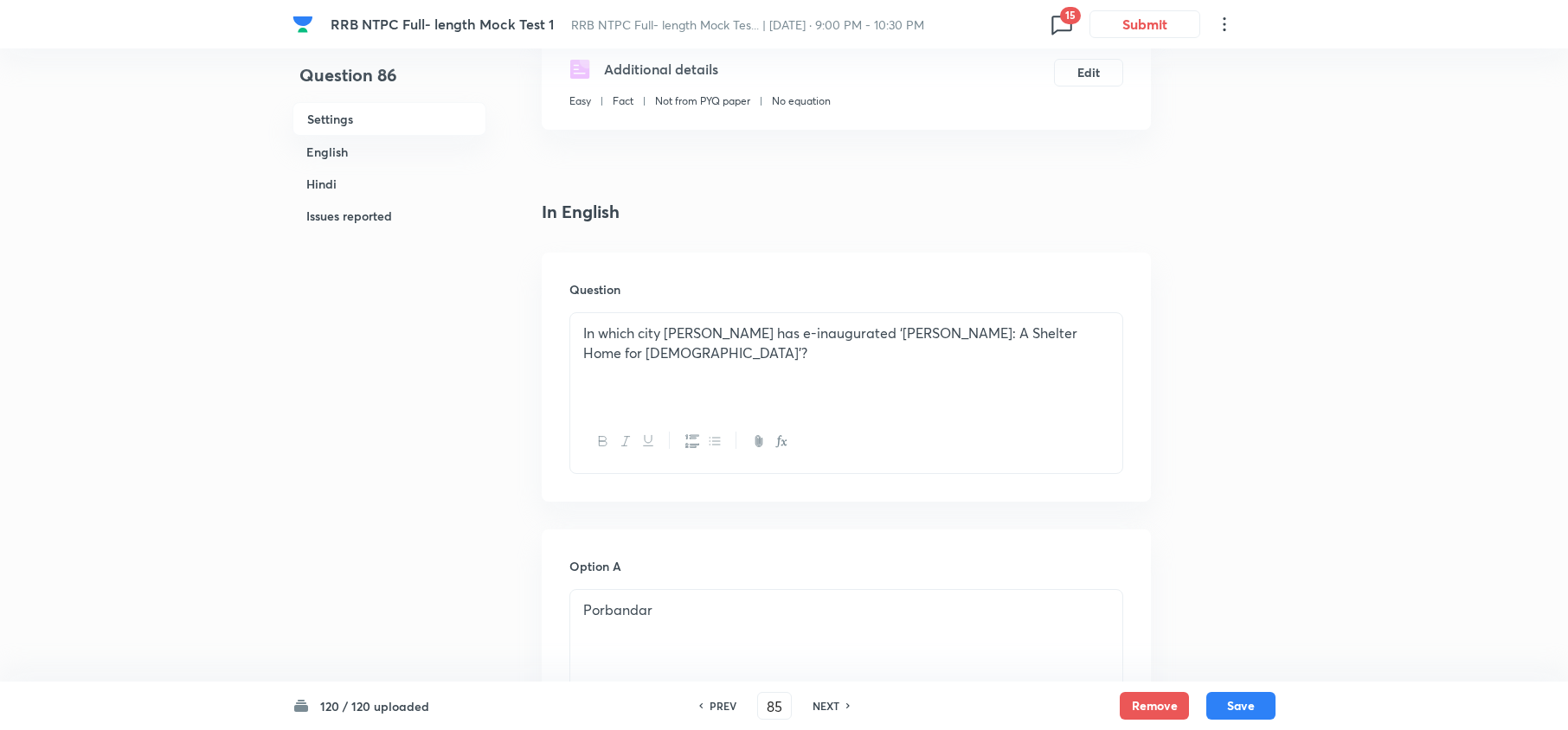
checkbox input "true"
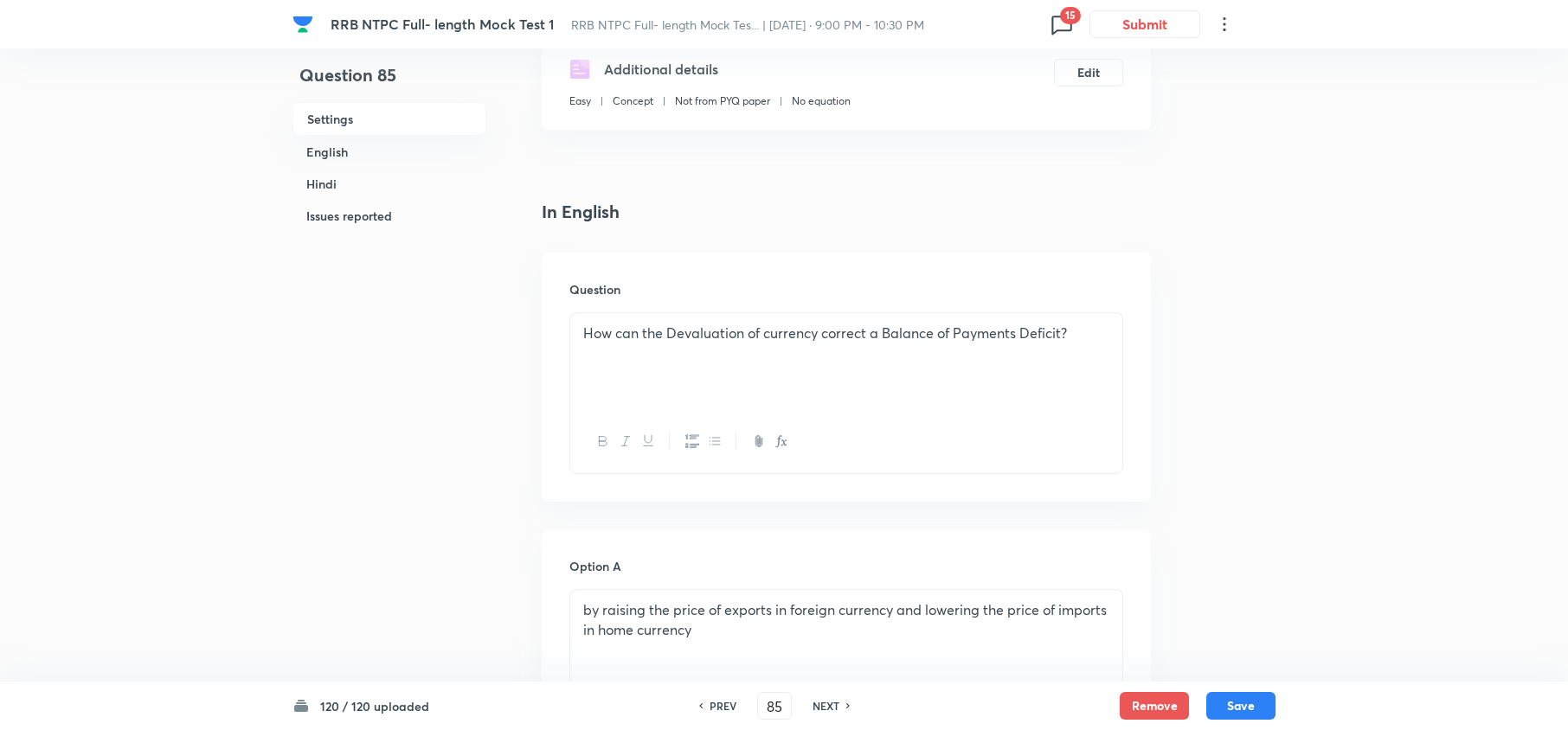
click at [729, 702] on h6 "PREV" at bounding box center [723, 705] width 27 height 16
type input "84"
checkbox input "false"
checkbox input "true"
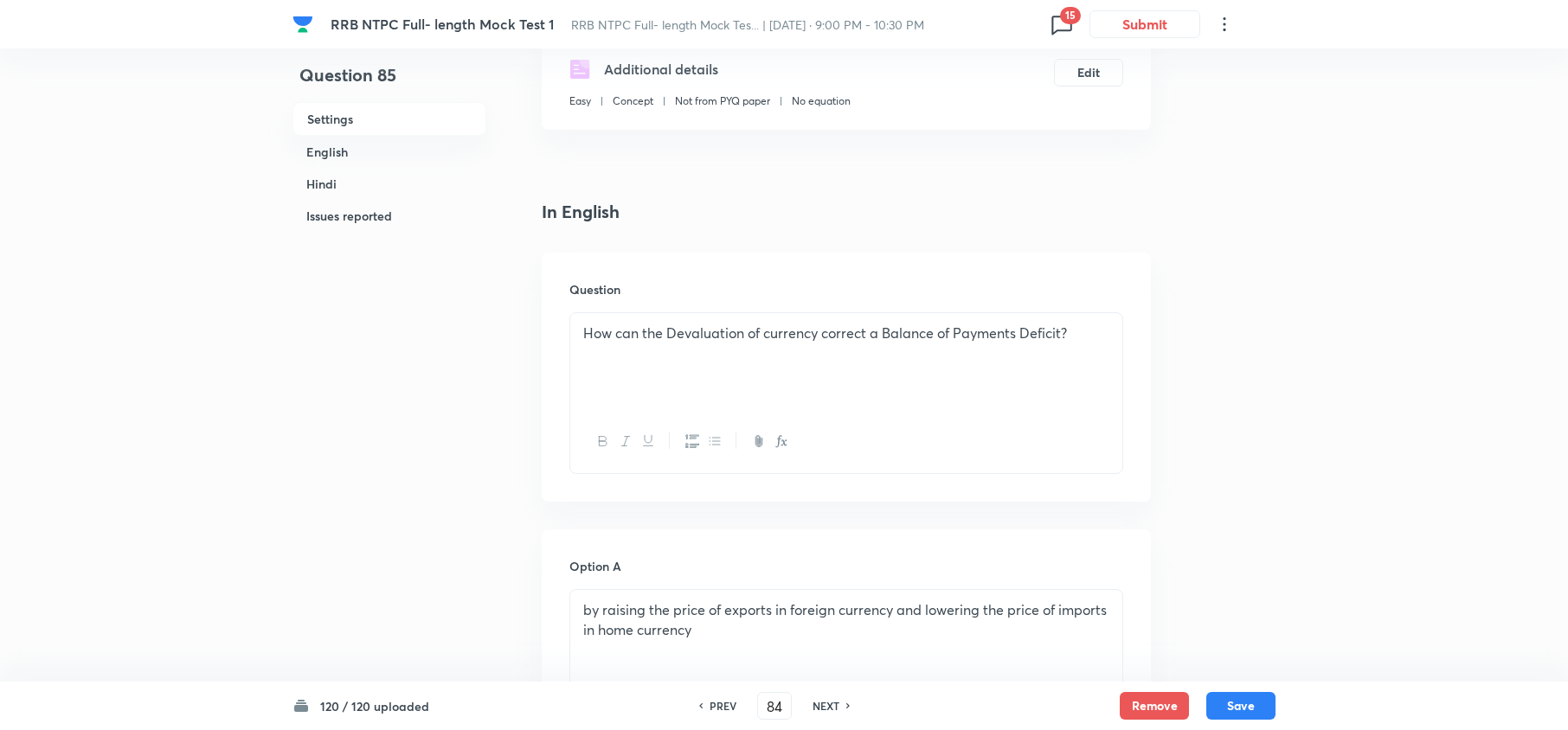
checkbox input "true"
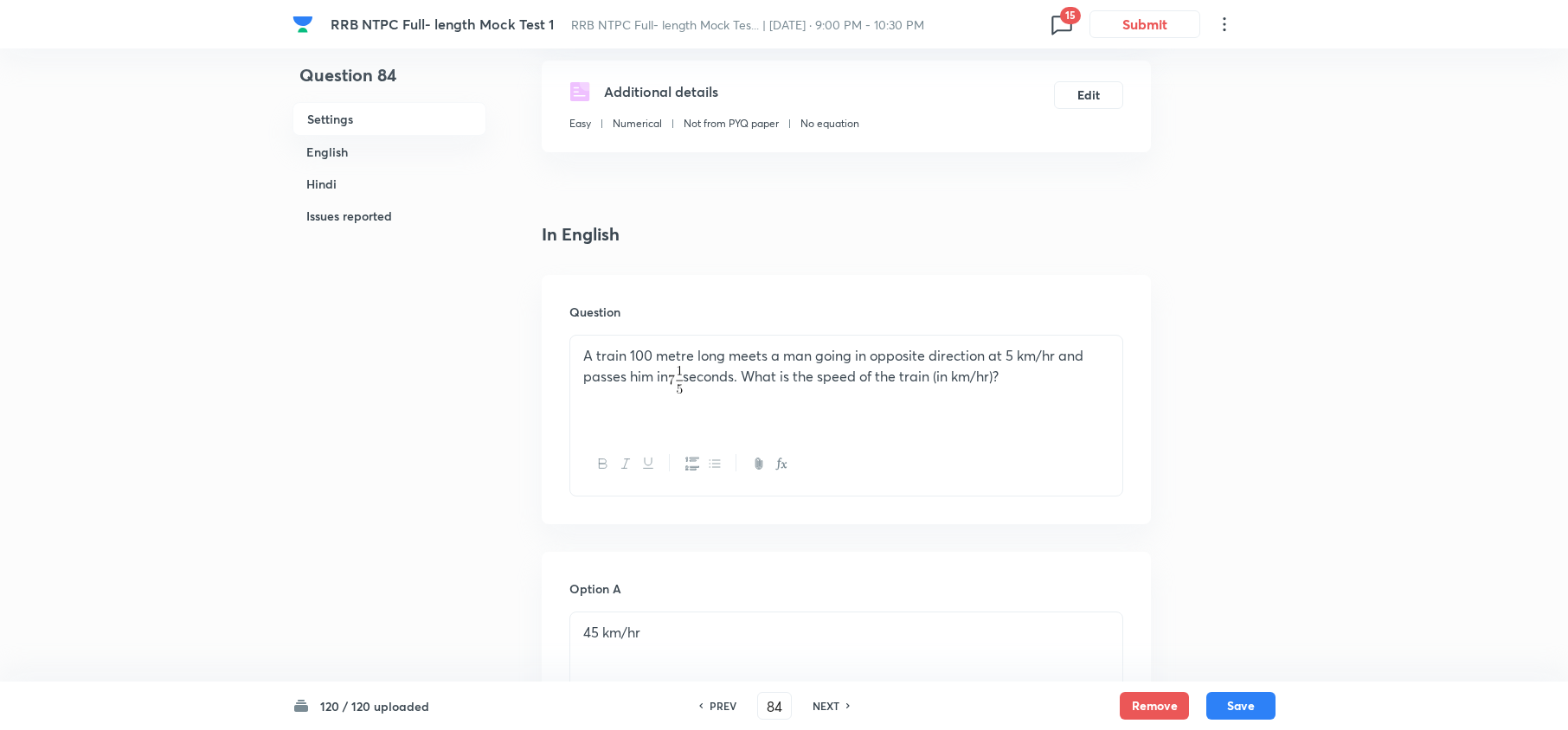
click at [729, 702] on h6 "PREV" at bounding box center [723, 705] width 27 height 16
type input "83"
checkbox input "false"
checkbox input "true"
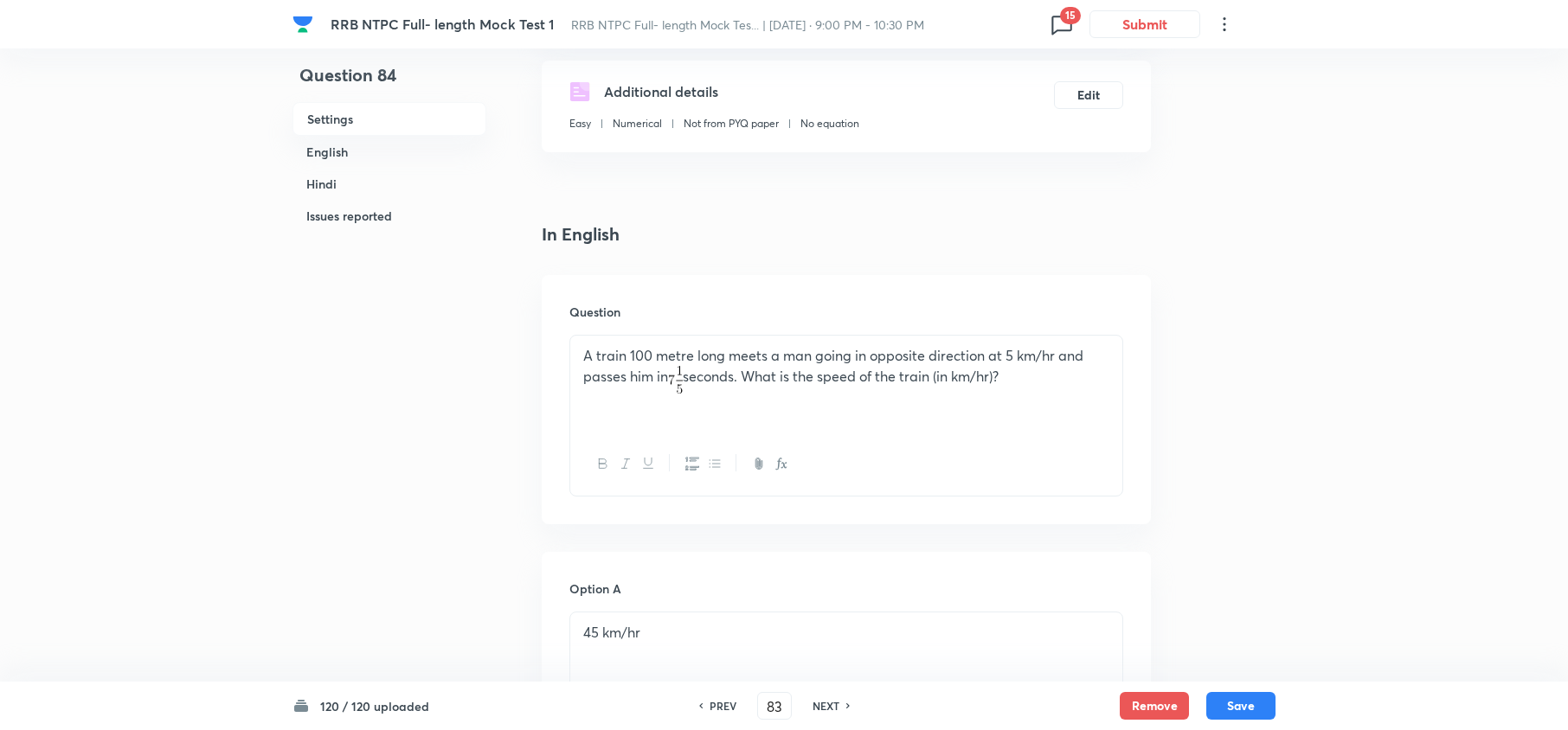
checkbox input "true"
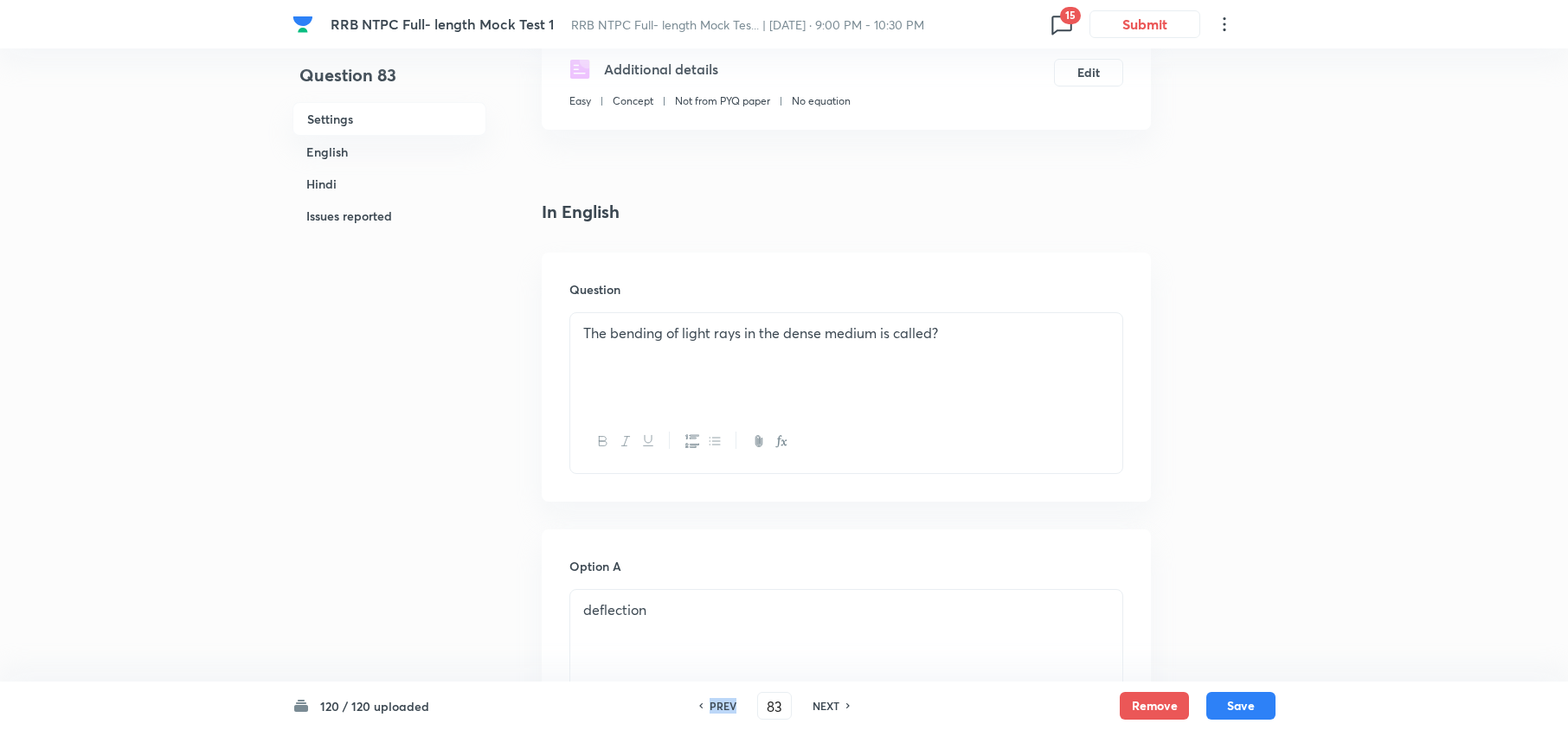
click at [729, 702] on h6 "PREV" at bounding box center [723, 705] width 27 height 16
type input "82"
checkbox input "false"
checkbox input "true"
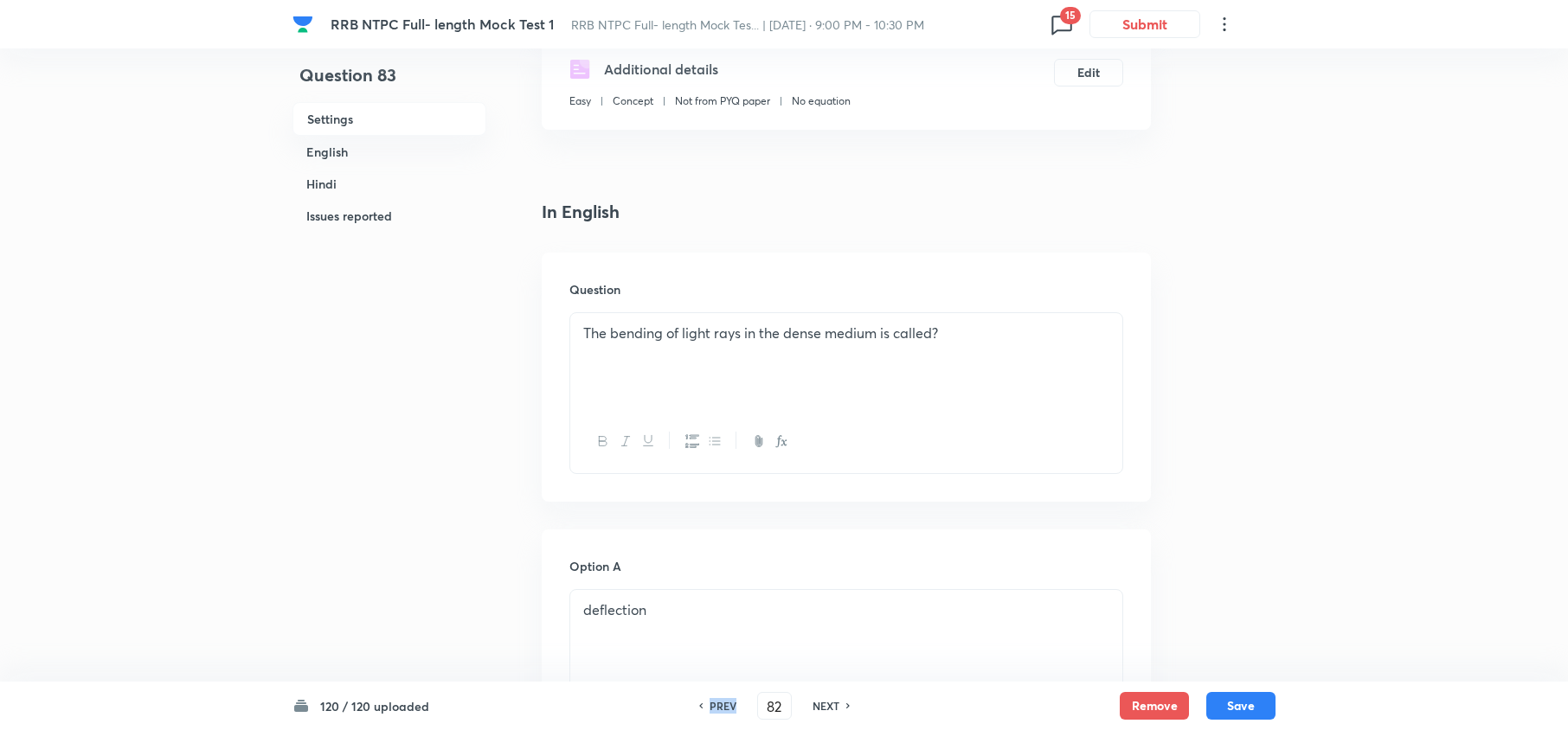
checkbox input "true"
click at [729, 702] on h6 "PREV" at bounding box center [723, 705] width 27 height 16
type input "81"
checkbox input "false"
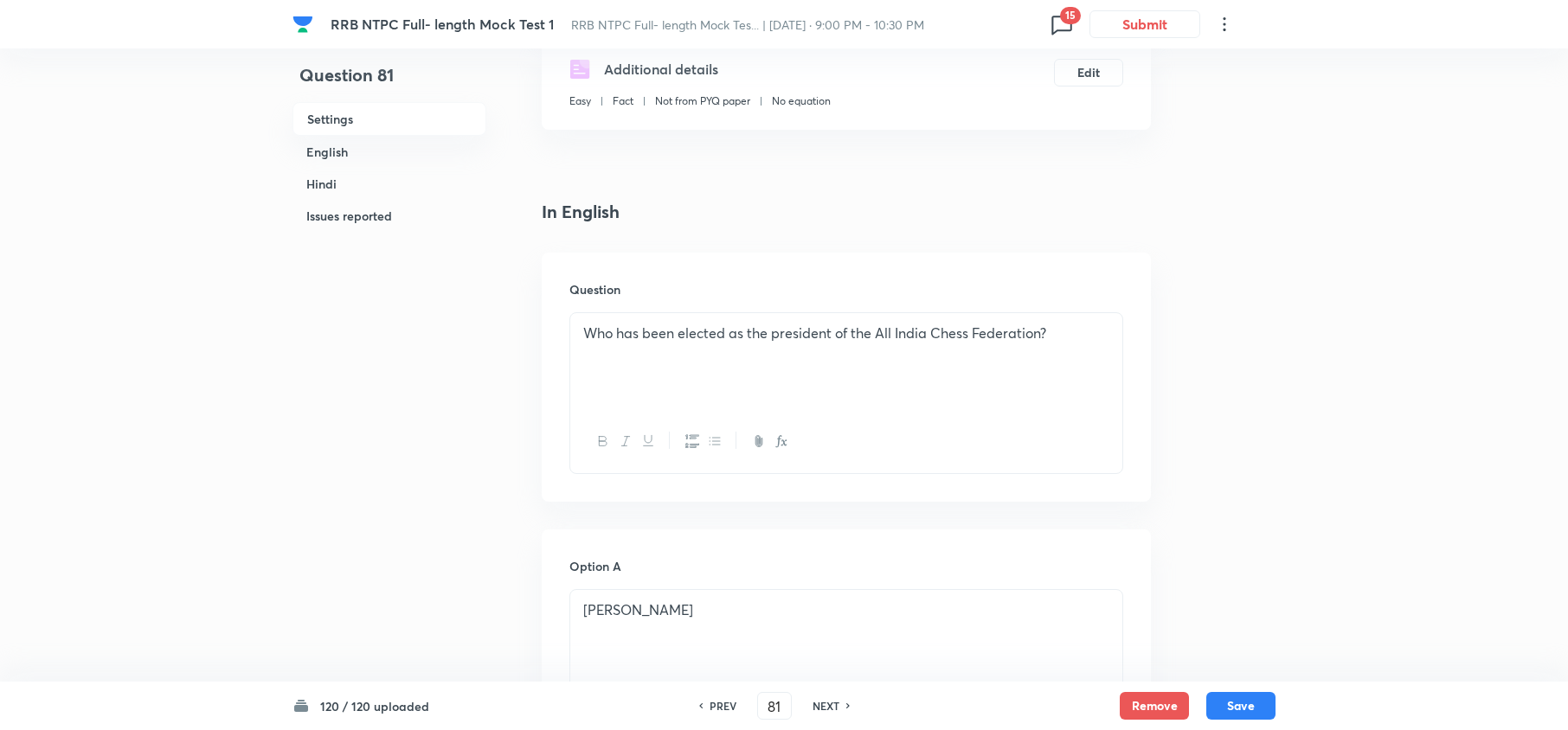
checkbox input "true"
click at [729, 702] on h6 "PREV" at bounding box center [723, 705] width 27 height 16
type input "80"
checkbox input "false"
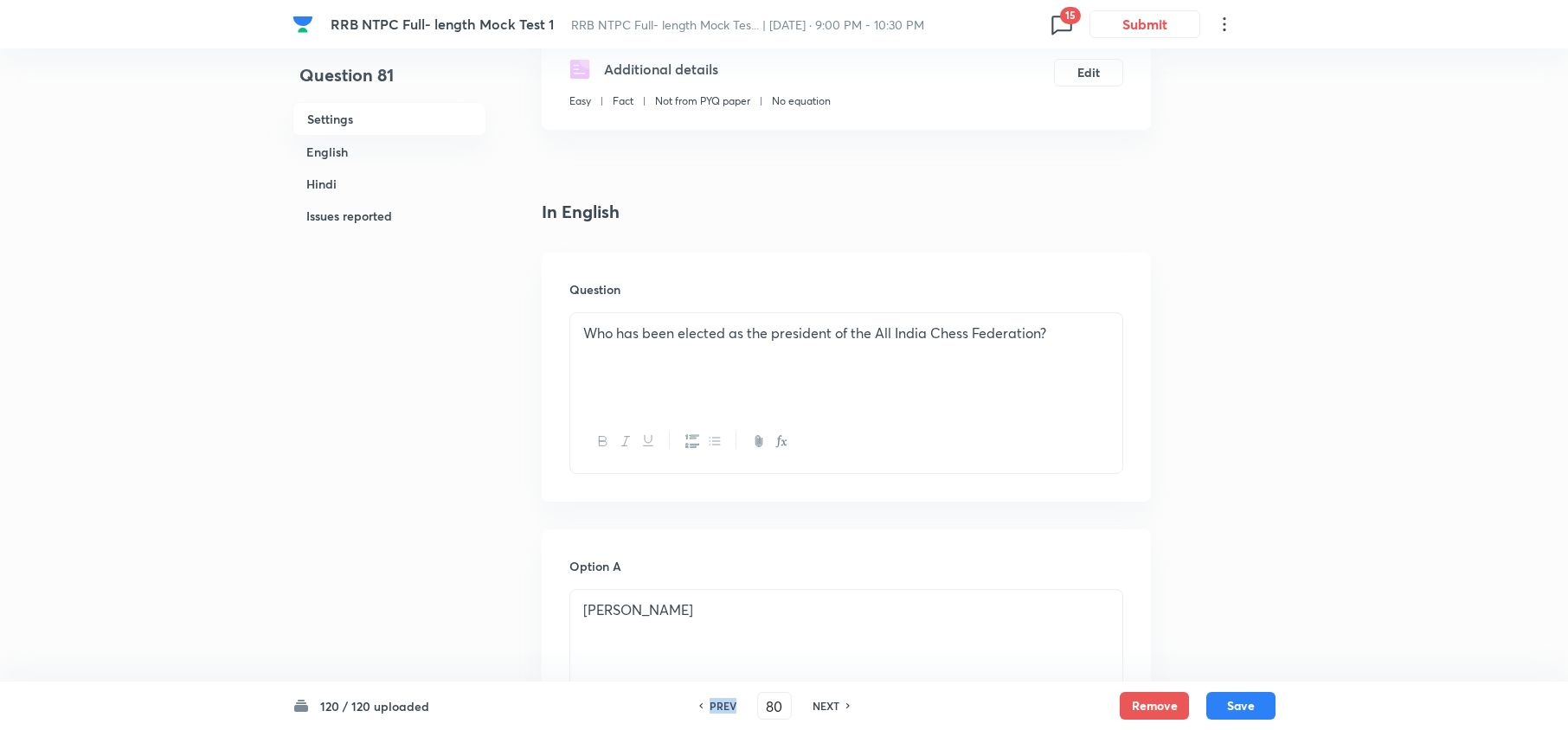
checkbox input "false"
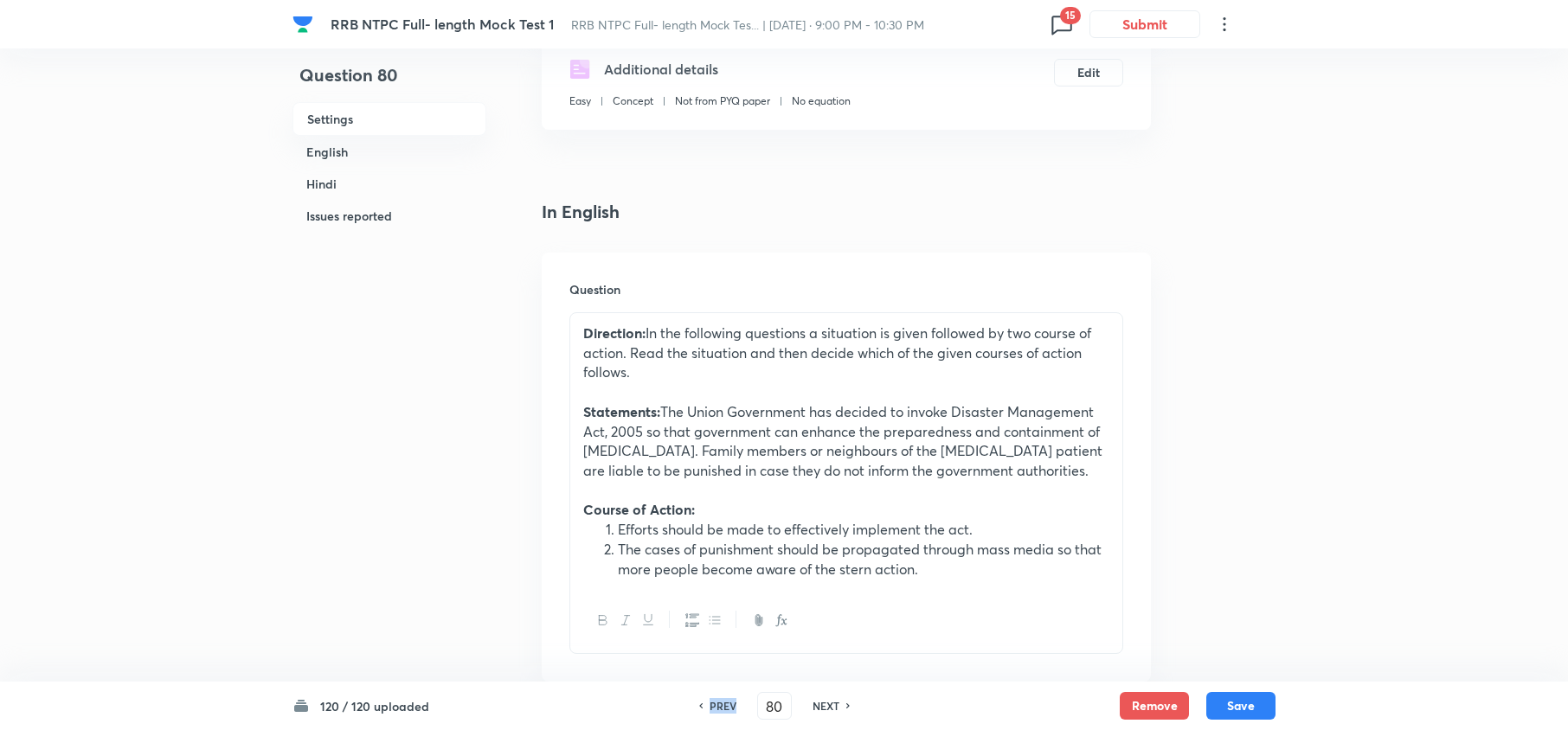
checkbox input "true"
click at [729, 702] on h6 "PREV" at bounding box center [723, 705] width 27 height 16
type input "79"
checkbox input "false"
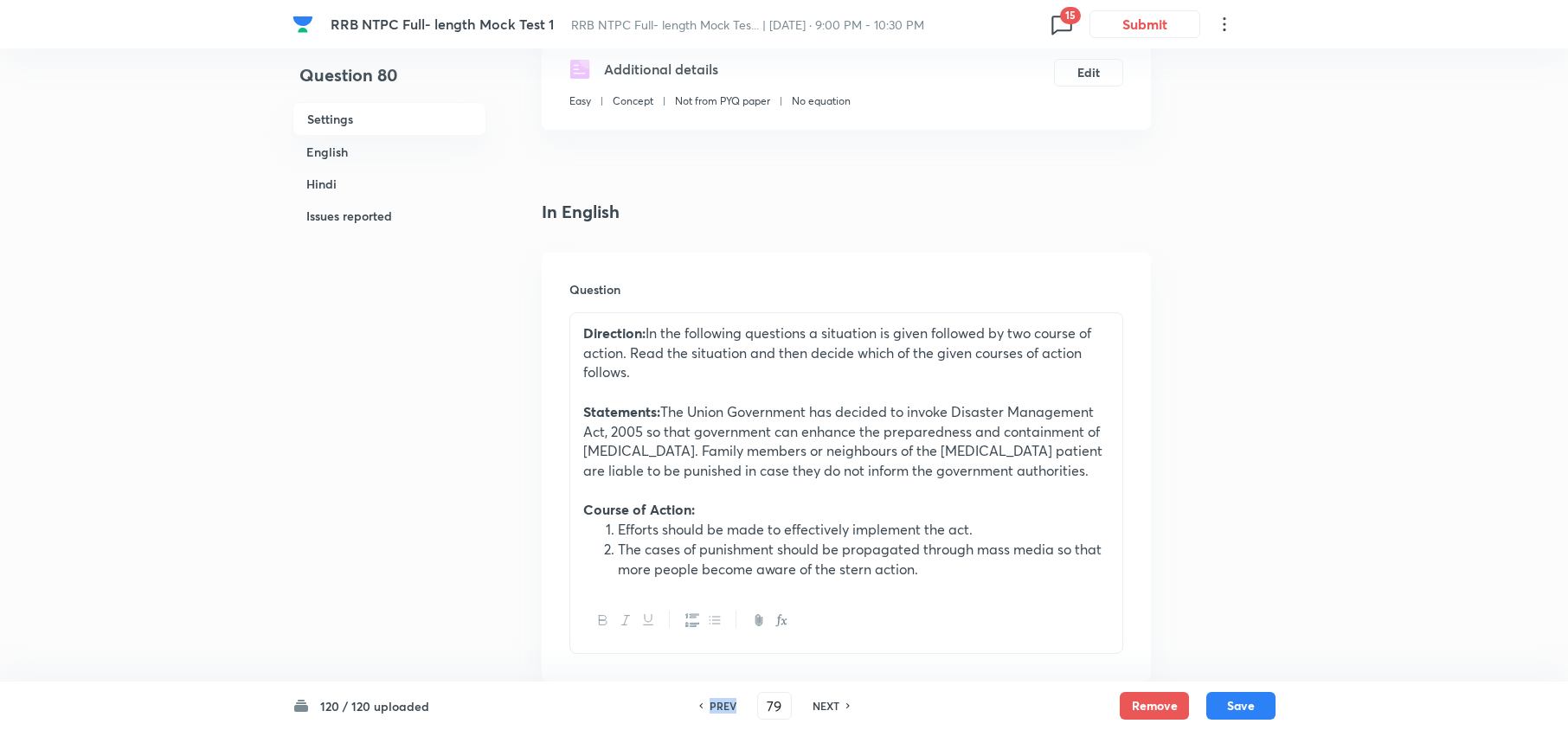
checkbox input "false"
checkbox input "true"
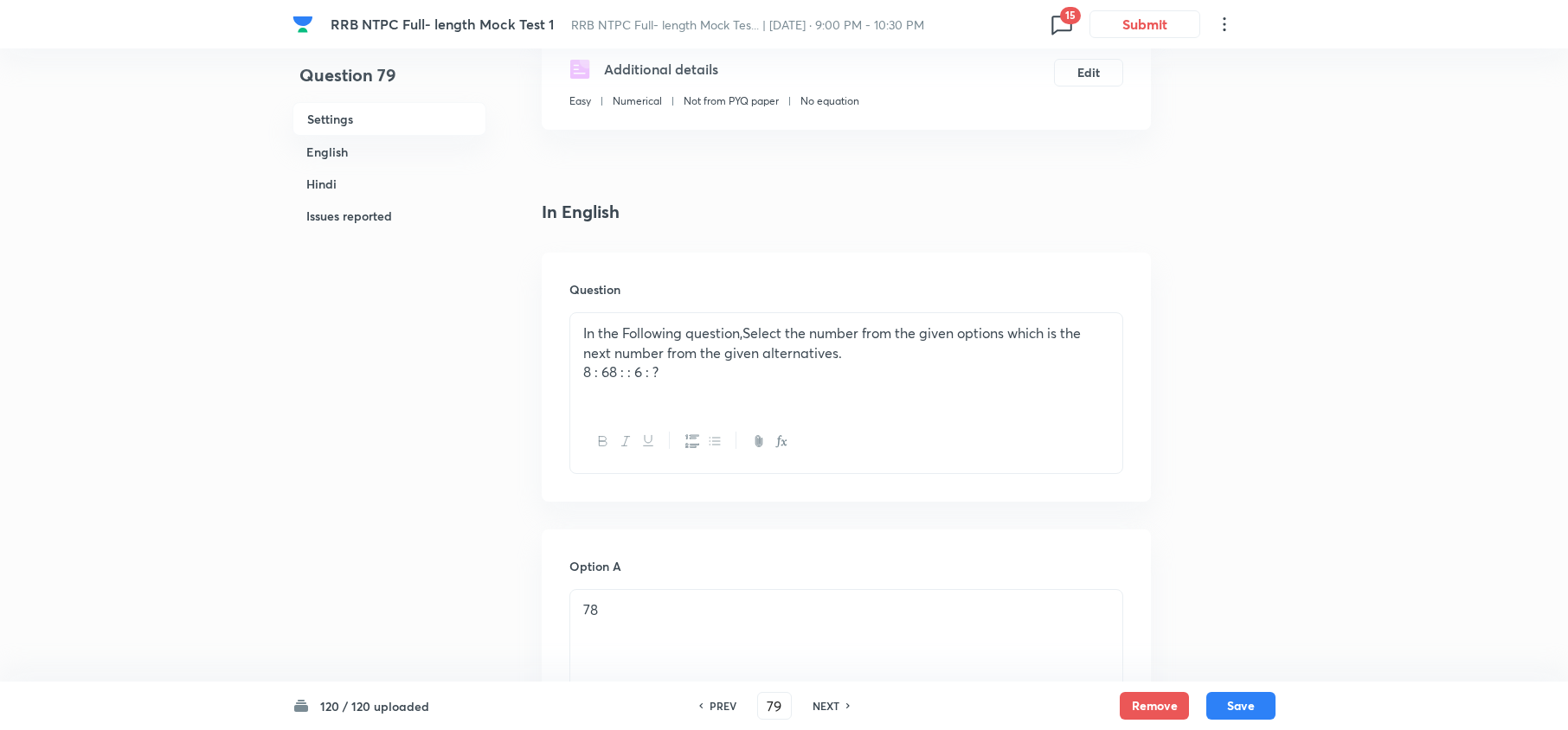
click at [729, 702] on h6 "PREV" at bounding box center [723, 705] width 27 height 16
type input "78"
checkbox input "false"
checkbox input "true"
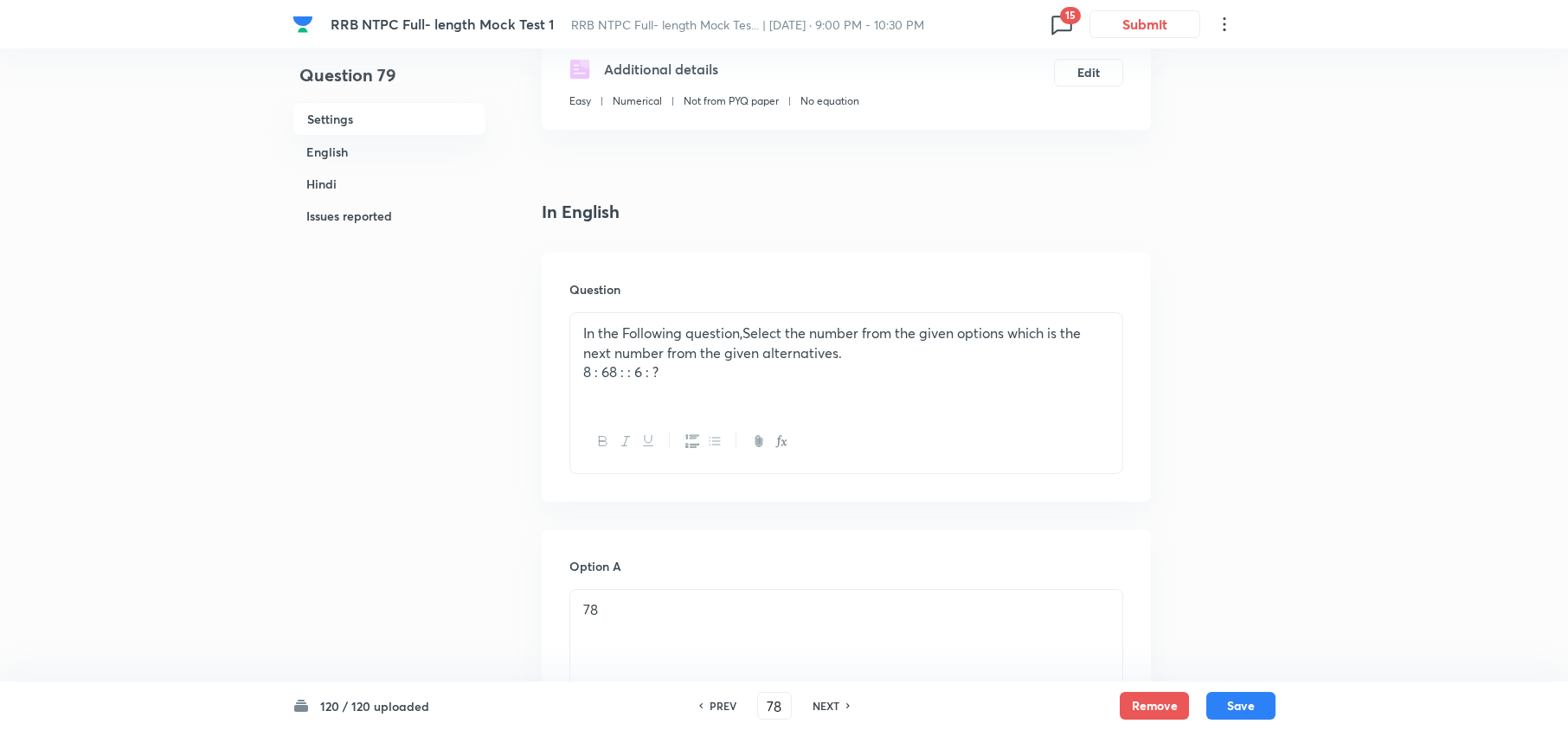
checkbox input "true"
click at [729, 702] on h6 "PREV" at bounding box center [723, 705] width 27 height 16
type input "77"
checkbox input "false"
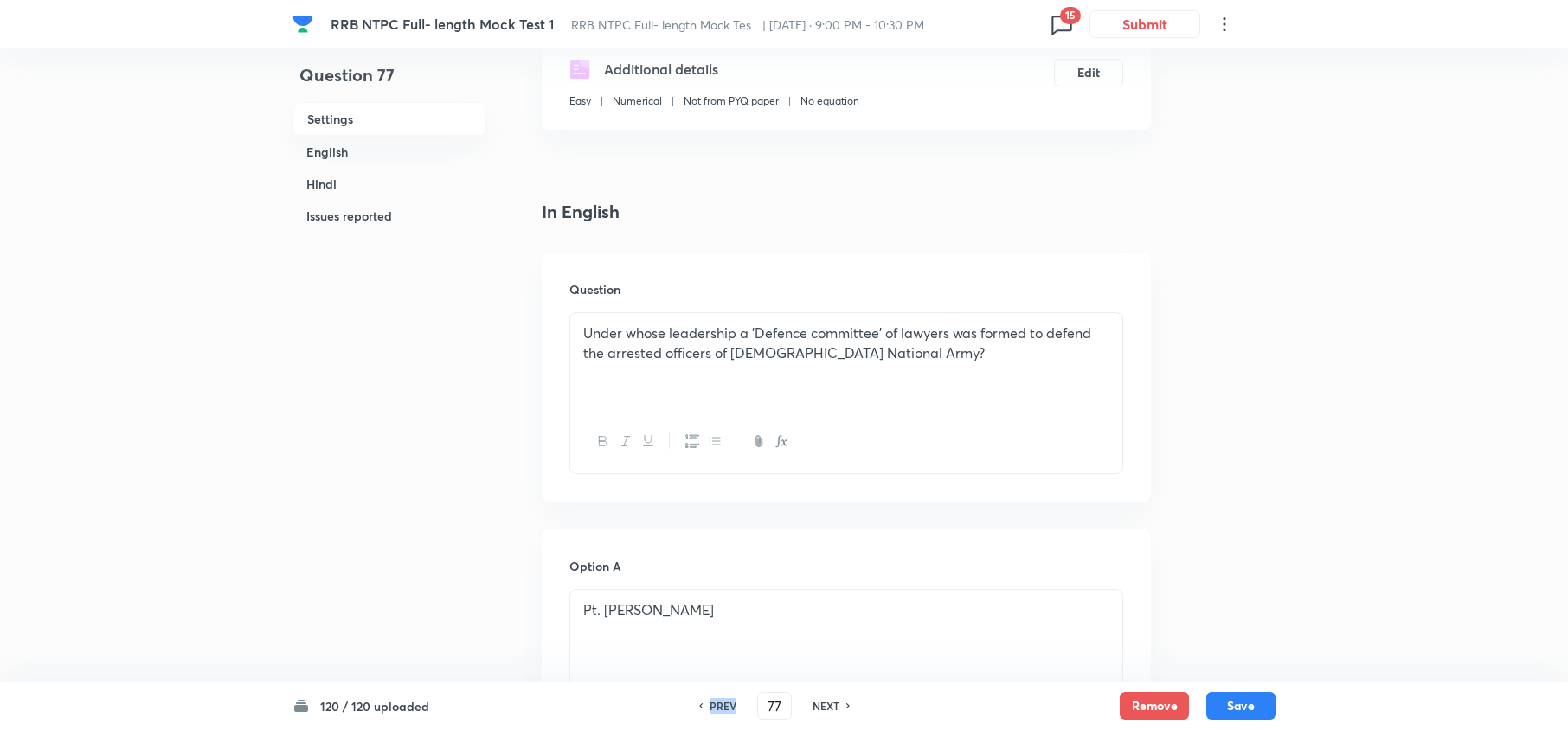
checkbox input "true"
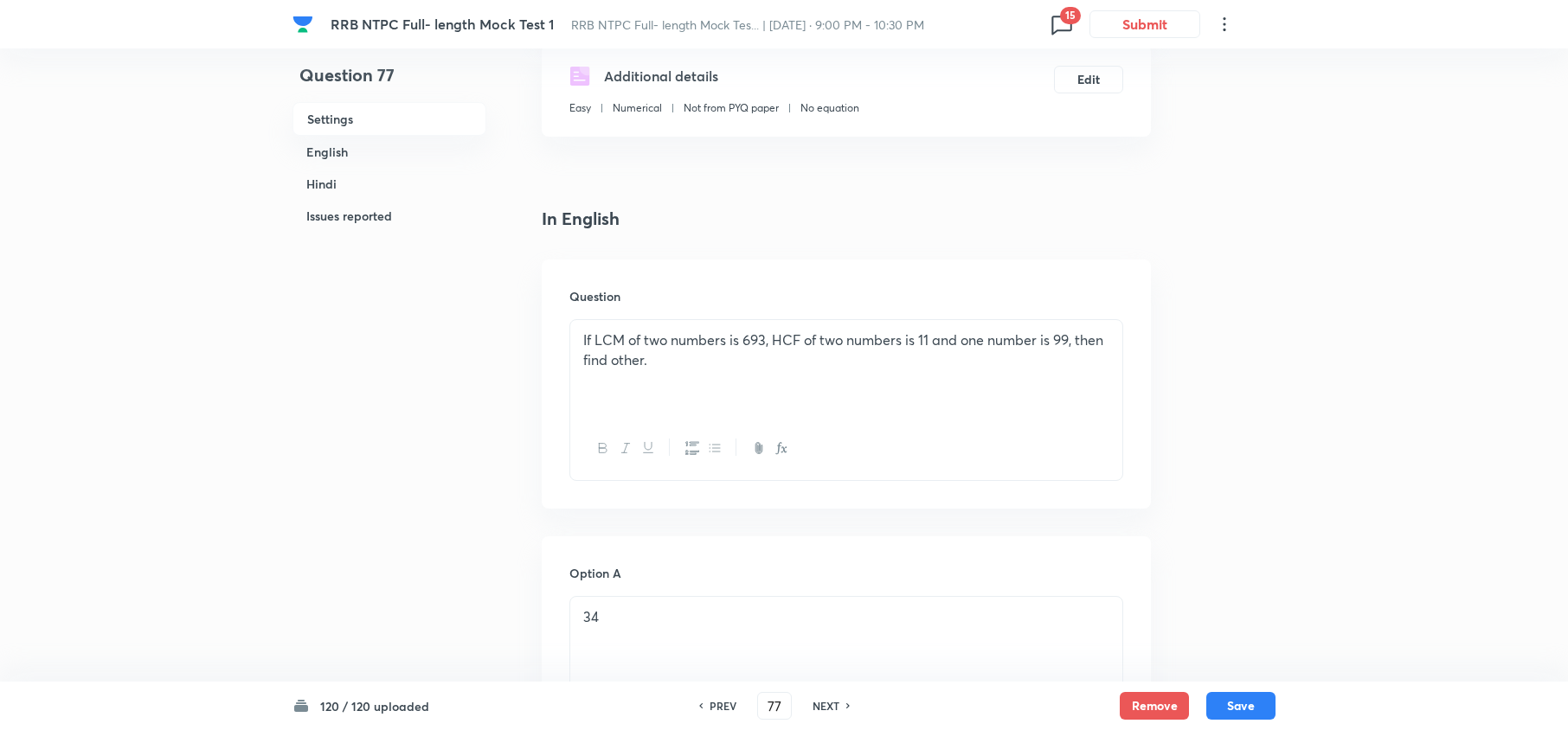
scroll to position [195, 0]
